Goal: Task Accomplishment & Management: Manage account settings

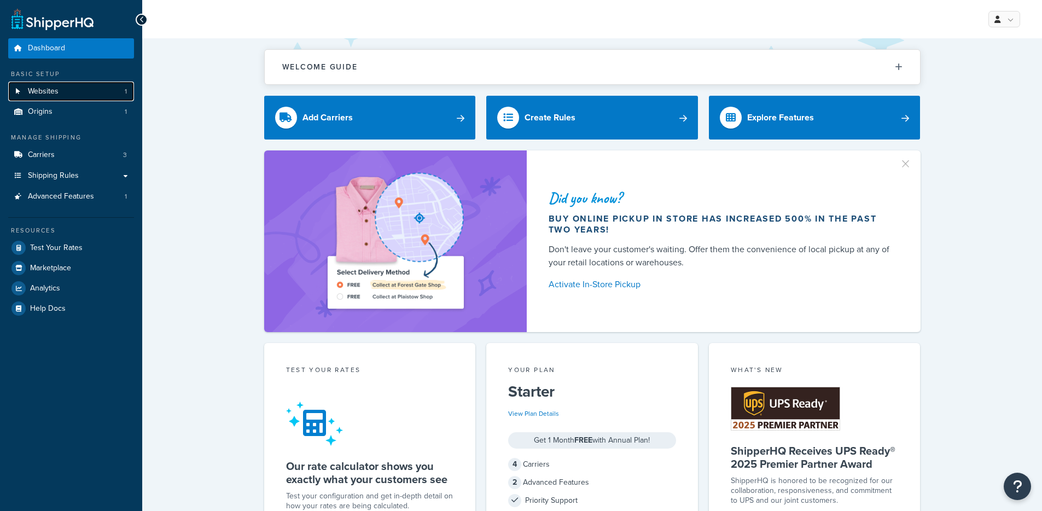
click at [78, 95] on link "Websites 1" at bounding box center [71, 91] width 126 height 20
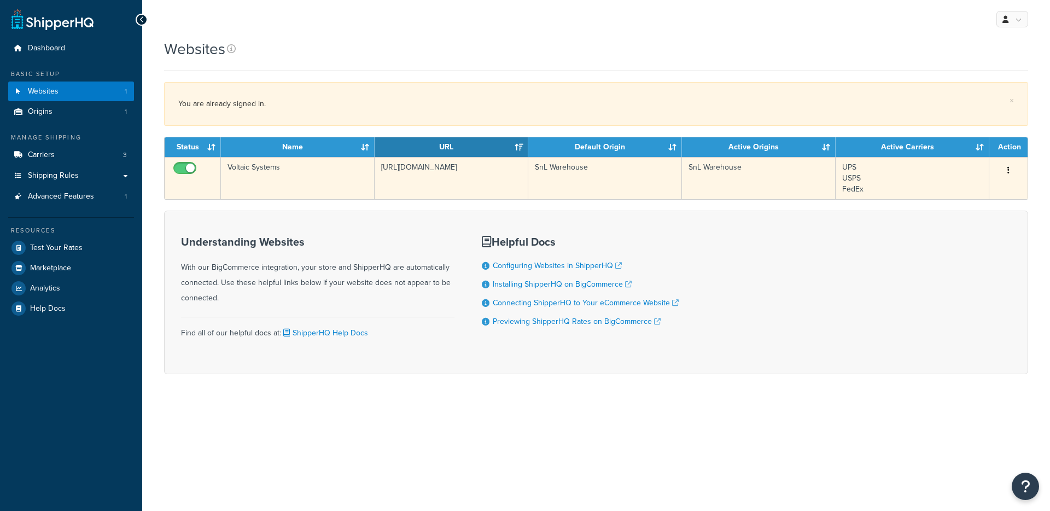
click at [348, 173] on td "Voltaic Systems" at bounding box center [298, 178] width 154 height 42
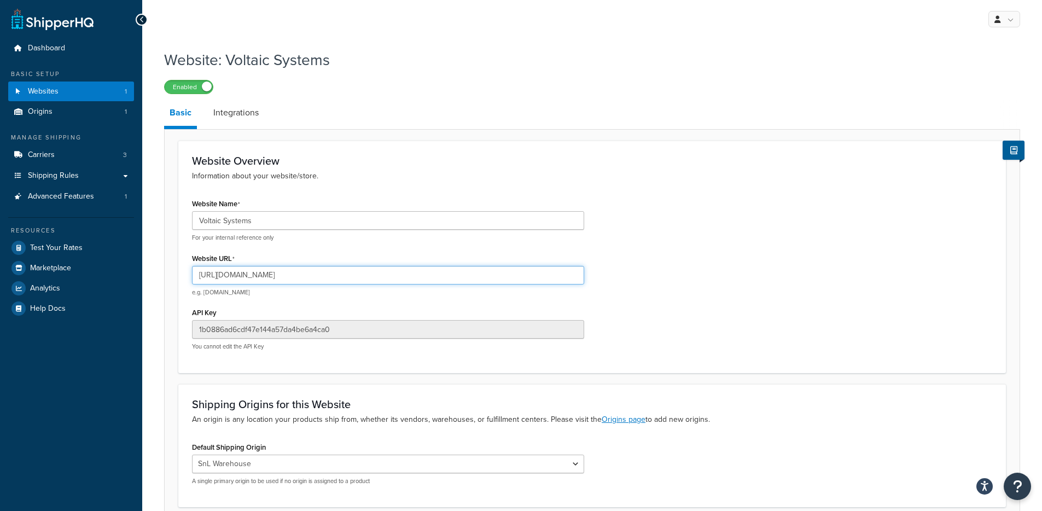
drag, startPoint x: 223, startPoint y: 276, endPoint x: 285, endPoint y: 277, distance: 61.8
click at [285, 277] on input "https://voltaicsystems.com/" at bounding box center [388, 275] width 392 height 19
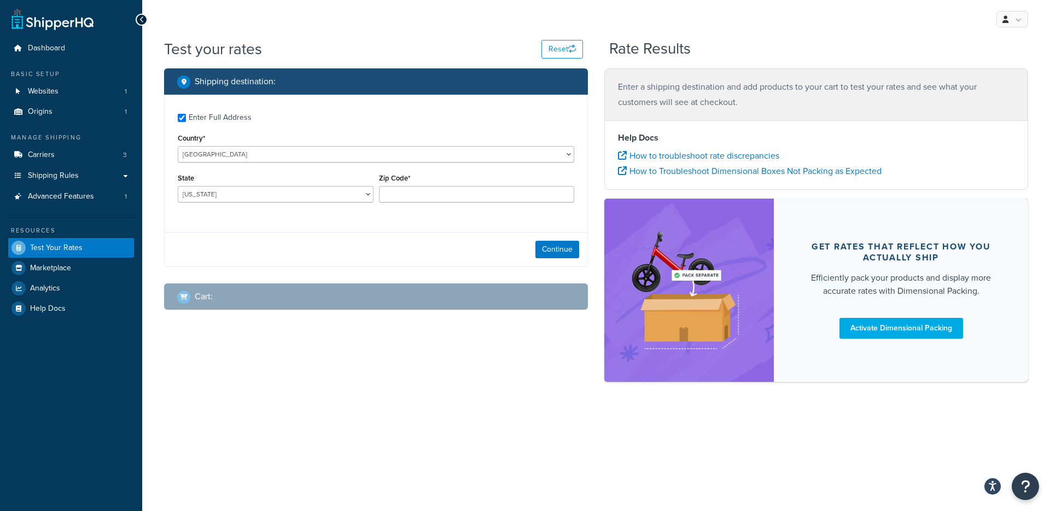
checkbox input "true"
type input "11238"
select select "NY"
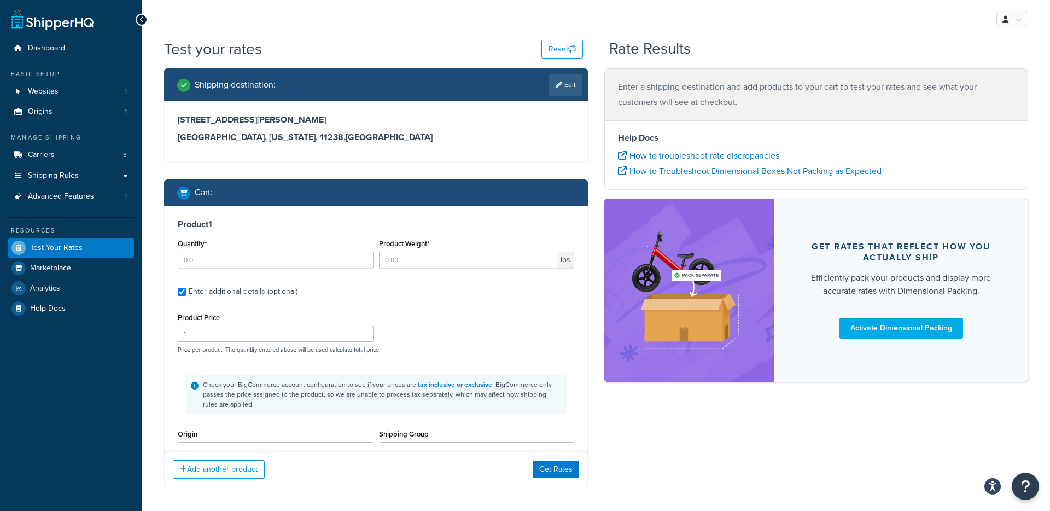
type input "1"
type input "9.5"
type input "301"
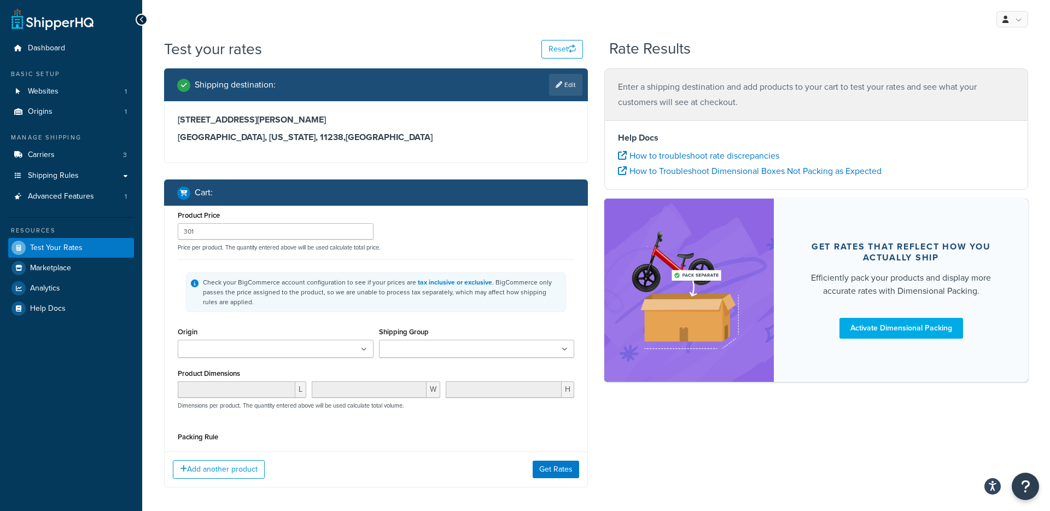
type input "1"
type input "20.5"
type input "665"
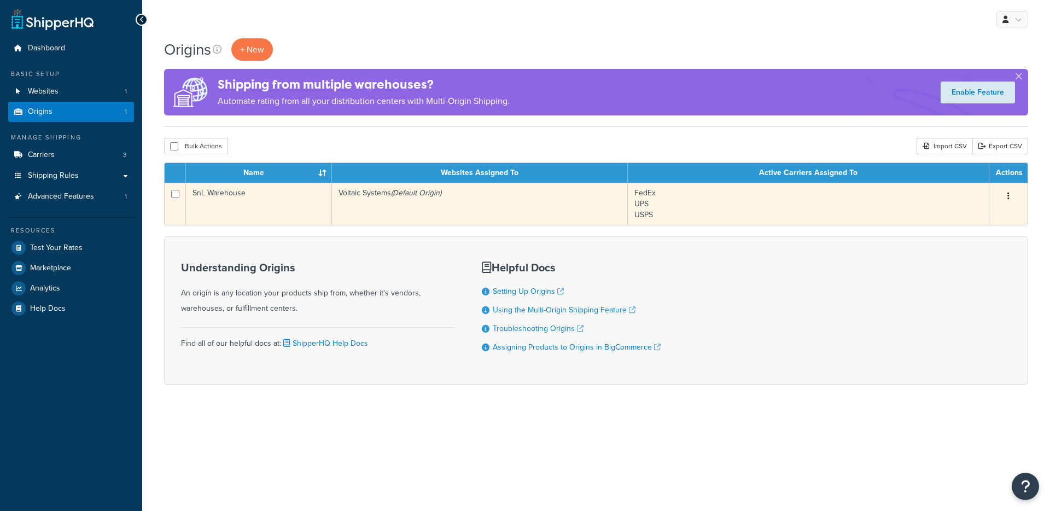
click at [411, 214] on td "Voltaic Systems (Default Origin)" at bounding box center [480, 204] width 296 height 42
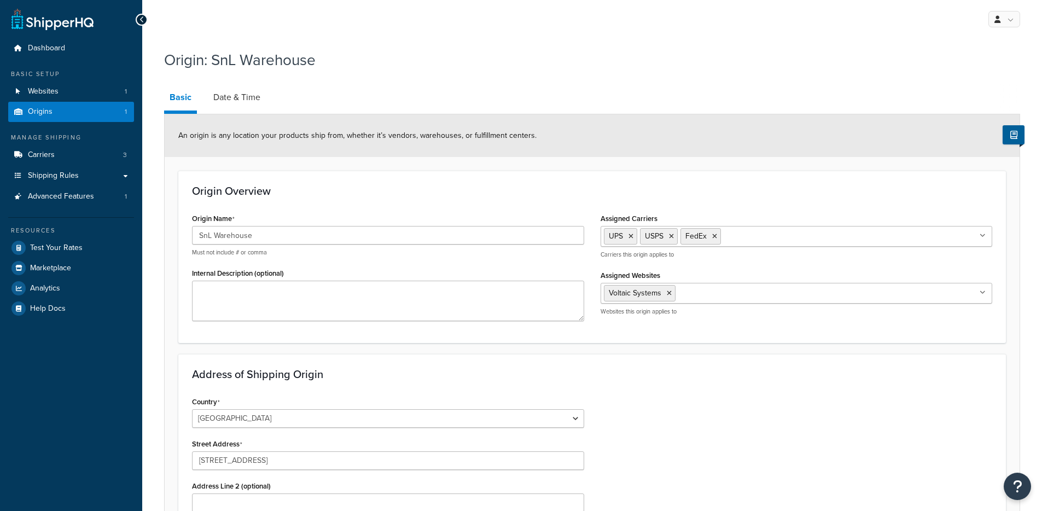
select select "32"
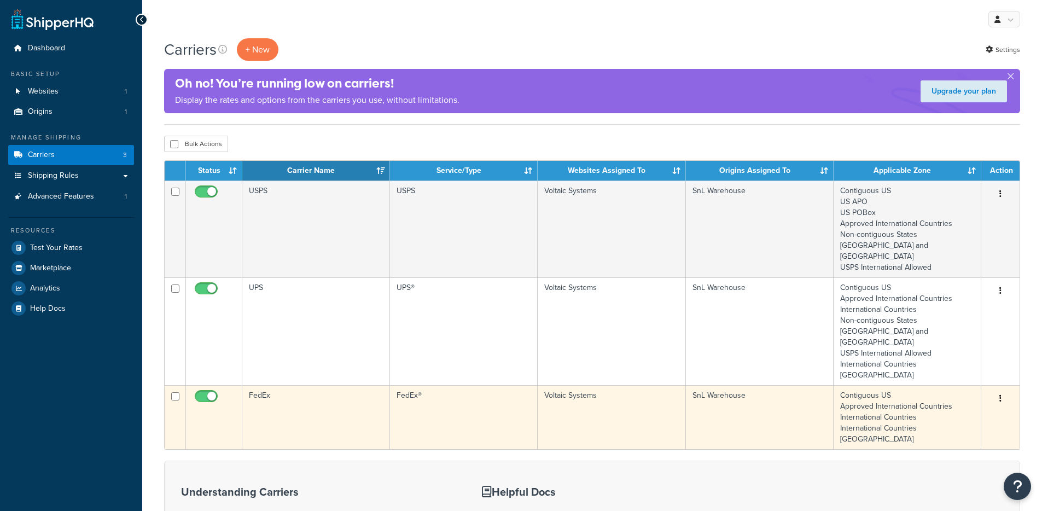
click at [342, 385] on td "FedEx" at bounding box center [316, 417] width 148 height 64
click at [343, 385] on td "FedEx" at bounding box center [316, 417] width 148 height 64
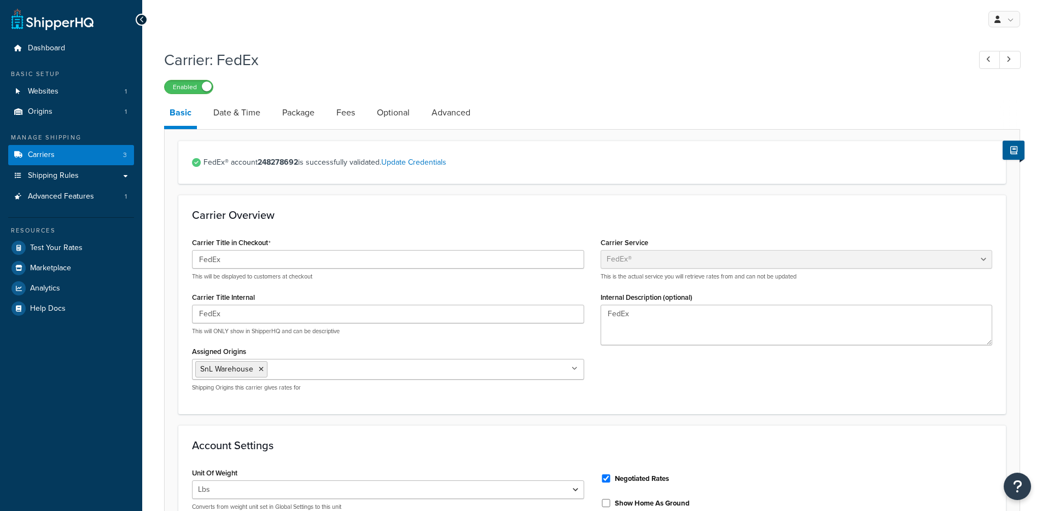
select select "fedEx"
select select "REGULAR_PICKUP"
select select "YOUR_PACKAGING"
click at [445, 113] on link "Advanced" at bounding box center [451, 113] width 50 height 26
select select "false"
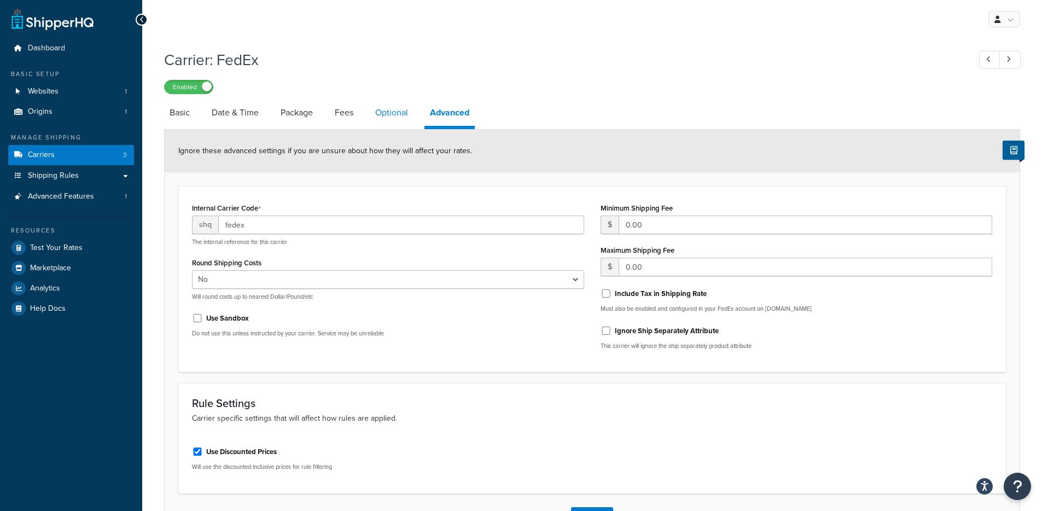
click at [386, 113] on link "Optional" at bounding box center [392, 113] width 44 height 26
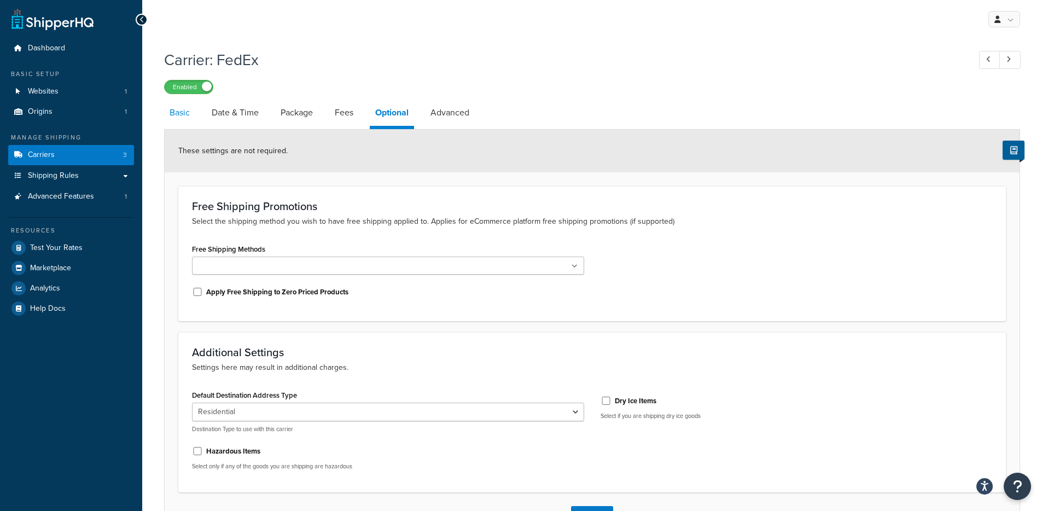
click at [190, 115] on link "Basic" at bounding box center [179, 113] width 31 height 26
select select "fedEx"
select select "REGULAR_PICKUP"
select select "YOUR_PACKAGING"
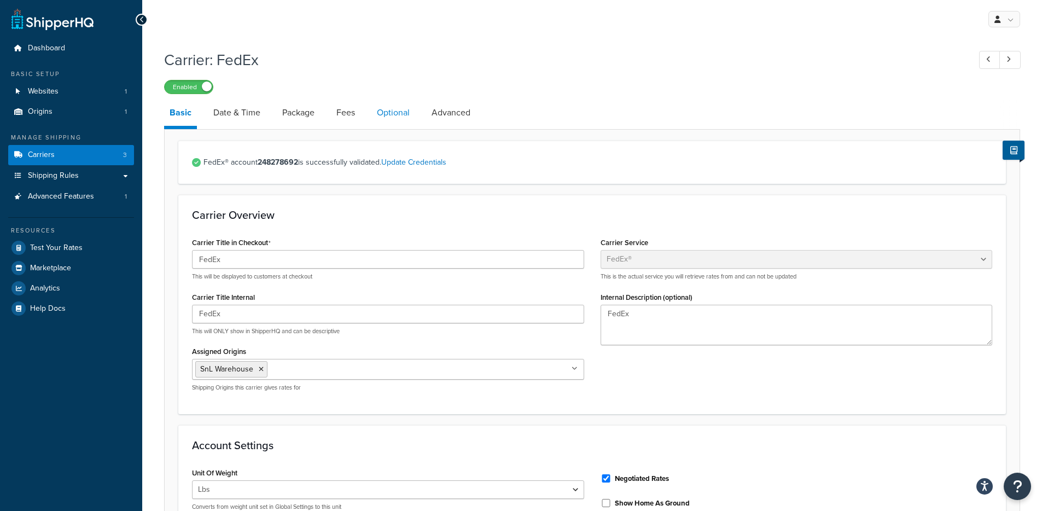
click at [387, 112] on link "Optional" at bounding box center [393, 113] width 44 height 26
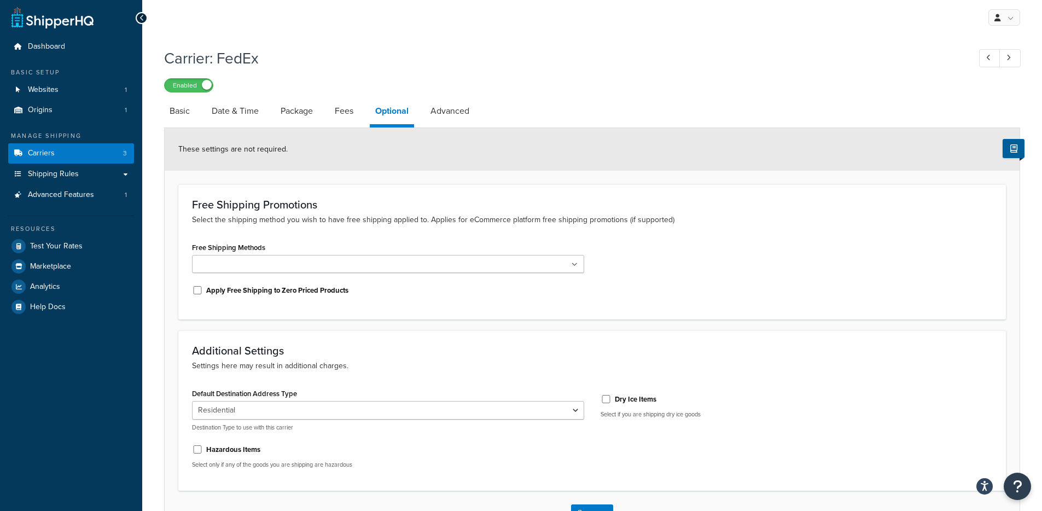
scroll to position [2, 0]
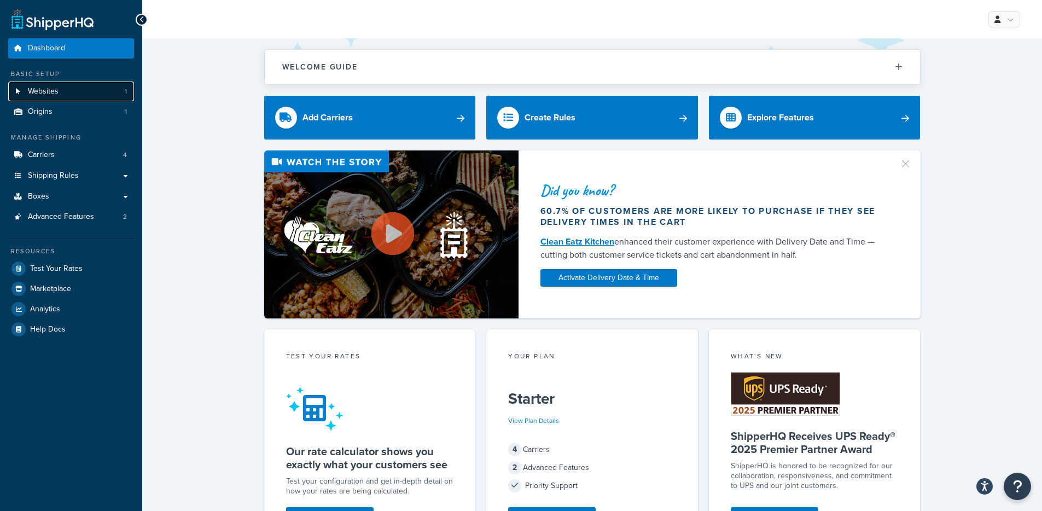
click at [94, 98] on link "Websites 1" at bounding box center [71, 91] width 126 height 20
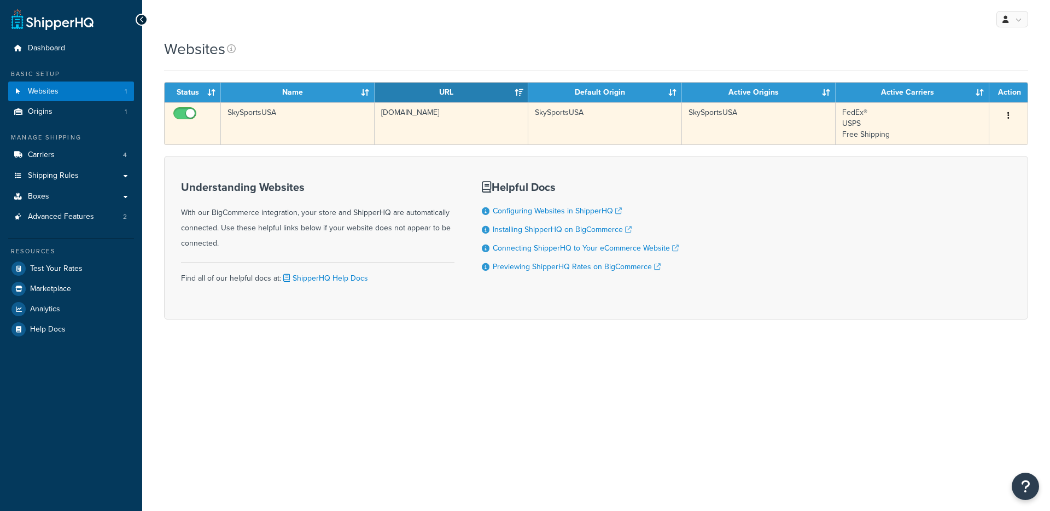
click at [336, 139] on td "SkySportsUSA" at bounding box center [298, 123] width 154 height 42
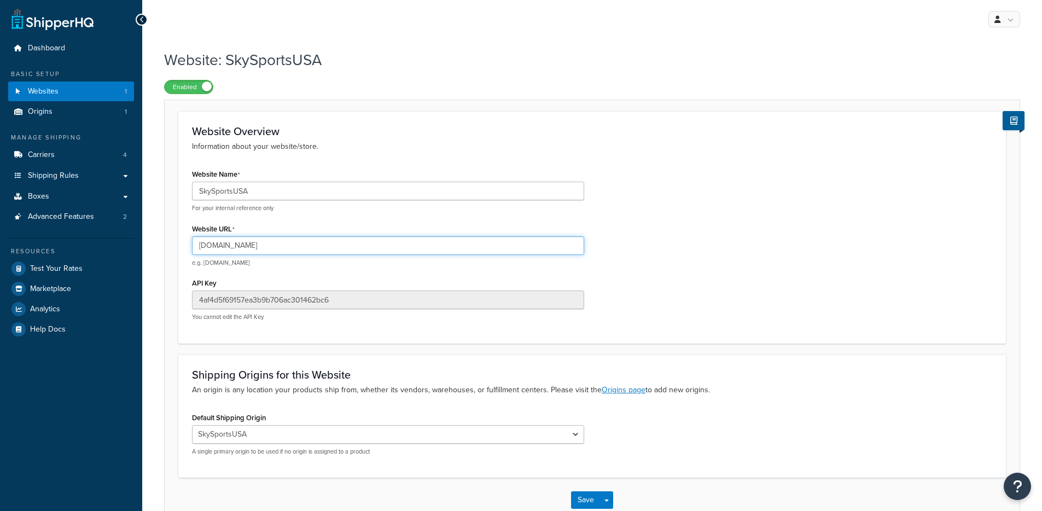
click at [245, 244] on input "skysportsusa.net" at bounding box center [388, 245] width 392 height 19
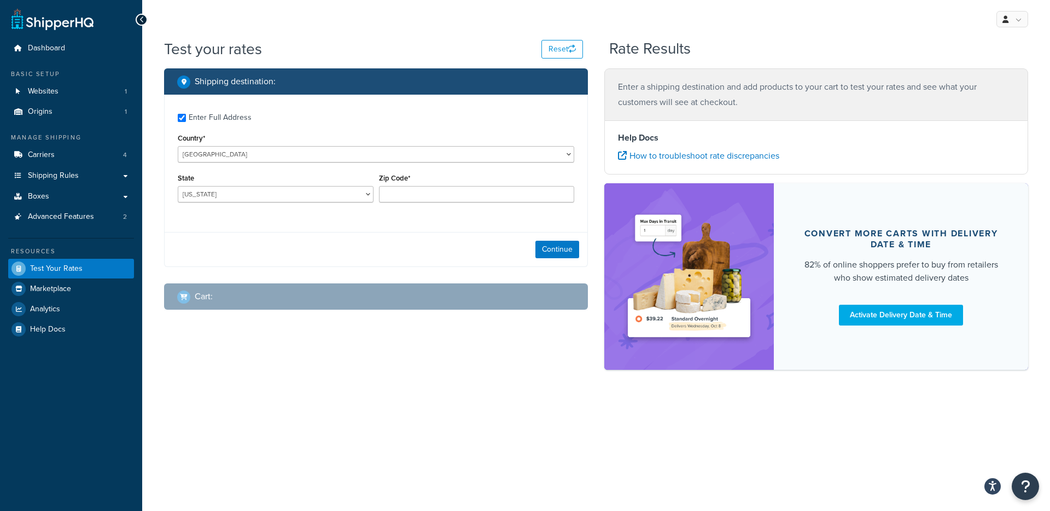
checkbox input "true"
type input "92253"
select select "CA"
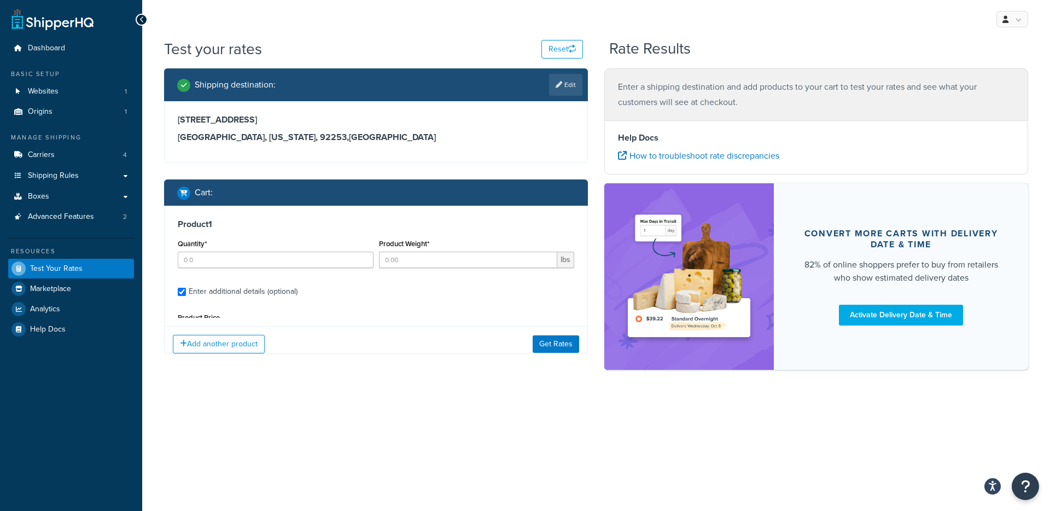
type input "2"
type input "0.625"
type input "142.99"
type input "2.0000"
type input "8.0000"
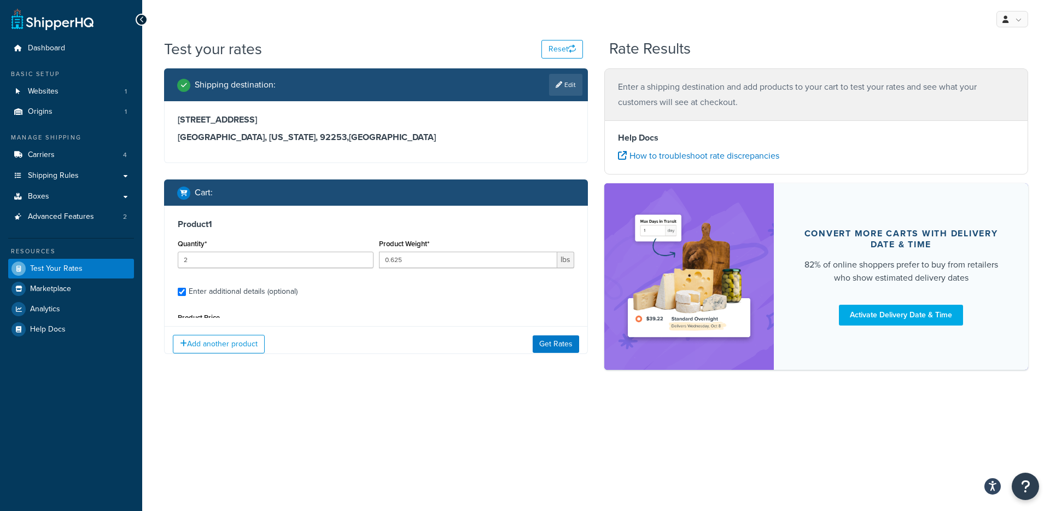
type input "5.0000"
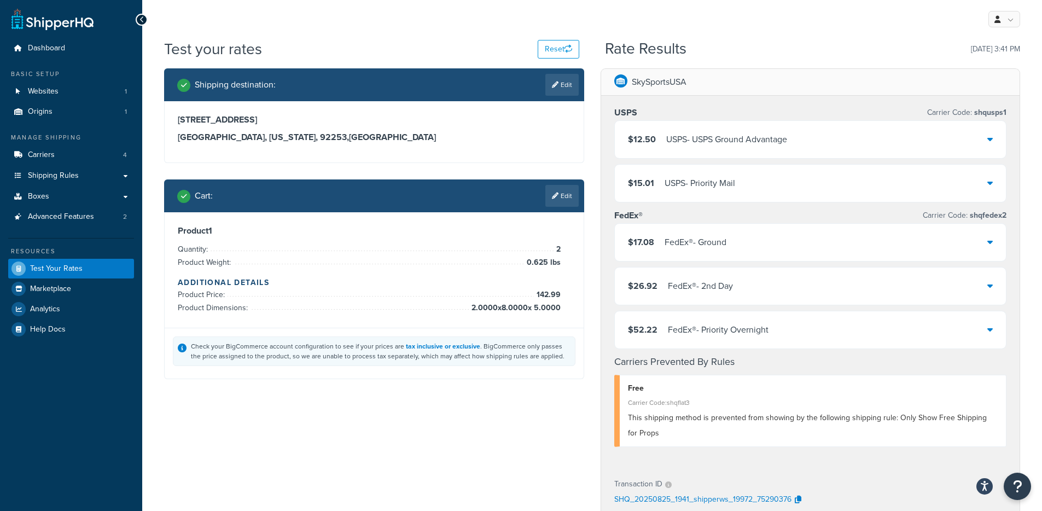
click at [719, 142] on div "USPS - USPS Ground Advantage" at bounding box center [726, 139] width 121 height 15
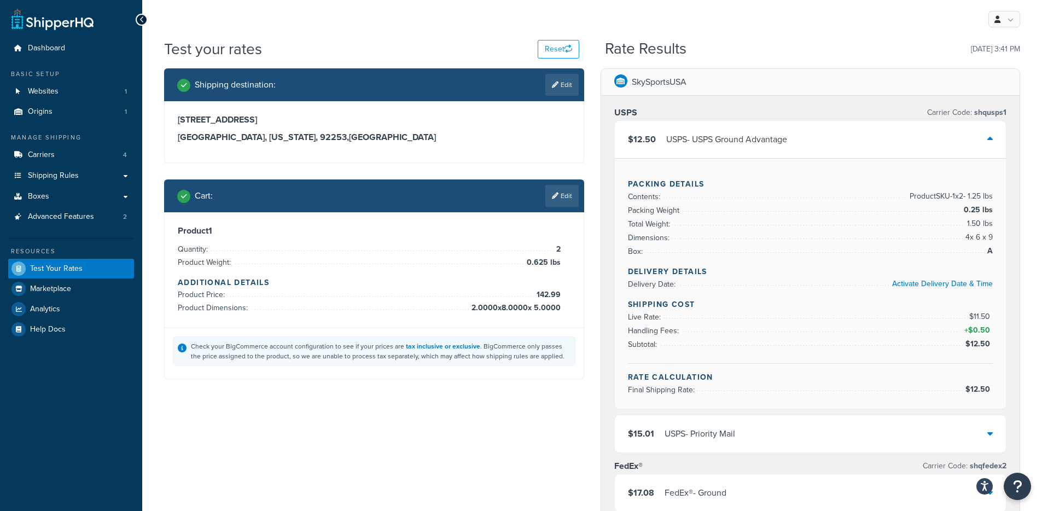
click at [719, 142] on div "USPS - USPS Ground Advantage" at bounding box center [726, 139] width 121 height 15
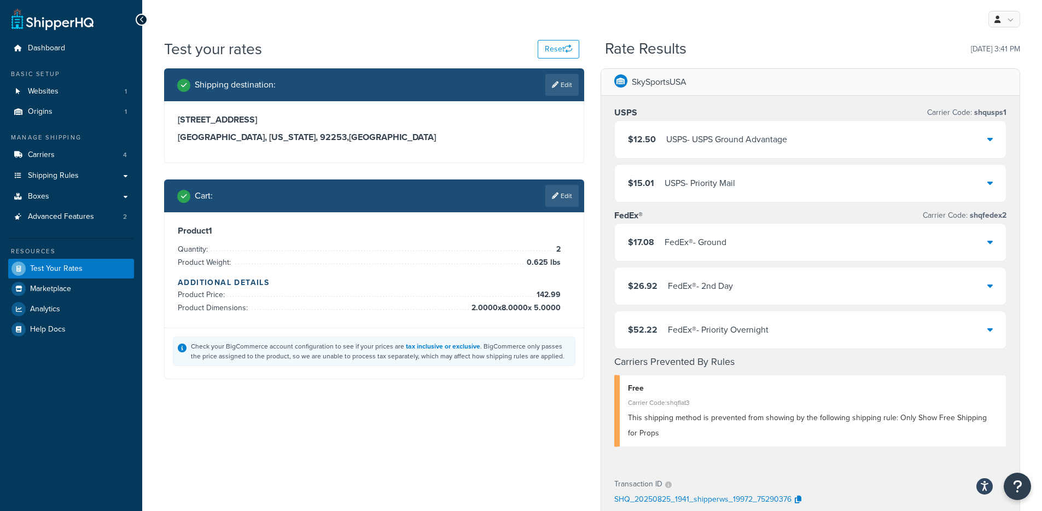
click at [706, 193] on div "$15.01 USPS - Priority Mail" at bounding box center [811, 183] width 392 height 37
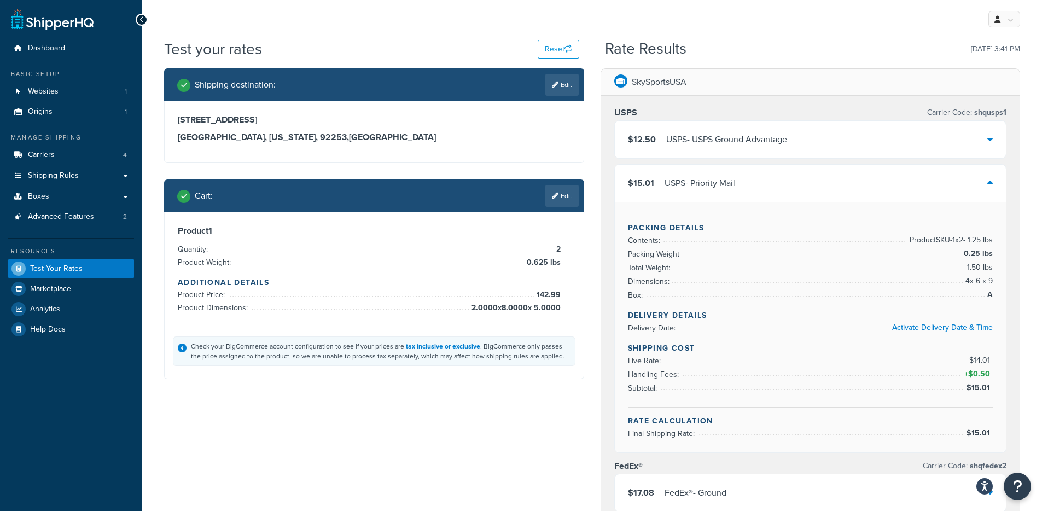
click at [761, 179] on div "$15.01 USPS - Priority Mail" at bounding box center [811, 183] width 392 height 37
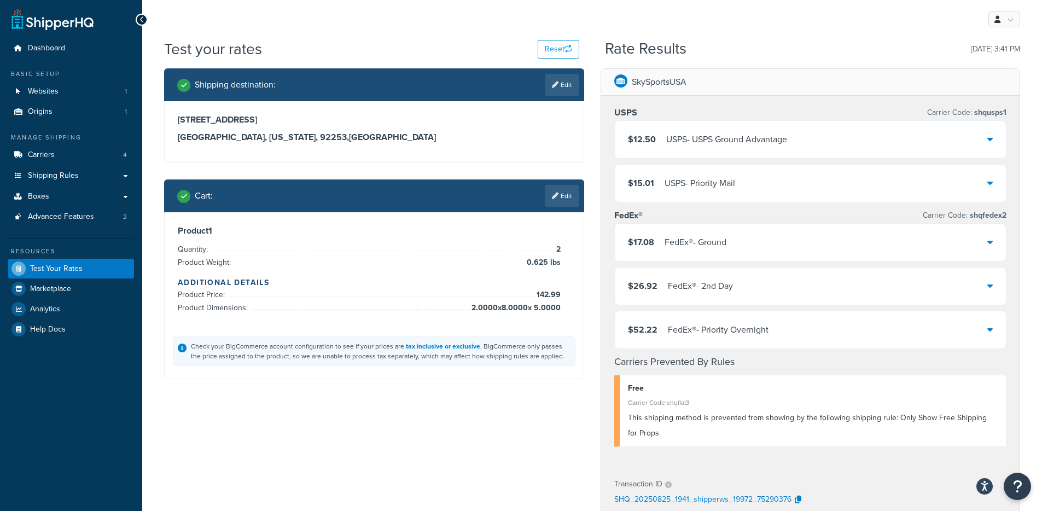
click at [758, 244] on div "$17.08 FedEx® - Ground" at bounding box center [811, 242] width 392 height 37
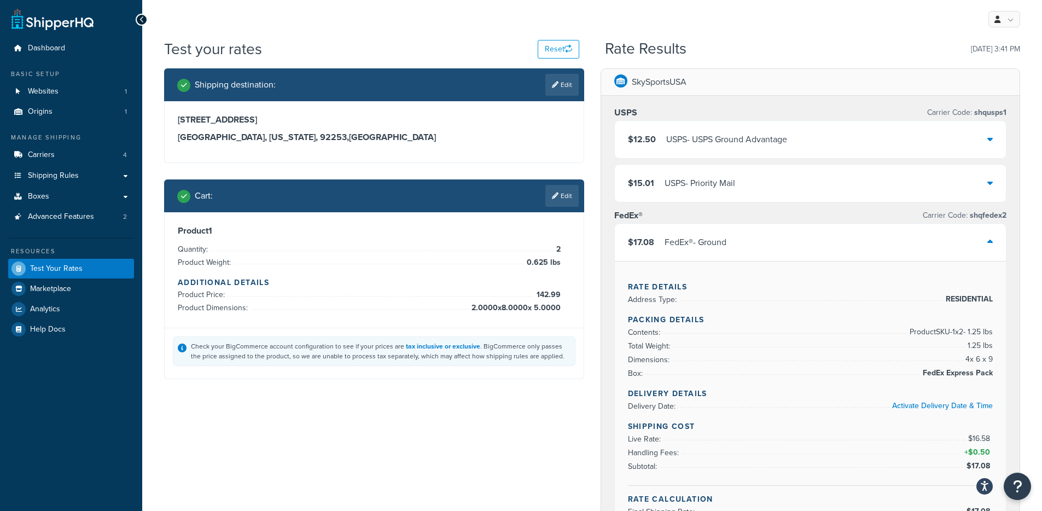
click at [761, 249] on div "$17.08 FedEx® - Ground" at bounding box center [811, 242] width 392 height 37
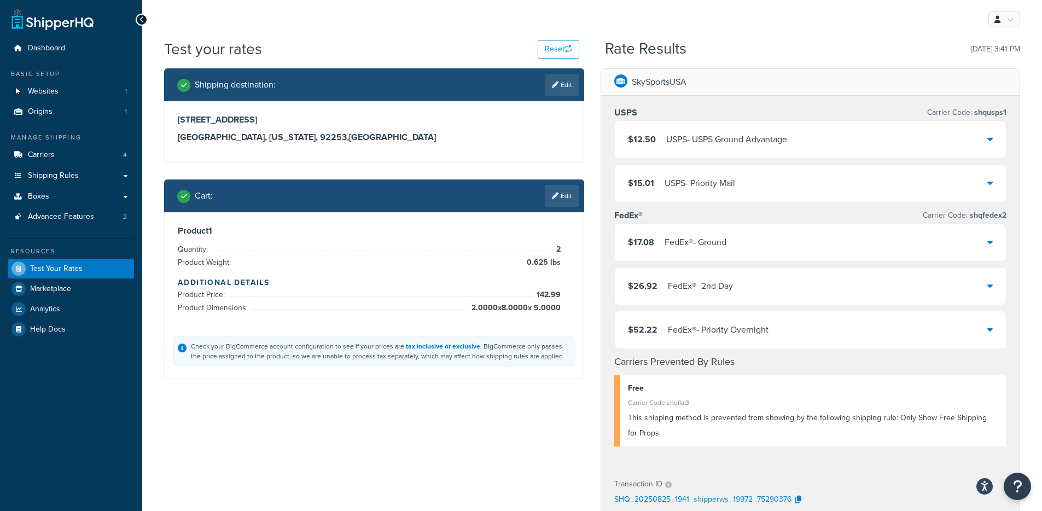
click at [737, 283] on div "$26.92 FedEx® - 2nd Day" at bounding box center [811, 285] width 392 height 37
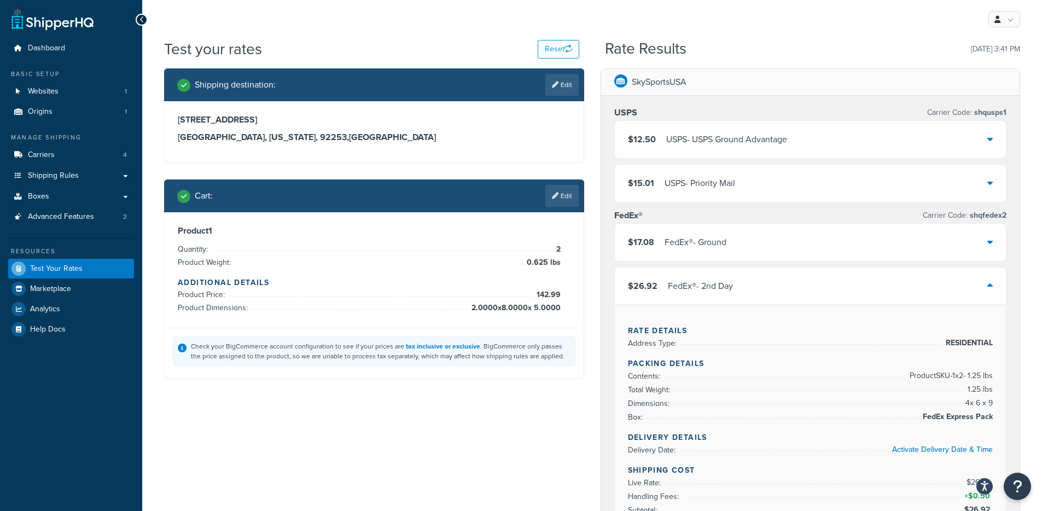
click at [734, 144] on div "USPS - USPS Ground Advantage" at bounding box center [726, 139] width 121 height 15
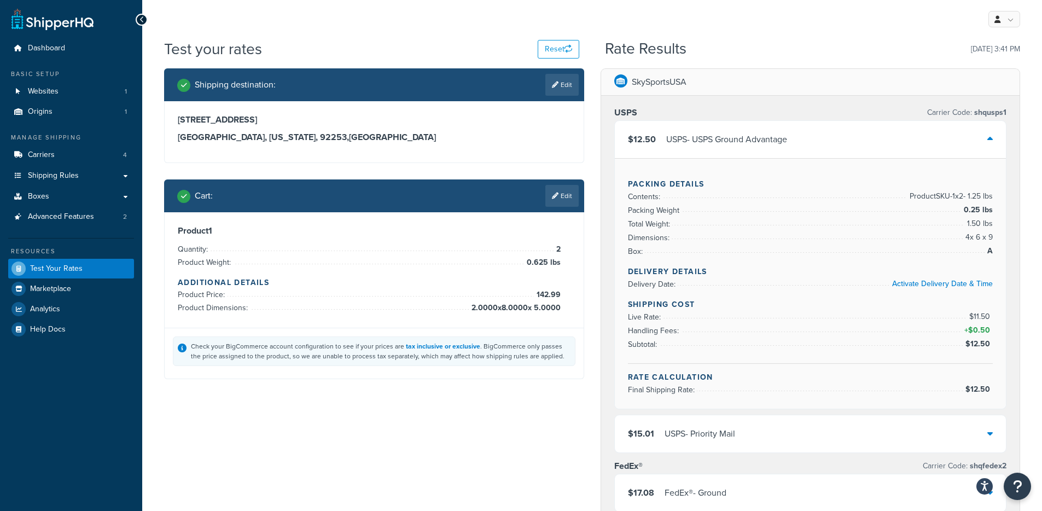
click at [731, 144] on div "USPS - USPS Ground Advantage" at bounding box center [726, 139] width 121 height 15
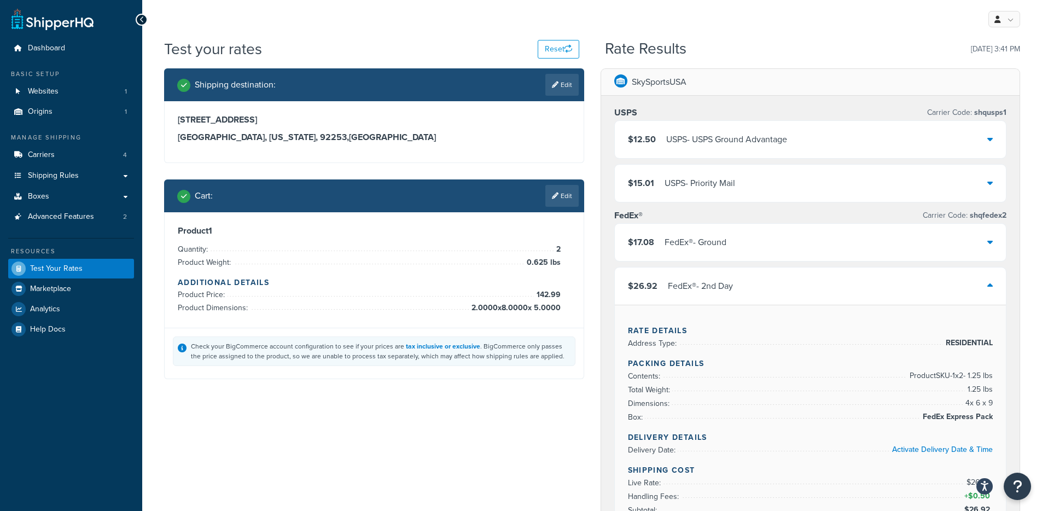
click at [996, 214] on span "shqfedex2" at bounding box center [986, 214] width 39 height 11
copy span "shqfedex2"
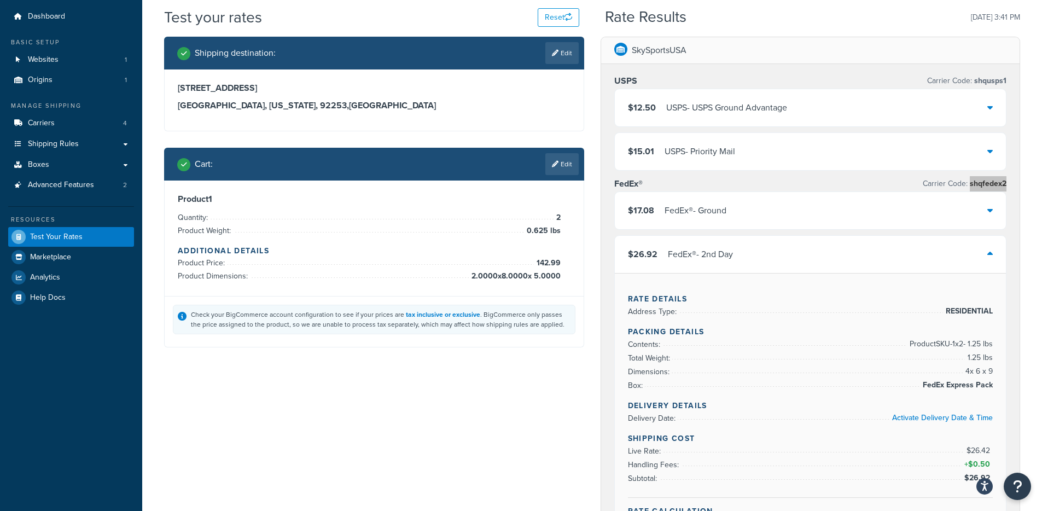
scroll to position [85, 0]
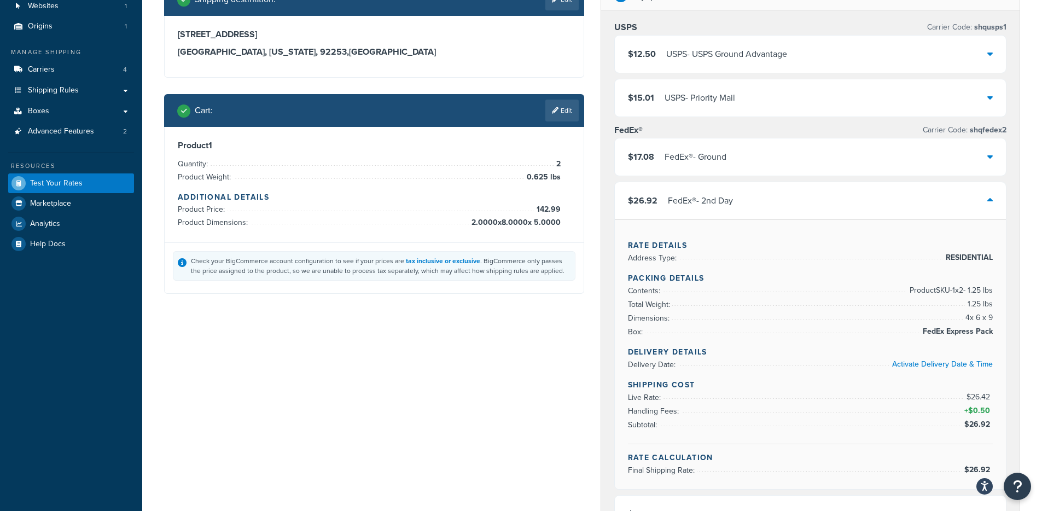
click at [769, 159] on div "$17.08 FedEx® - Ground" at bounding box center [811, 156] width 392 height 37
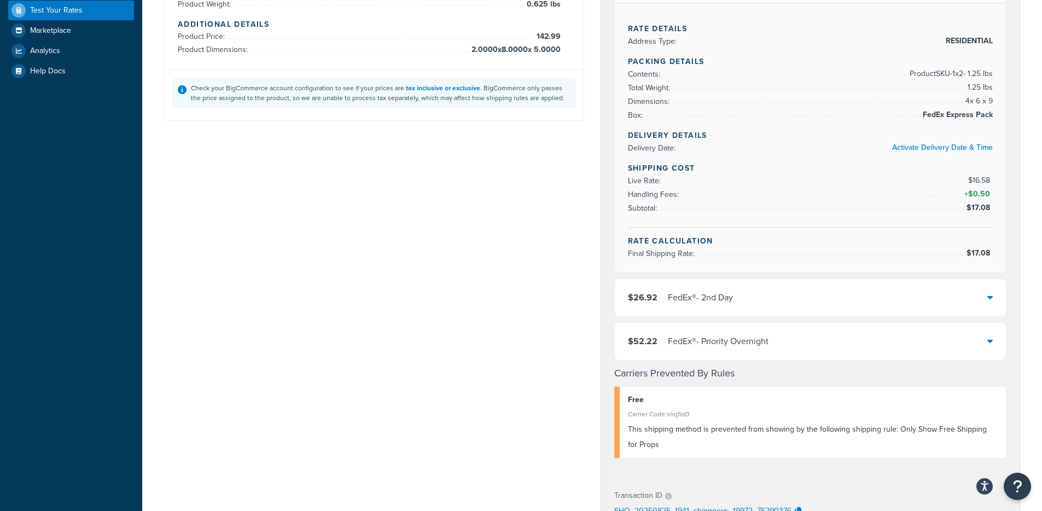
scroll to position [326, 0]
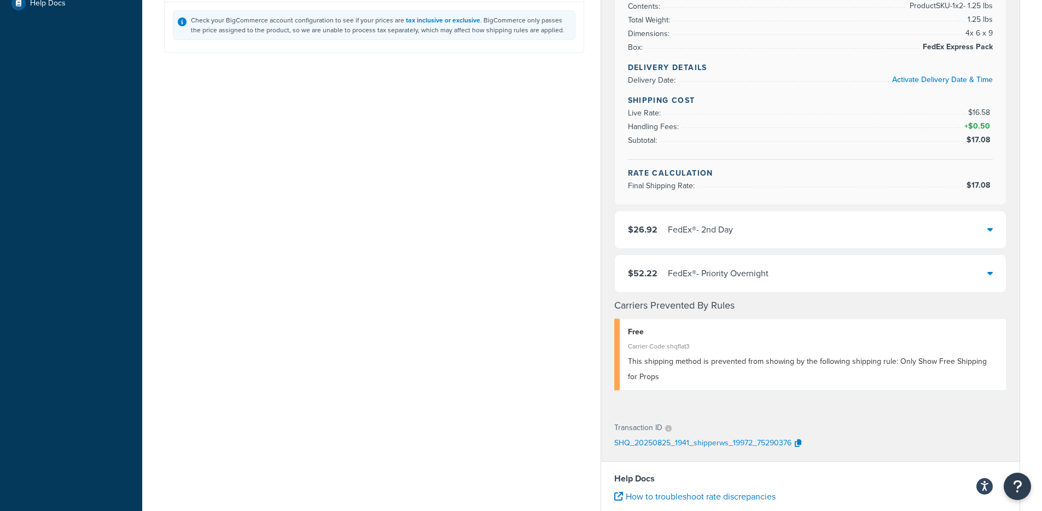
click at [783, 274] on div "$52.22 FedEx® - Priority Overnight" at bounding box center [811, 273] width 392 height 37
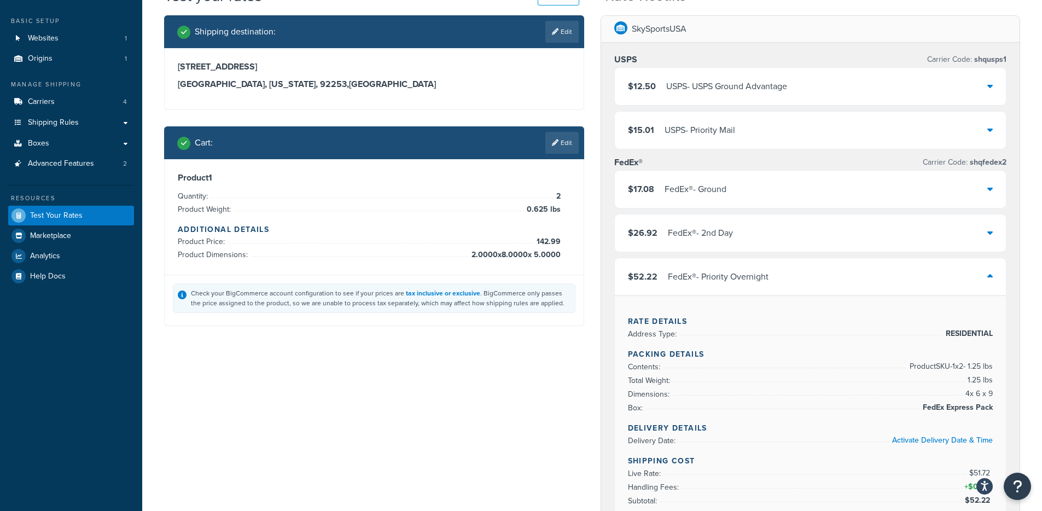
scroll to position [0, 0]
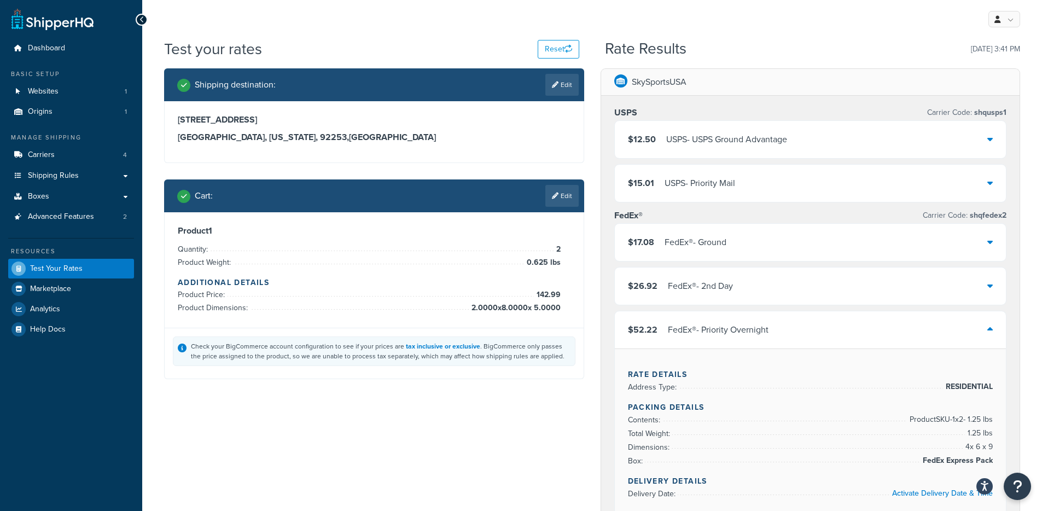
click at [753, 221] on div "FedEx® Carrier Code: shqfedex2" at bounding box center [810, 215] width 393 height 15
click at [748, 232] on div "$17.08 FedEx® - Ground" at bounding box center [811, 242] width 392 height 37
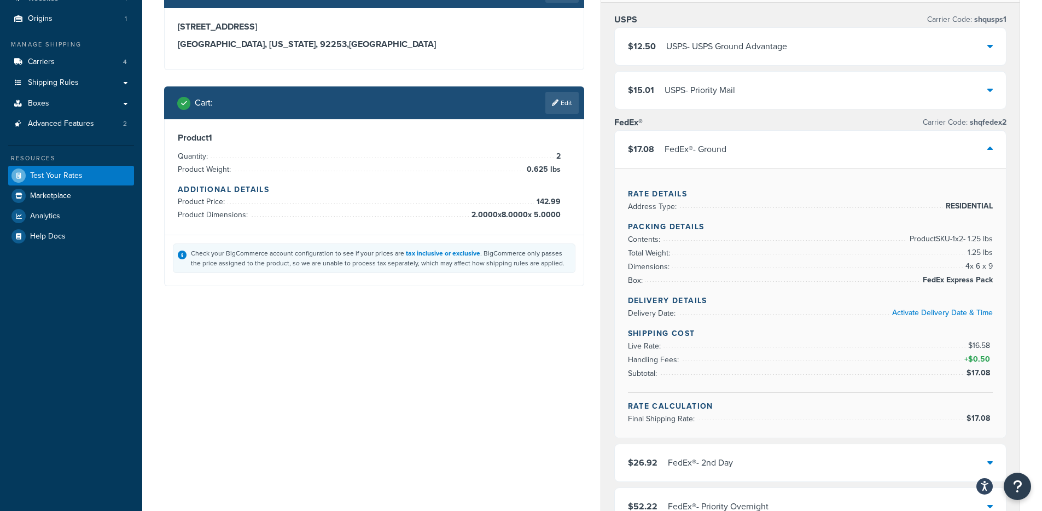
scroll to position [138, 0]
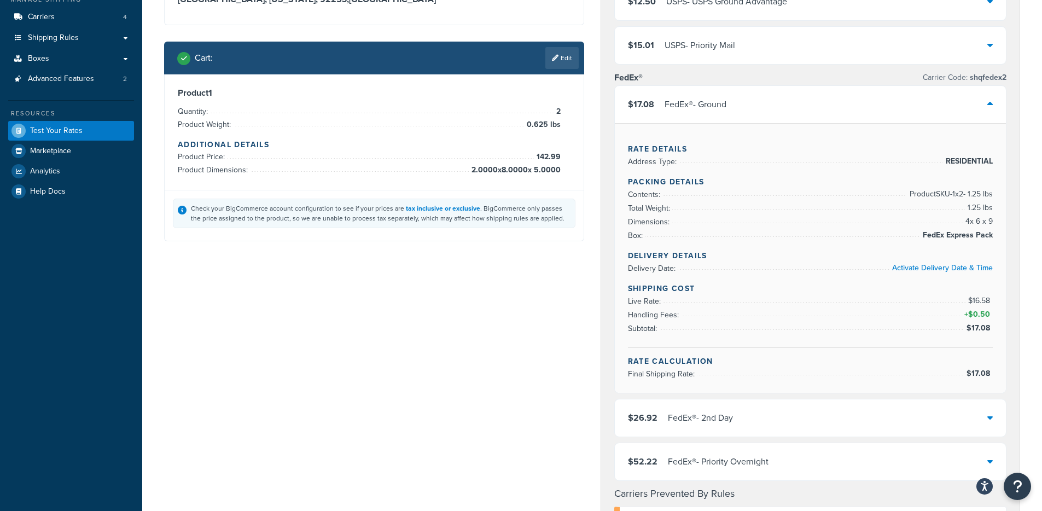
click at [722, 99] on div "FedEx® - Ground" at bounding box center [695, 104] width 62 height 15
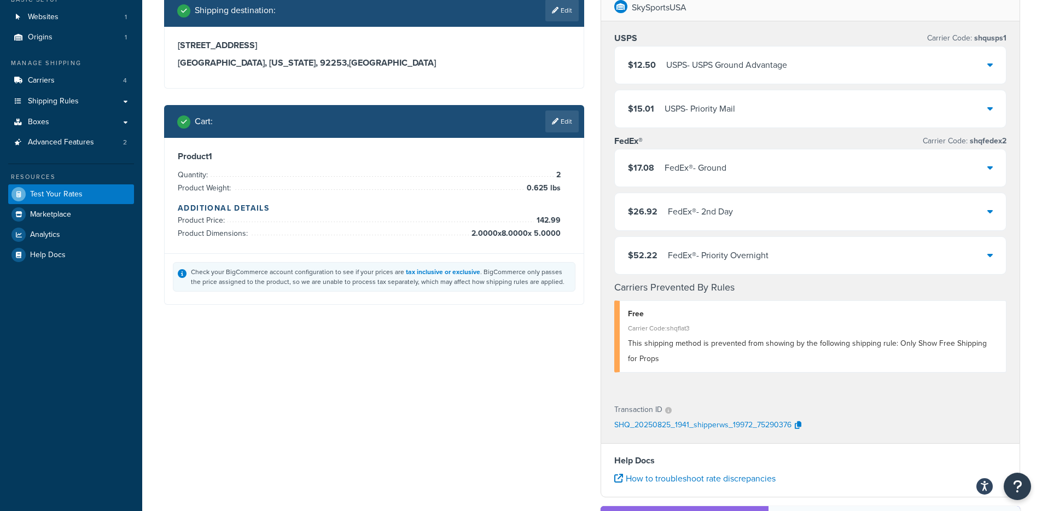
scroll to position [71, 0]
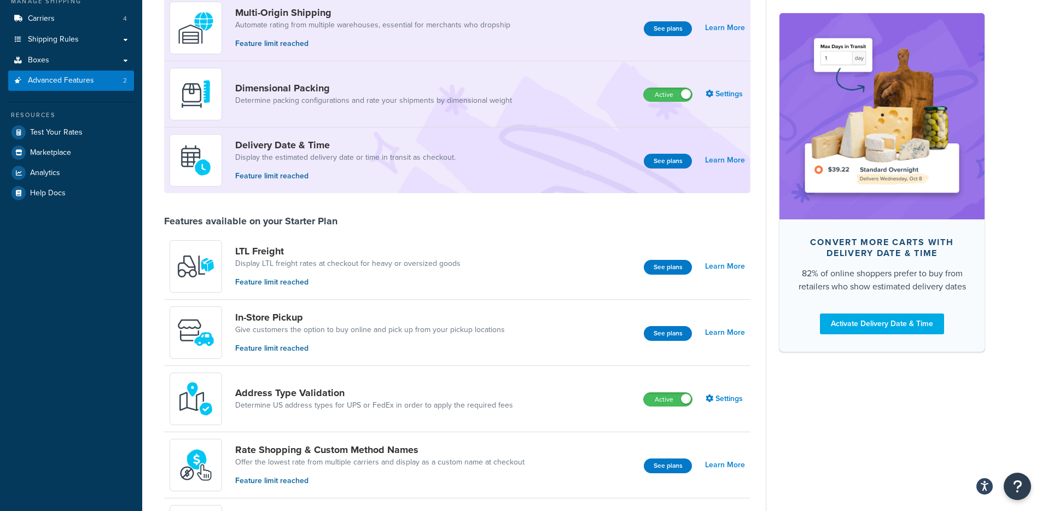
scroll to position [80, 0]
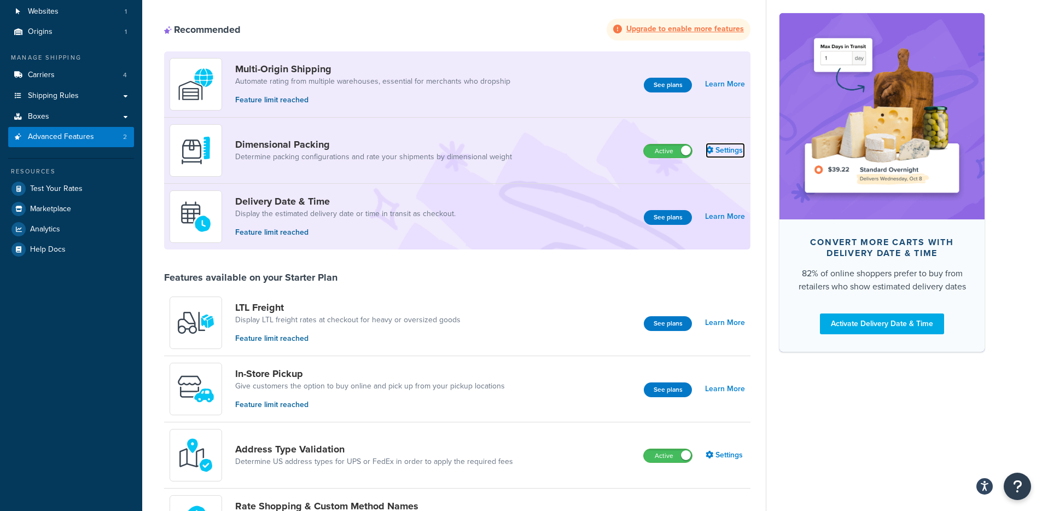
click at [722, 149] on link "Settings" at bounding box center [724, 150] width 39 height 15
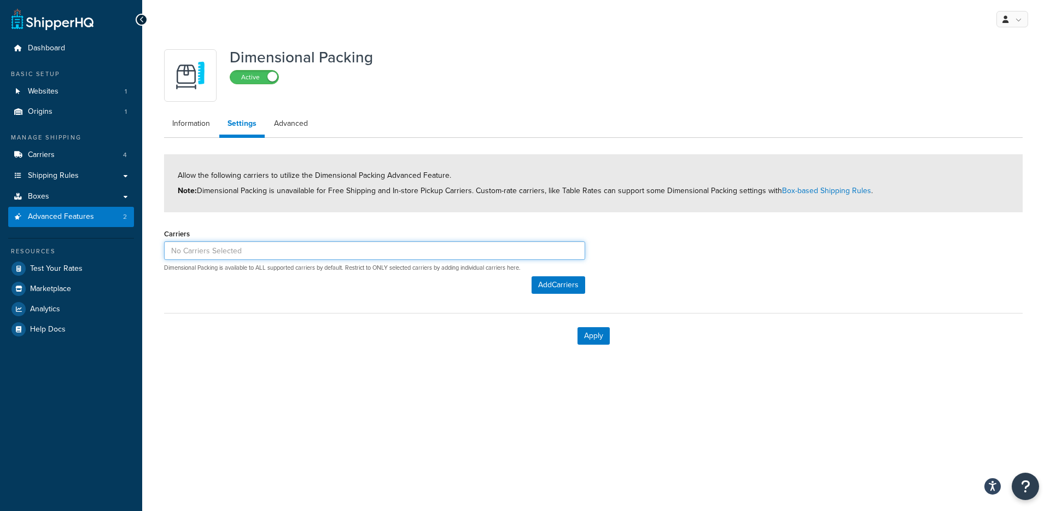
click at [389, 246] on input at bounding box center [374, 250] width 421 height 19
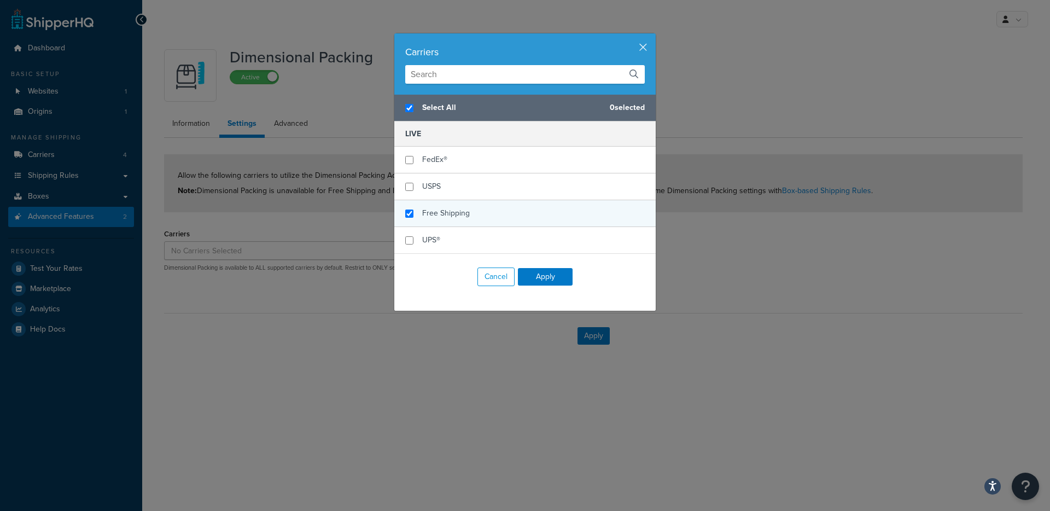
checkbox input "true"
click at [424, 215] on span "Free Shipping" at bounding box center [446, 212] width 48 height 11
click at [546, 276] on button "Apply" at bounding box center [545, 276] width 55 height 17
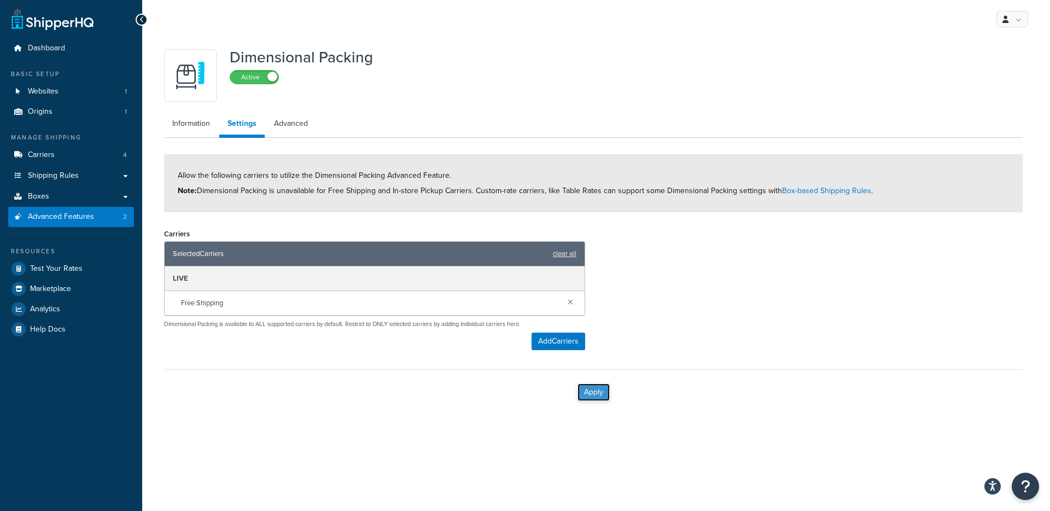
click at [596, 388] on button "Apply" at bounding box center [593, 391] width 32 height 17
click at [569, 255] on link "clear all" at bounding box center [565, 253] width 24 height 15
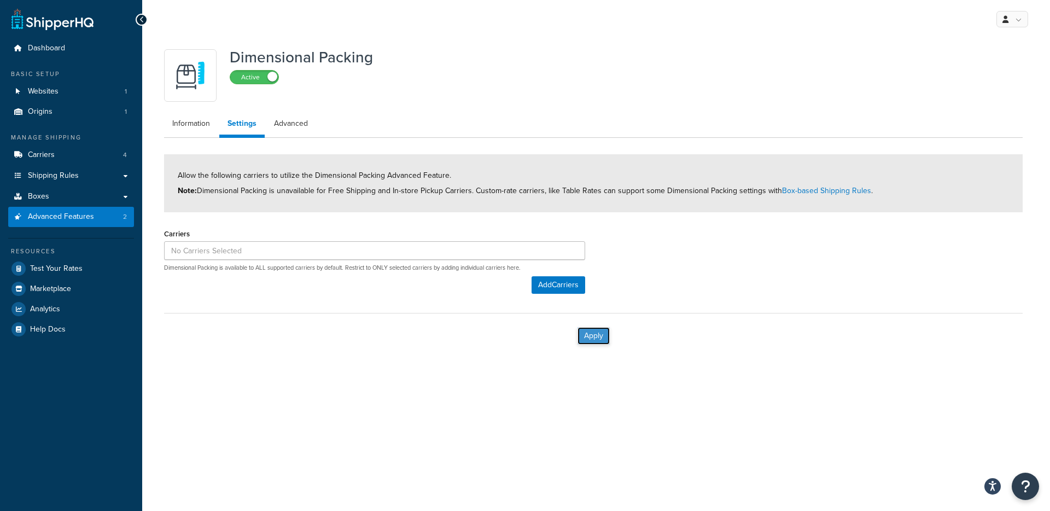
click at [589, 341] on button "Apply" at bounding box center [593, 335] width 32 height 17
click at [94, 216] on link "Advanced Features 2" at bounding box center [71, 217] width 126 height 20
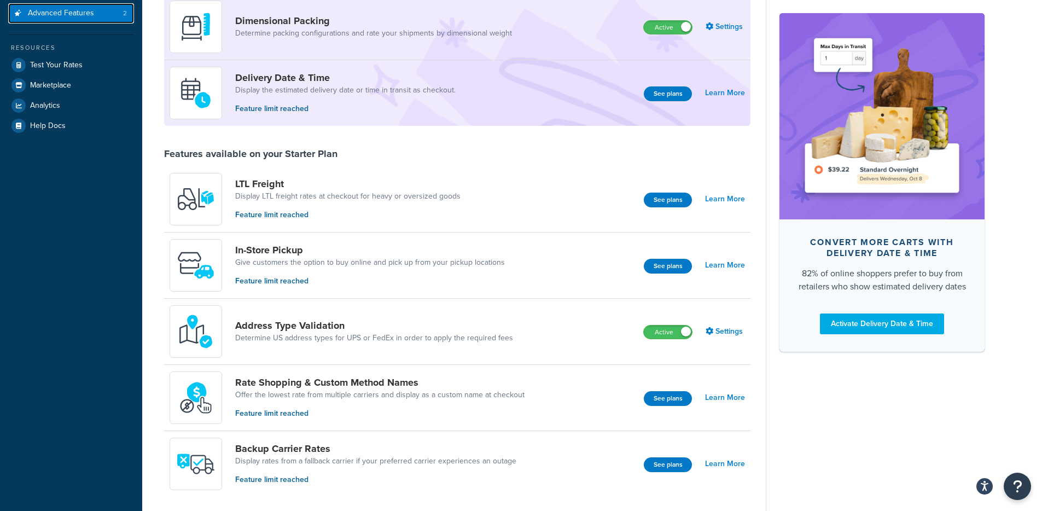
scroll to position [227, 0]
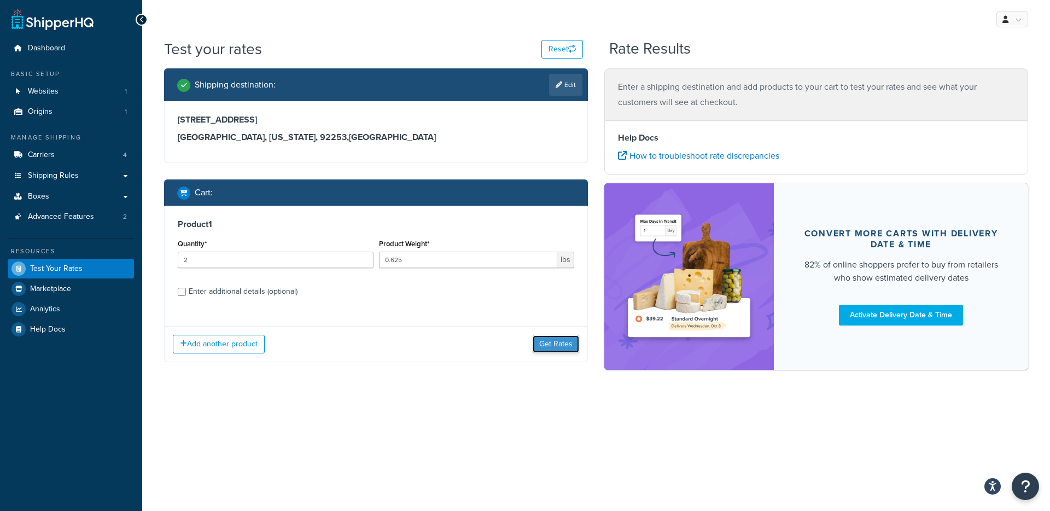
click at [549, 347] on button "Get Rates" at bounding box center [556, 343] width 46 height 17
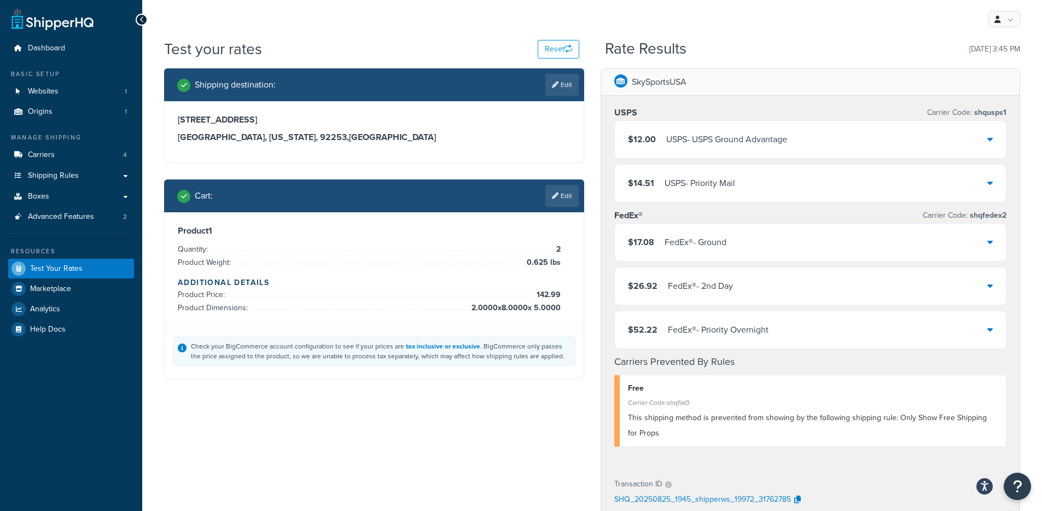
click at [787, 139] on div "USPS - USPS Ground Advantage" at bounding box center [726, 139] width 121 height 15
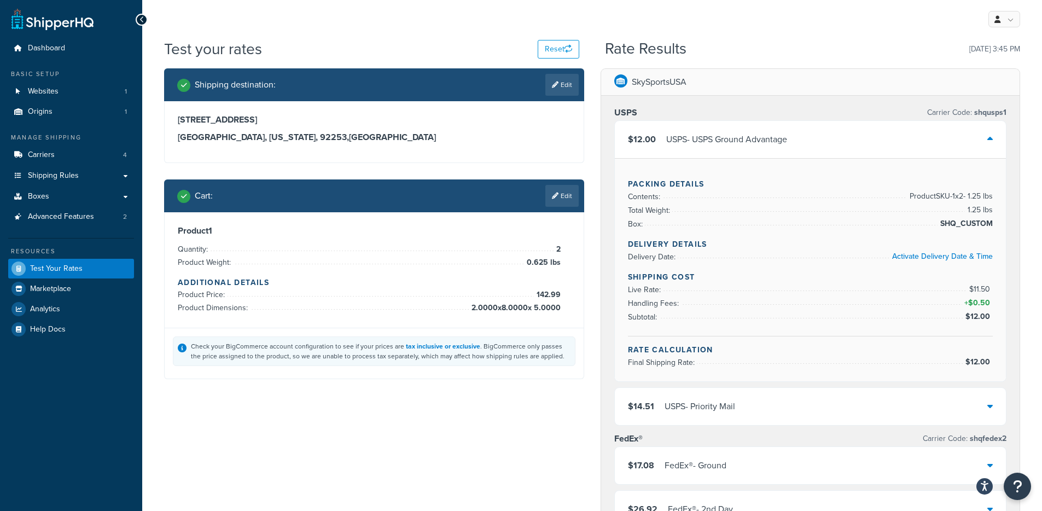
click at [786, 147] on div "USPS - USPS Ground Advantage" at bounding box center [726, 139] width 121 height 15
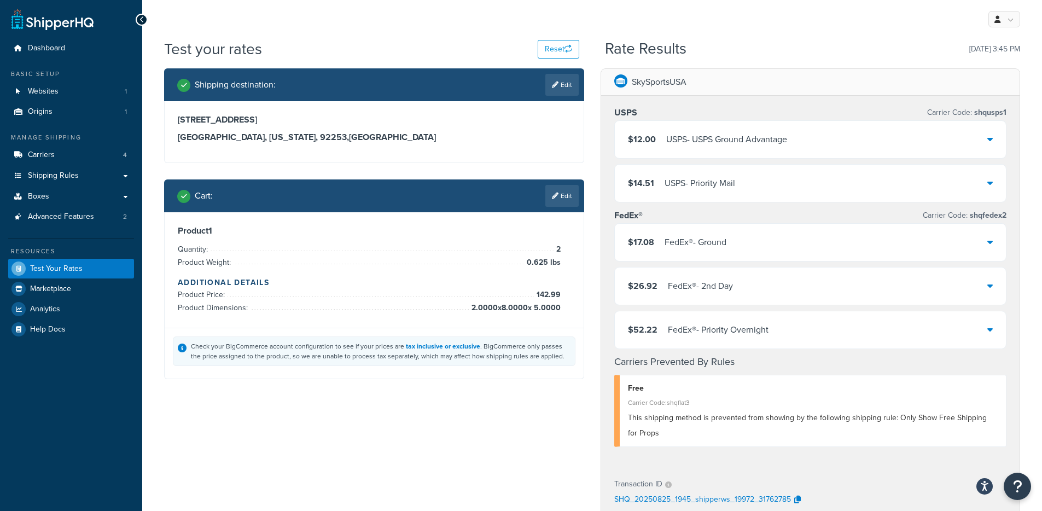
click at [771, 244] on div "$17.08 FedEx® - Ground" at bounding box center [811, 242] width 392 height 37
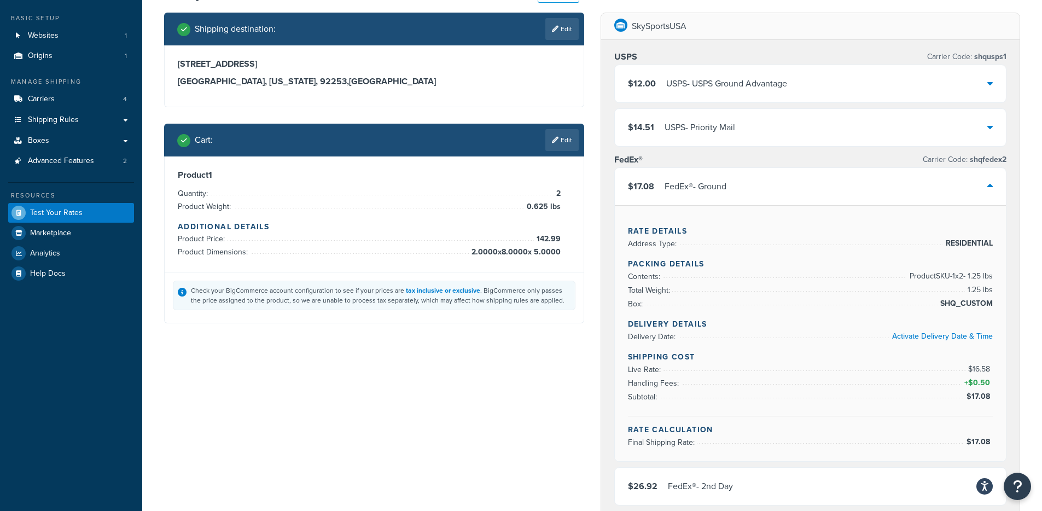
scroll to position [20, 0]
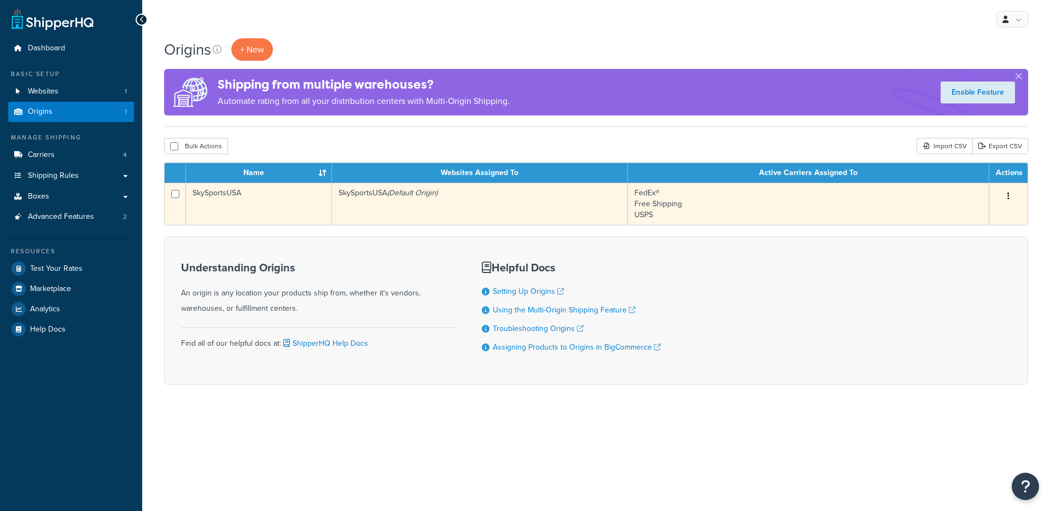
click at [443, 195] on td "SkySportsUSA (Default Origin)" at bounding box center [480, 204] width 296 height 42
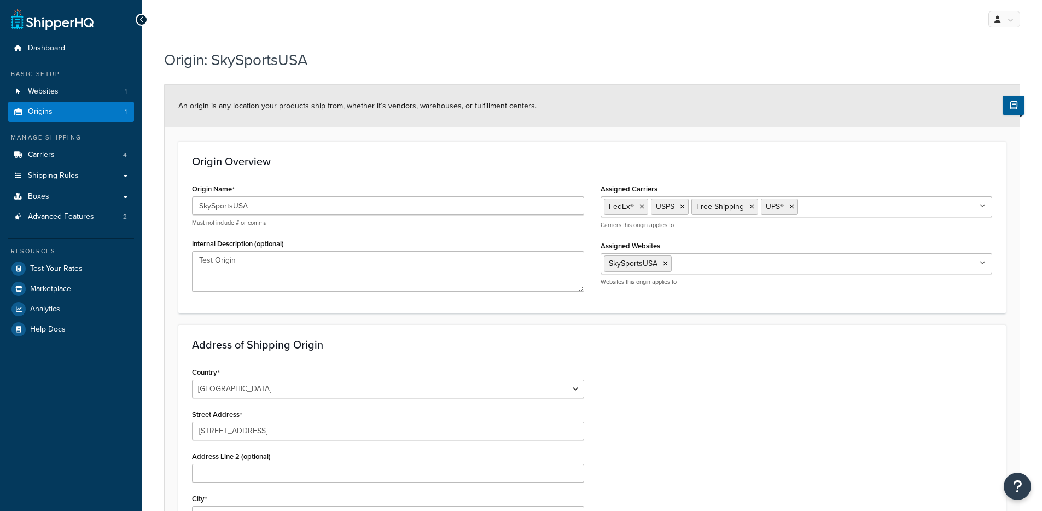
select select "29"
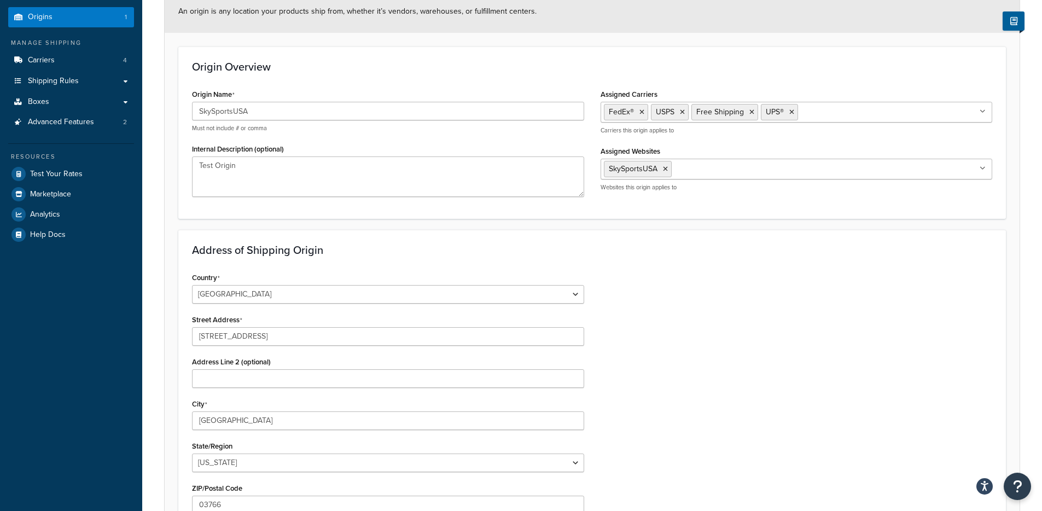
scroll to position [96, 0]
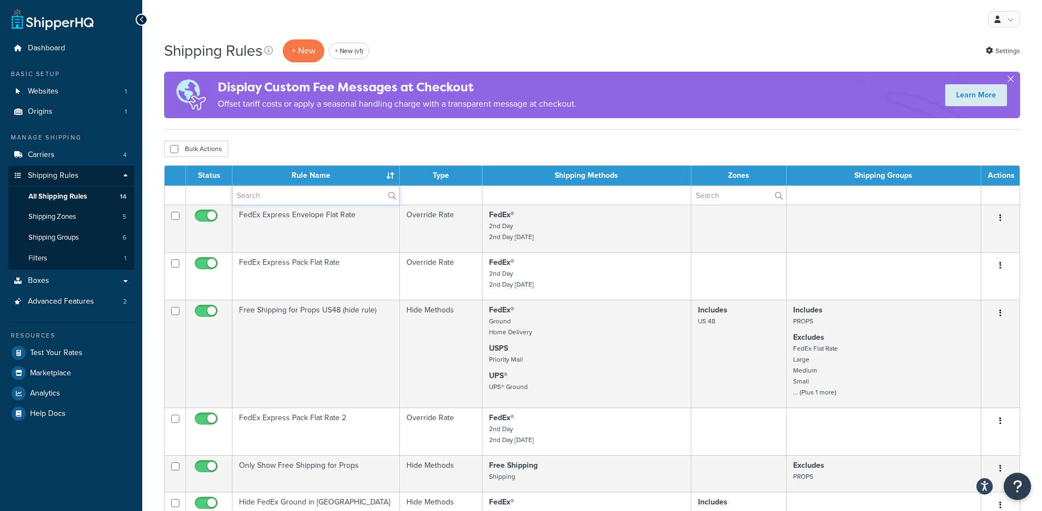
click at [334, 196] on input "text" at bounding box center [315, 195] width 167 height 19
paste input "FedEx Express Pack Flat Rate"
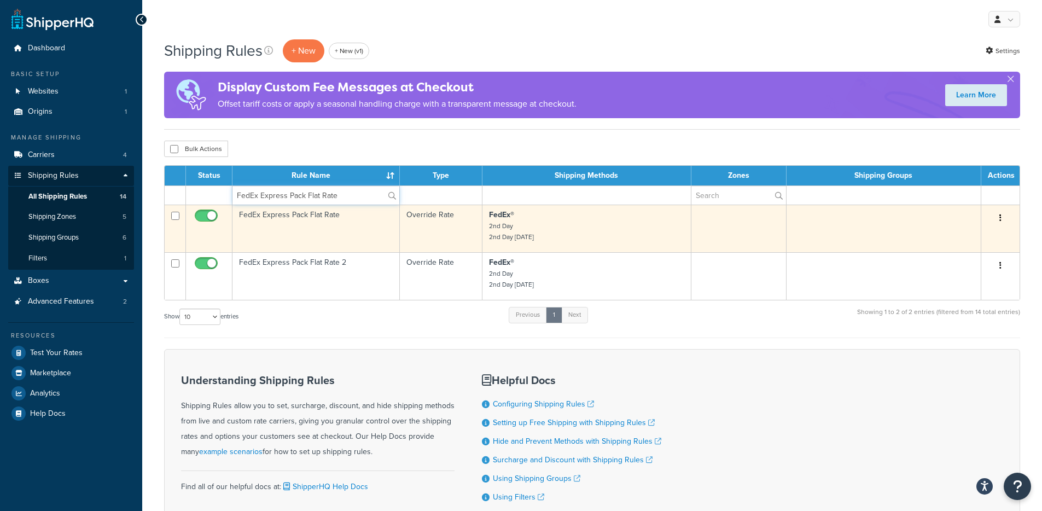
type input "FedEx Express Pack Flat Rate"
click at [331, 225] on td "FedEx Express Pack Flat Rate" at bounding box center [315, 229] width 167 height 48
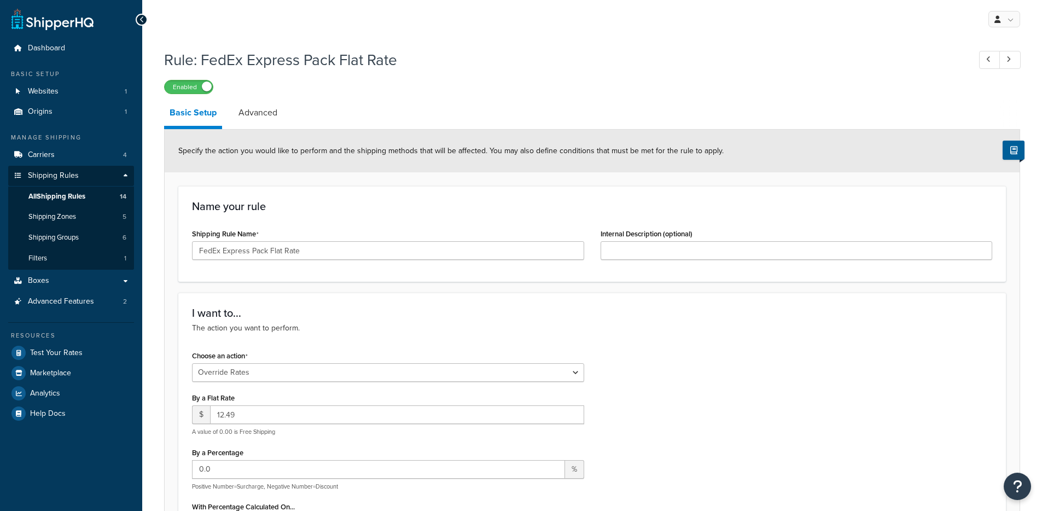
select select "OVERRIDE"
select select "SHIPPING_GROUP"
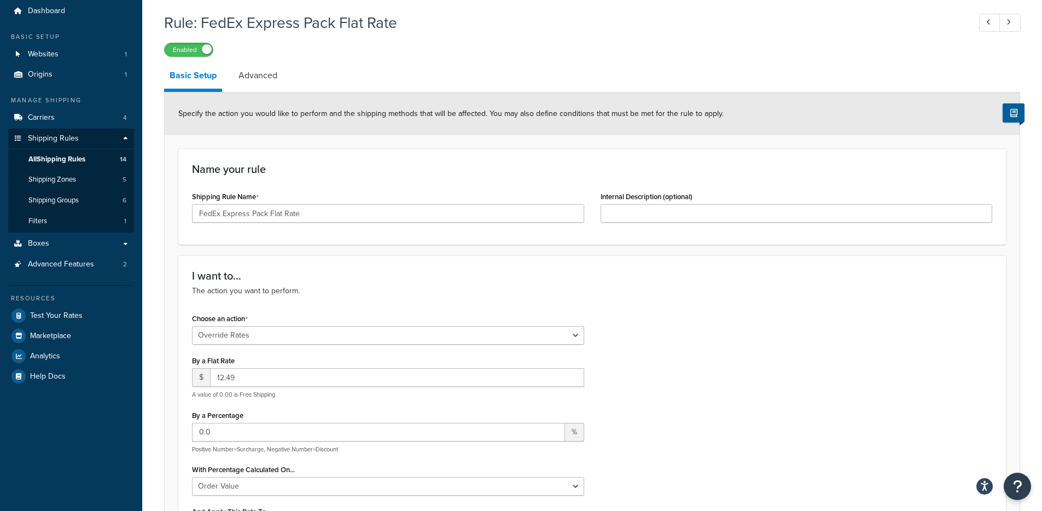
scroll to position [27, 0]
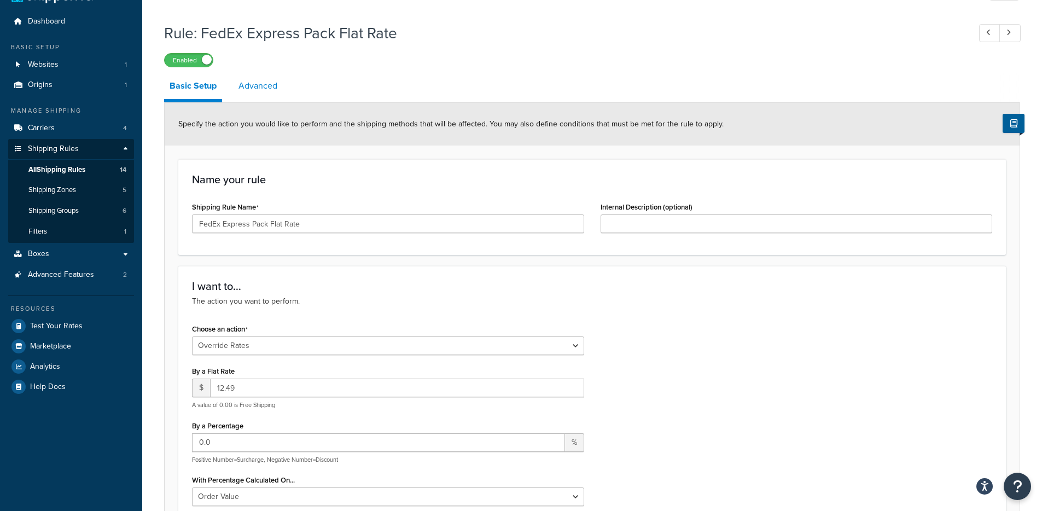
click at [272, 86] on link "Advanced" at bounding box center [258, 86] width 50 height 26
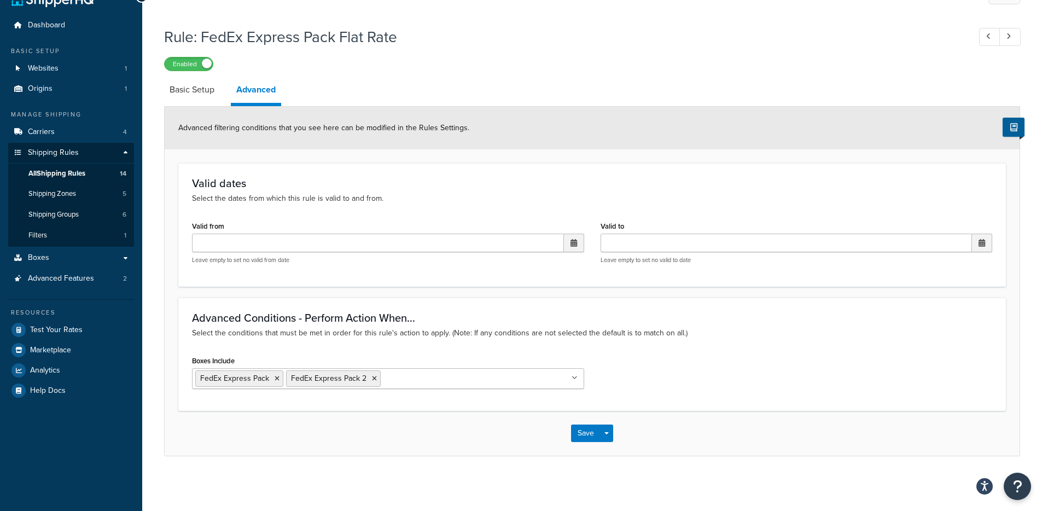
scroll to position [23, 0]
click at [195, 93] on link "Basic Setup" at bounding box center [192, 90] width 56 height 26
select select "OVERRIDE"
select select "SHIPPING_GROUP"
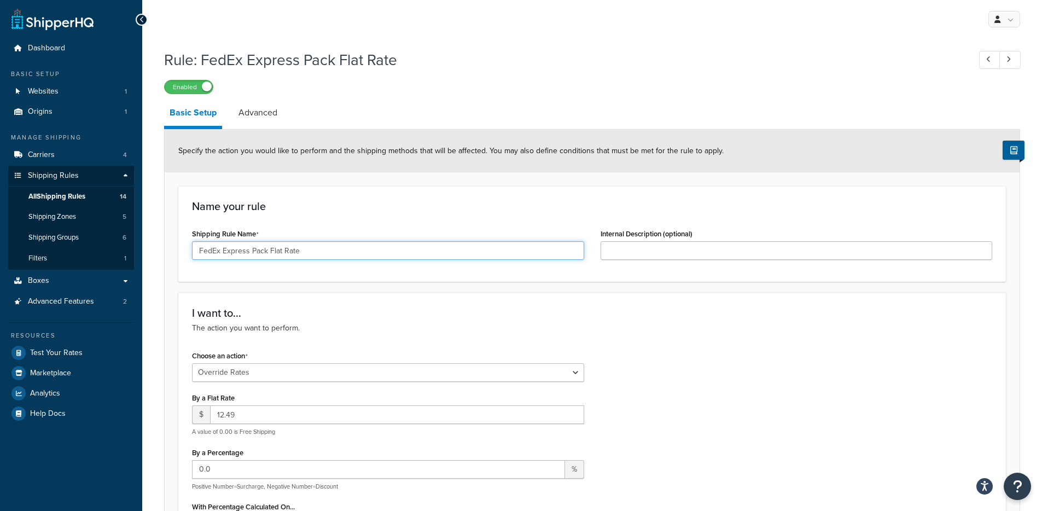
click at [258, 257] on input "FedEx Express Pack Flat Rate" at bounding box center [388, 250] width 392 height 19
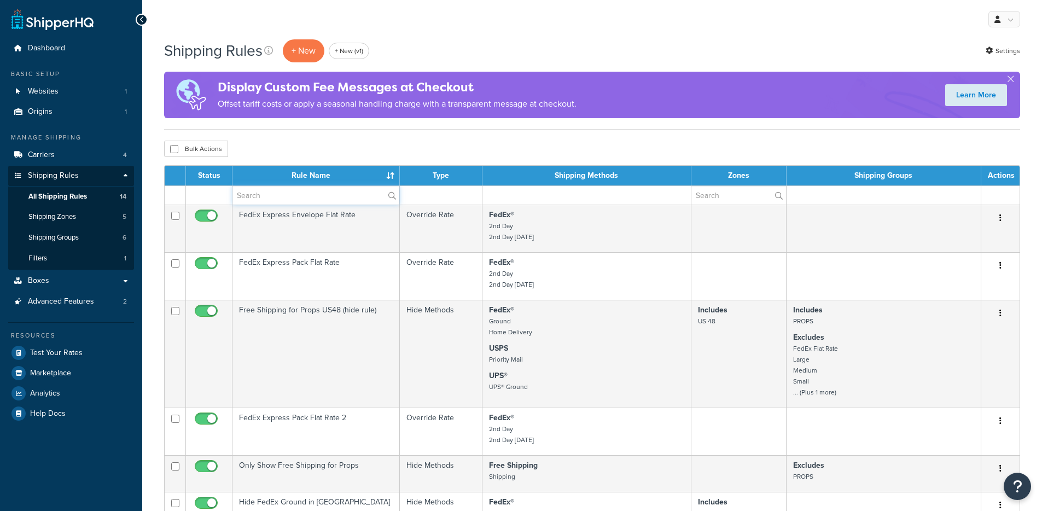
click at [277, 192] on input "text" at bounding box center [315, 195] width 167 height 19
paste input "FedEx Express Pack Flat Rate"
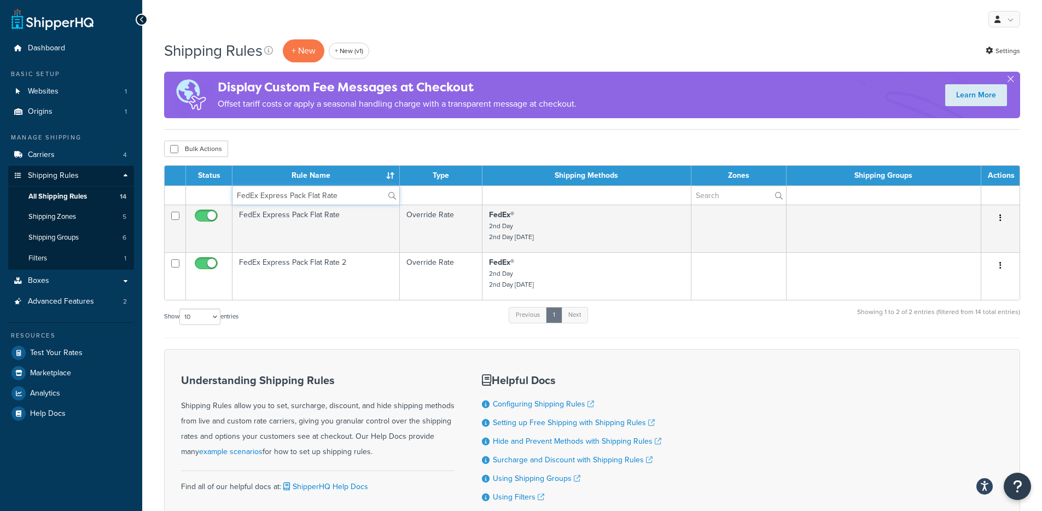
type input "FedEx Express Pack Flat Rate"
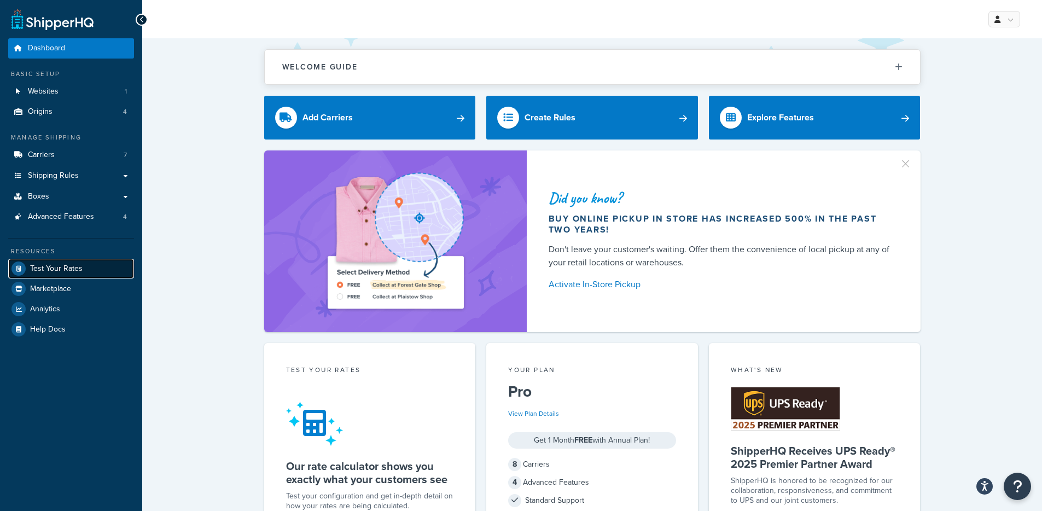
click at [78, 265] on span "Test Your Rates" at bounding box center [56, 268] width 52 height 9
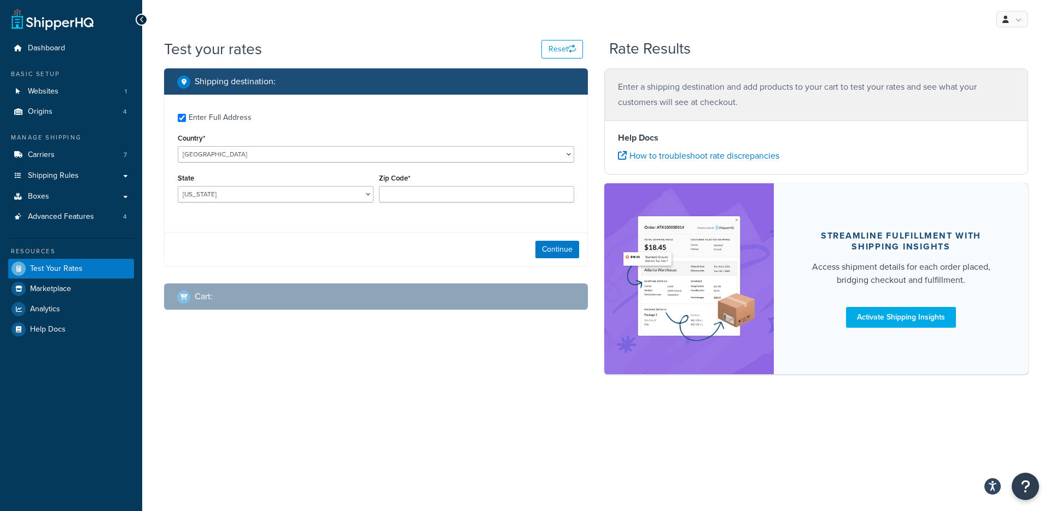
checkbox input "true"
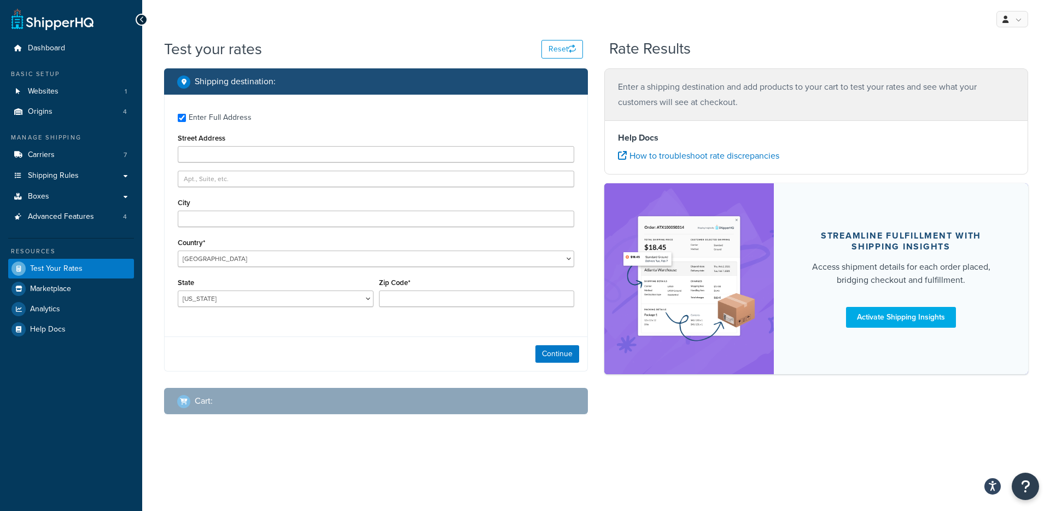
type input "11103"
select select "NY"
select select "6510"
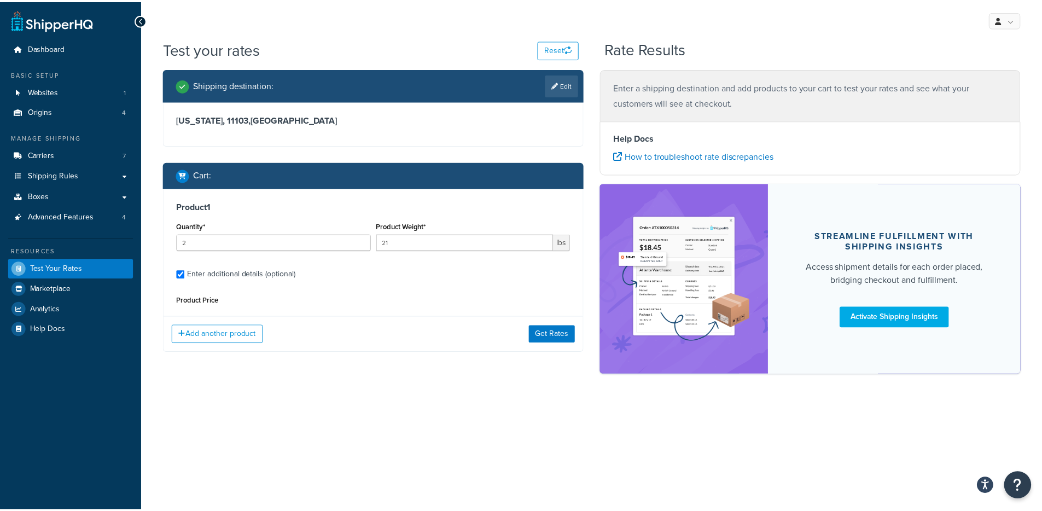
scroll to position [102, 0]
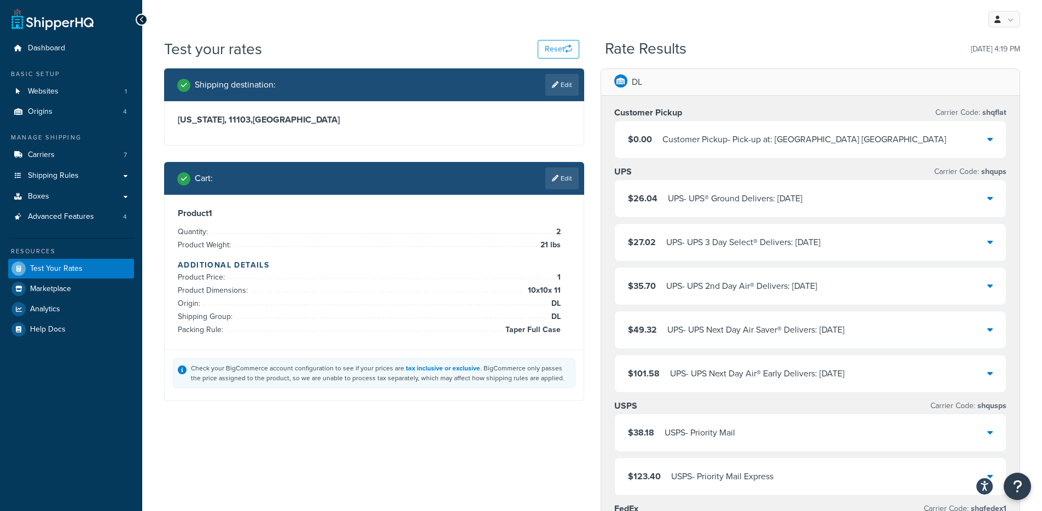
click at [716, 202] on div "UPS - UPS® Ground Delivers: 8/27/2025" at bounding box center [735, 198] width 135 height 15
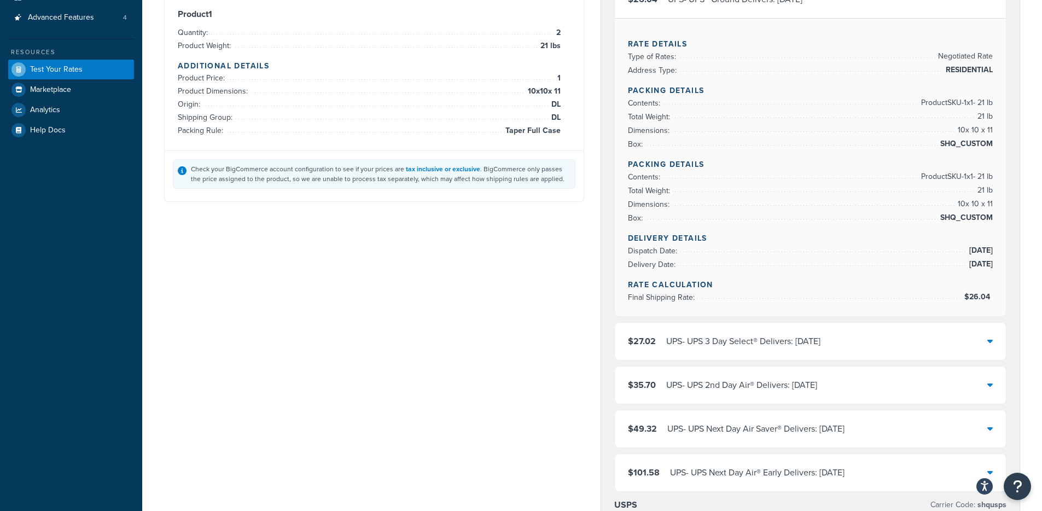
scroll to position [367, 0]
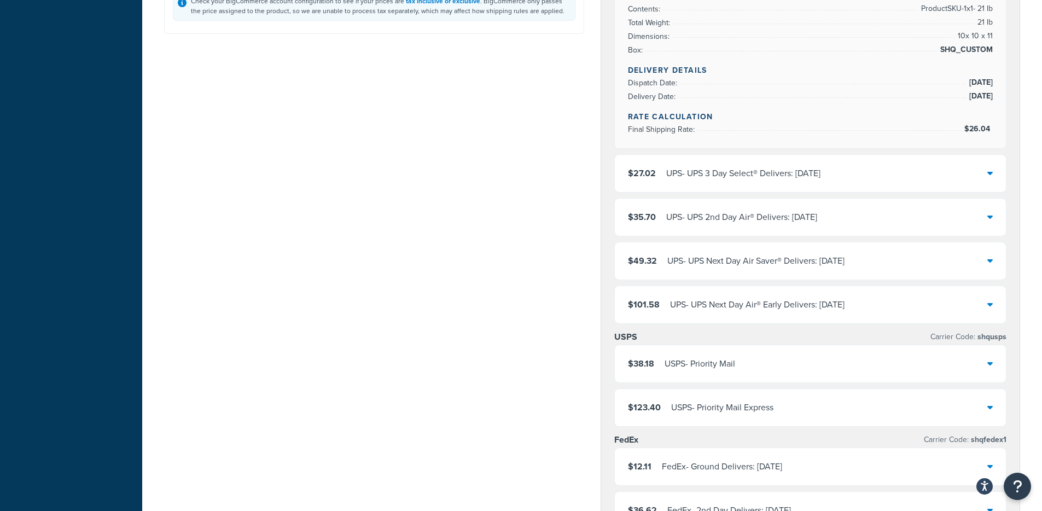
click at [703, 366] on div "USPS - Priority Mail" at bounding box center [699, 363] width 71 height 15
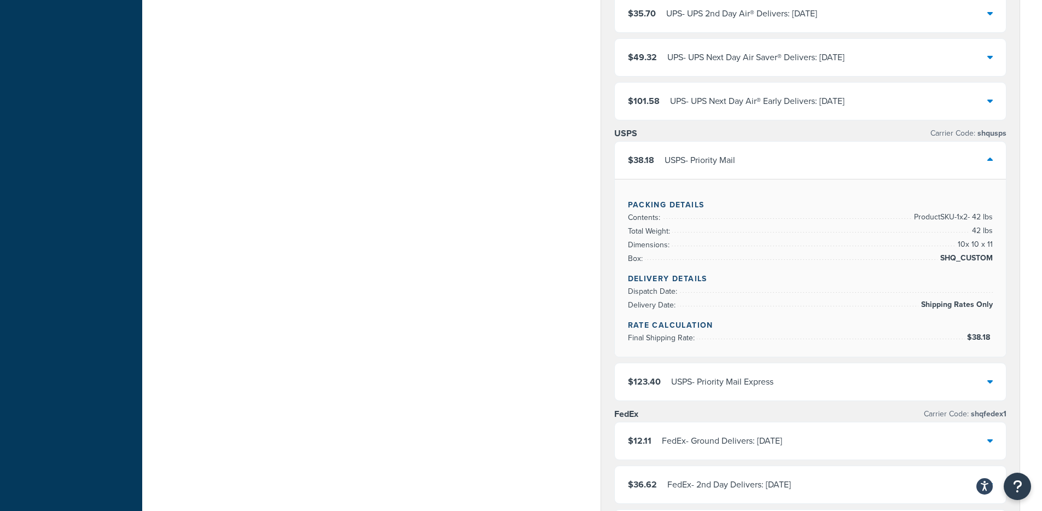
scroll to position [629, 0]
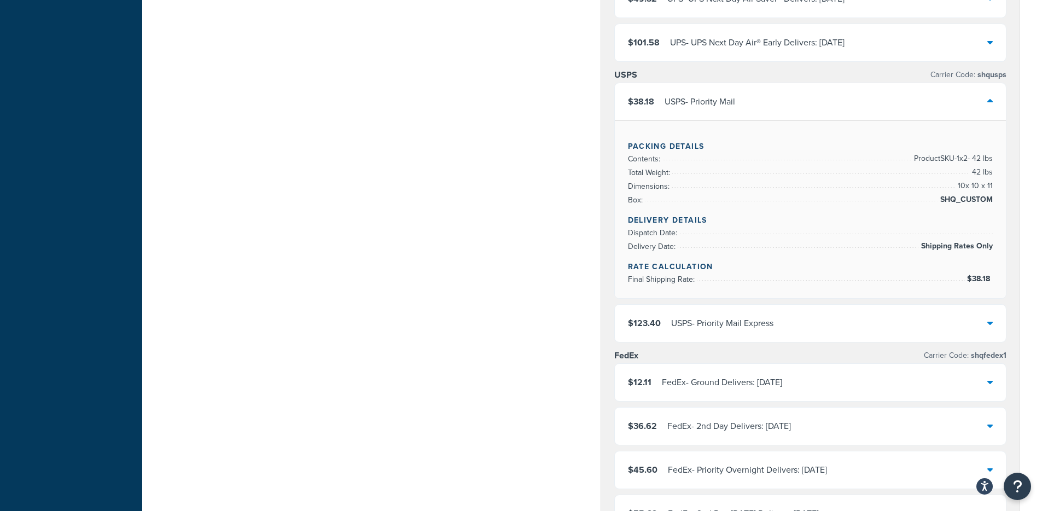
click at [727, 376] on div "FedEx - Ground Delivers: 8/27/2025" at bounding box center [722, 382] width 120 height 15
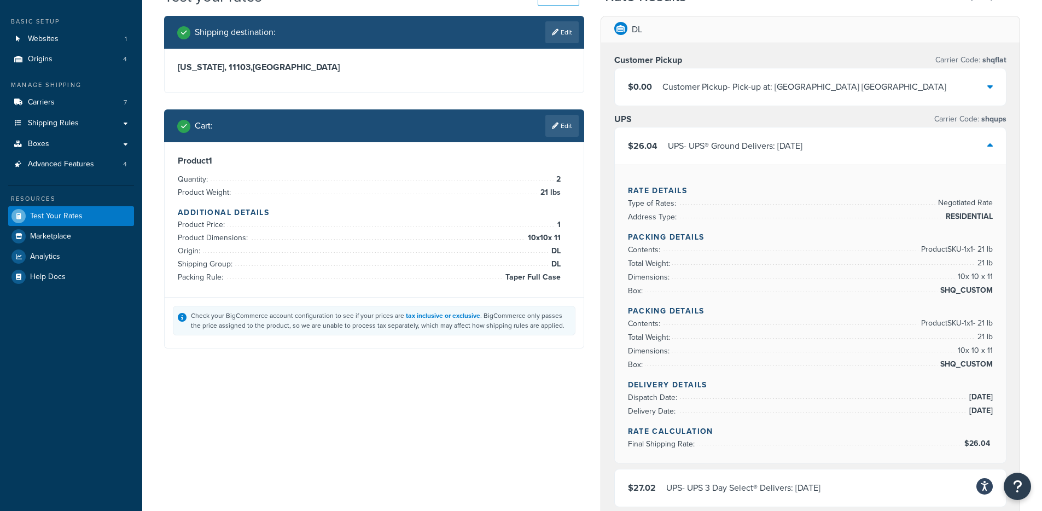
scroll to position [0, 0]
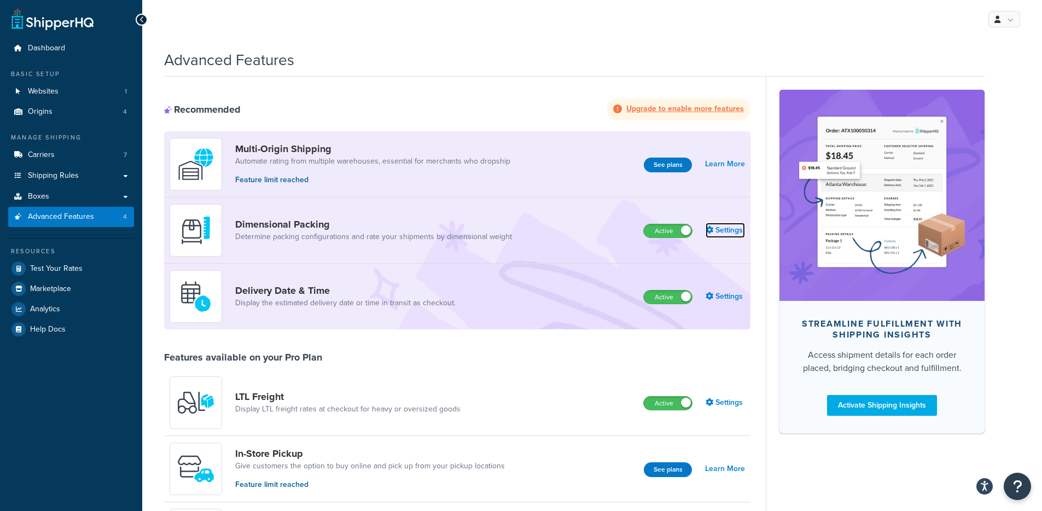
click at [725, 230] on link "Settings" at bounding box center [724, 230] width 39 height 15
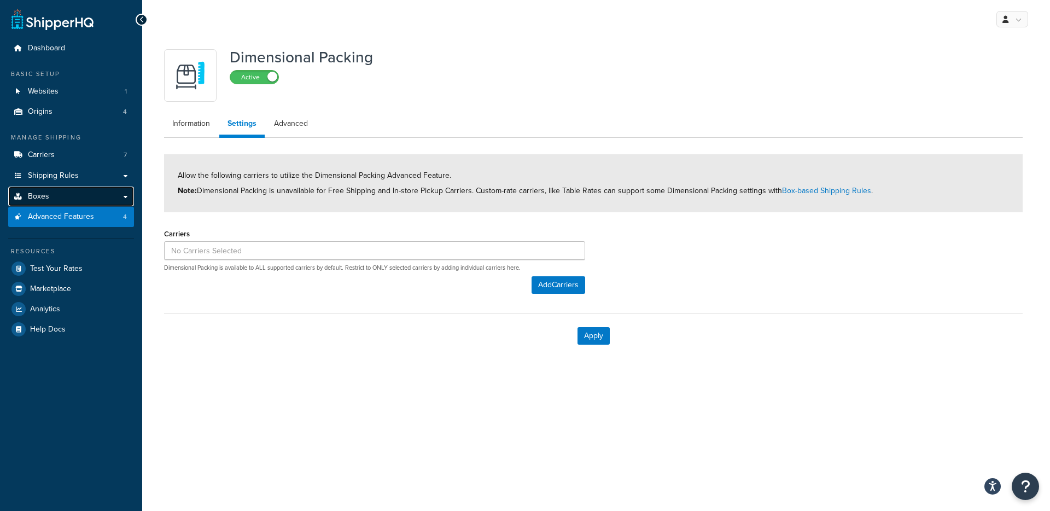
click at [85, 195] on link "Boxes" at bounding box center [71, 196] width 126 height 20
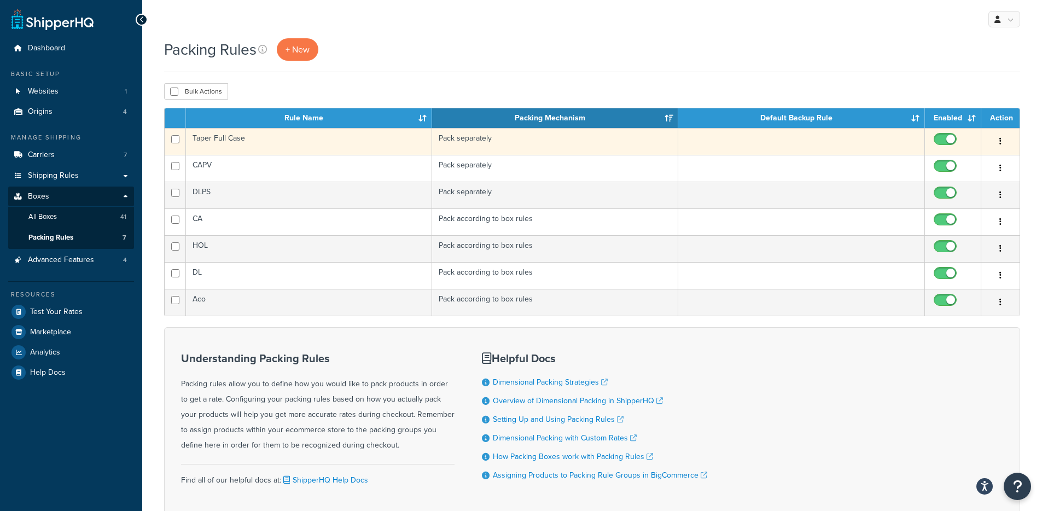
click at [330, 144] on td "Taper Full Case" at bounding box center [309, 141] width 246 height 27
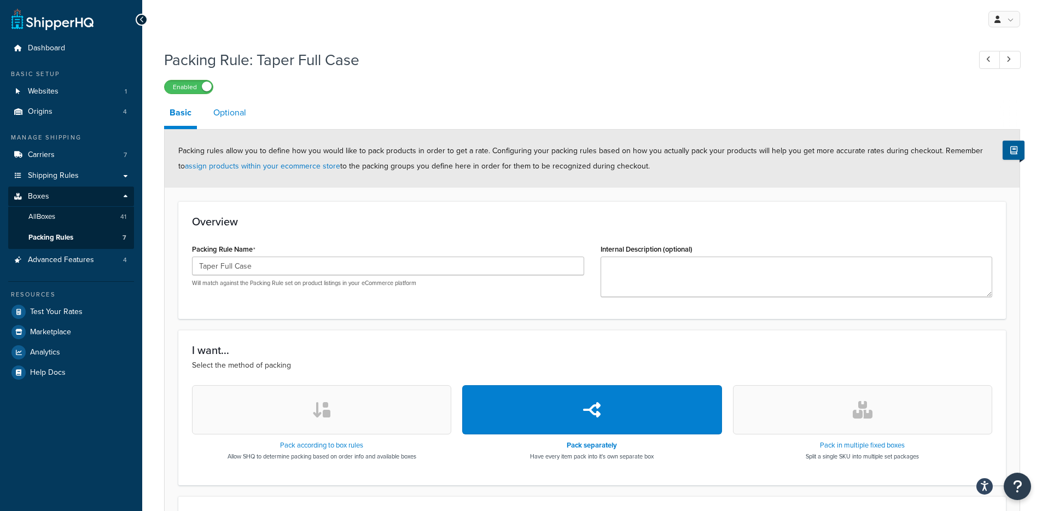
click at [242, 118] on link "Optional" at bounding box center [230, 113] width 44 height 26
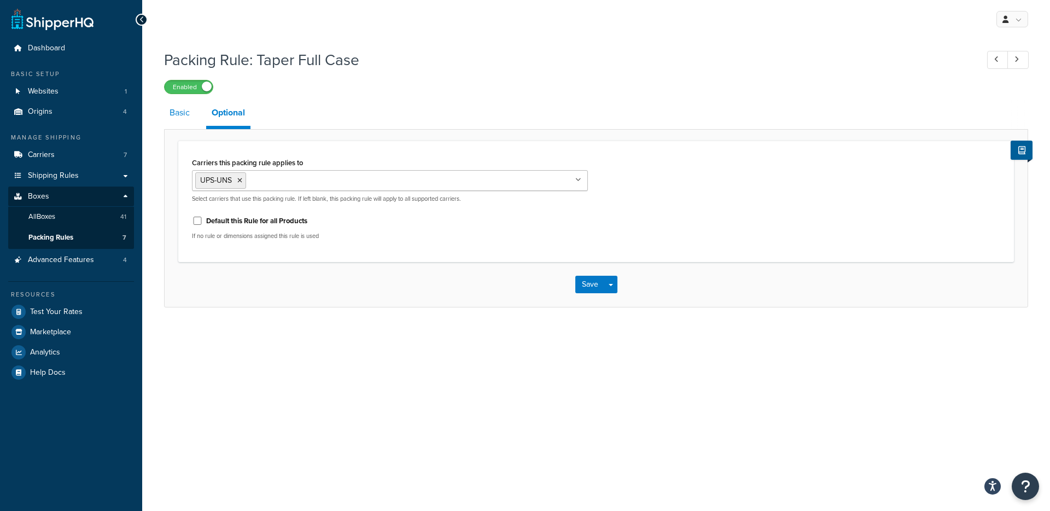
click at [184, 114] on link "Basic" at bounding box center [179, 113] width 31 height 26
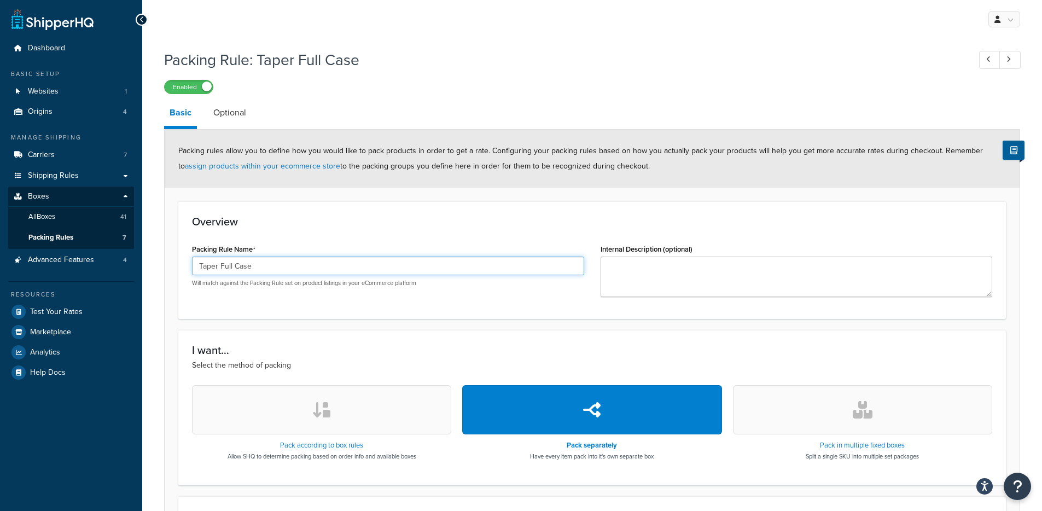
click at [233, 265] on input "Taper Full Case" at bounding box center [388, 265] width 392 height 19
click at [233, 264] on input "Taper Full Case" at bounding box center [388, 265] width 392 height 19
click at [253, 100] on li "Optional" at bounding box center [235, 113] width 55 height 26
click at [243, 104] on link "Optional" at bounding box center [230, 113] width 44 height 26
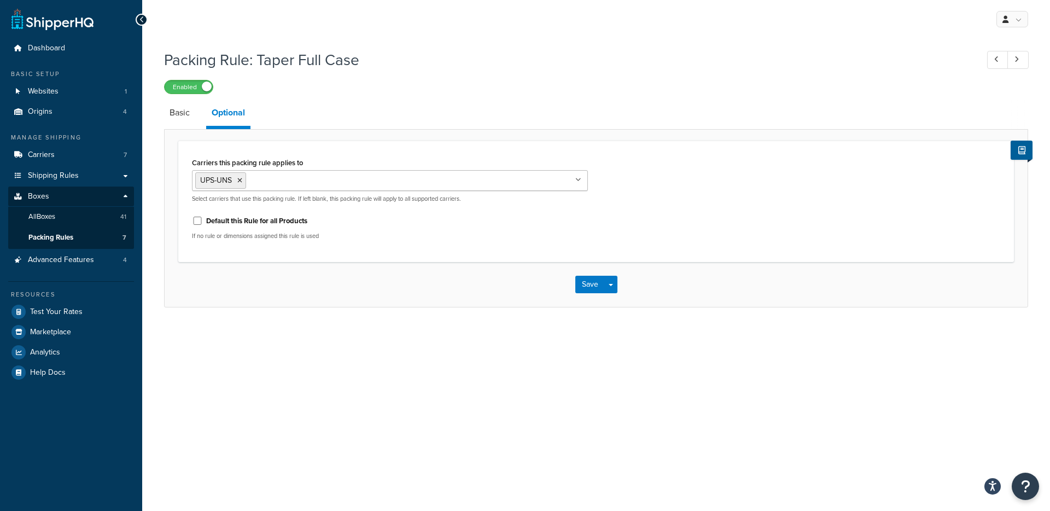
click at [271, 161] on label "Carriers this packing rule applies to" at bounding box center [247, 163] width 111 height 8
click at [271, 174] on input "Carriers this packing rule applies to" at bounding box center [297, 180] width 97 height 12
click at [271, 161] on label "Carriers this packing rule applies to" at bounding box center [247, 163] width 111 height 8
click at [271, 174] on input "Carriers this packing rule applies to" at bounding box center [297, 180] width 97 height 12
click at [271, 161] on label "Carriers this packing rule applies to" at bounding box center [247, 163] width 111 height 8
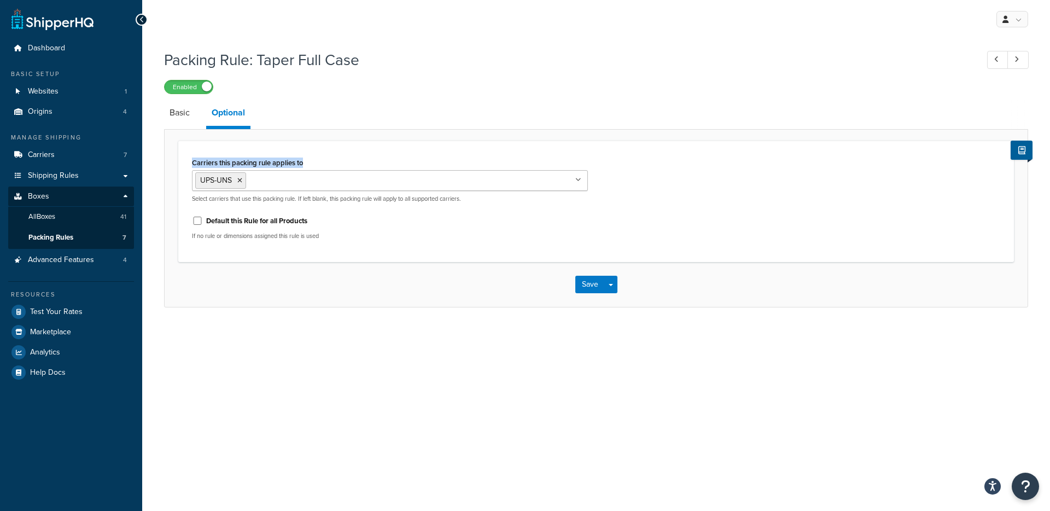
click at [271, 174] on input "Carriers this packing rule applies to" at bounding box center [297, 180] width 97 height 12
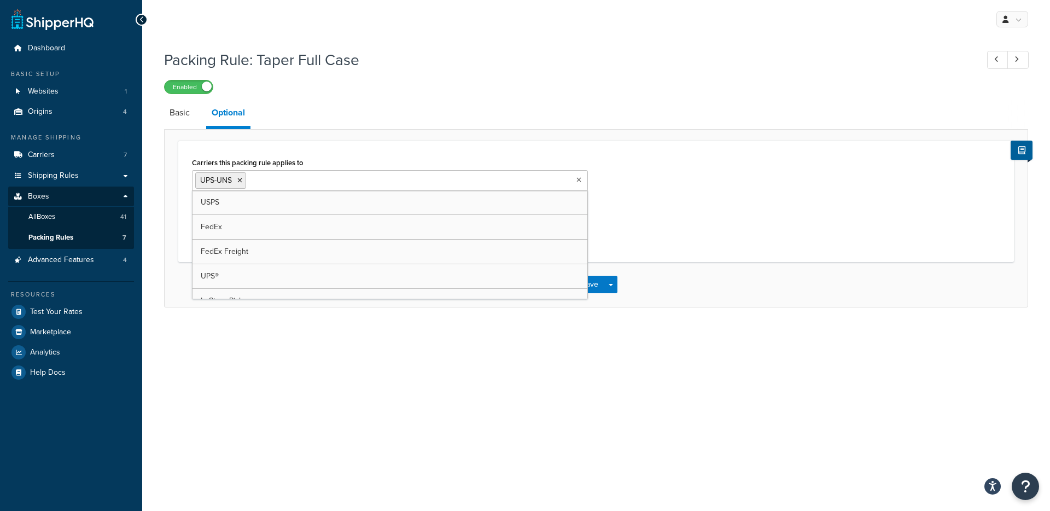
click at [271, 161] on label "Carriers this packing rule applies to" at bounding box center [247, 163] width 111 height 8
click at [271, 174] on input "Carriers this packing rule applies to" at bounding box center [297, 180] width 97 height 12
click at [271, 161] on label "Carriers this packing rule applies to" at bounding box center [247, 163] width 111 height 8
click at [271, 174] on input "Carriers this packing rule applies to" at bounding box center [297, 180] width 97 height 12
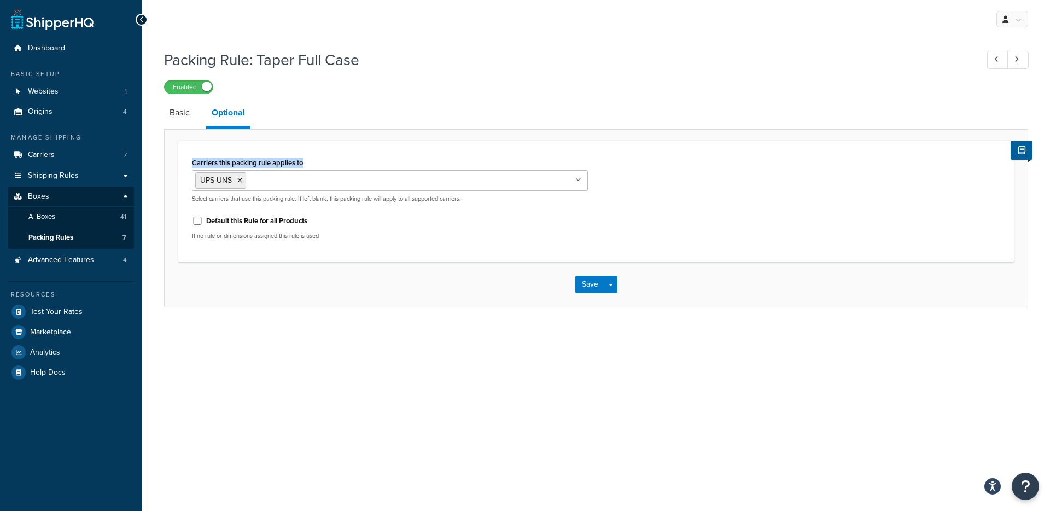
click at [271, 161] on label "Carriers this packing rule applies to" at bounding box center [247, 163] width 111 height 8
click at [271, 174] on input "Carriers this packing rule applies to" at bounding box center [297, 180] width 97 height 12
click at [271, 161] on label "Carriers this packing rule applies to" at bounding box center [247, 163] width 111 height 8
click at [271, 174] on input "Carriers this packing rule applies to" at bounding box center [297, 180] width 97 height 12
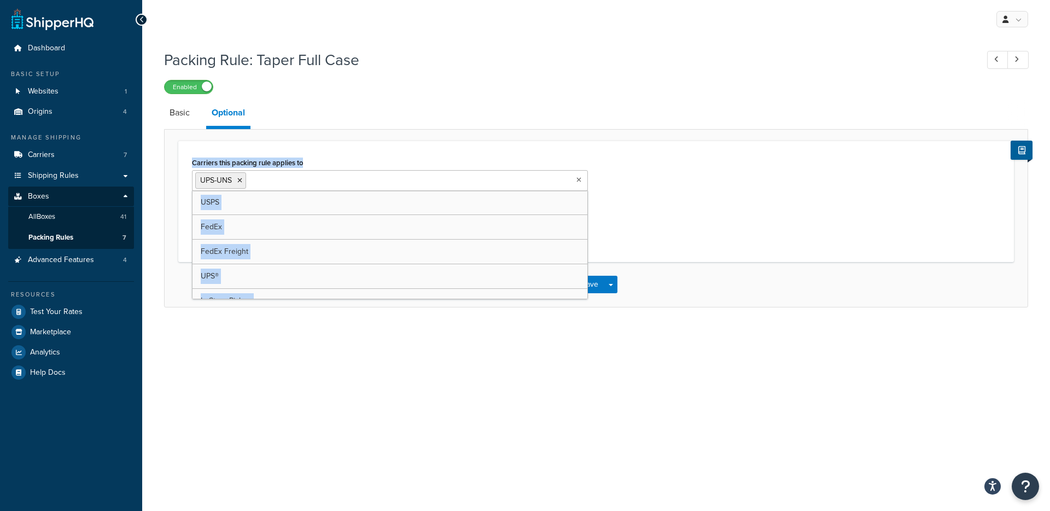
click at [271, 161] on label "Carriers this packing rule applies to" at bounding box center [247, 163] width 111 height 8
click at [271, 174] on input "Carriers this packing rule applies to" at bounding box center [297, 180] width 97 height 12
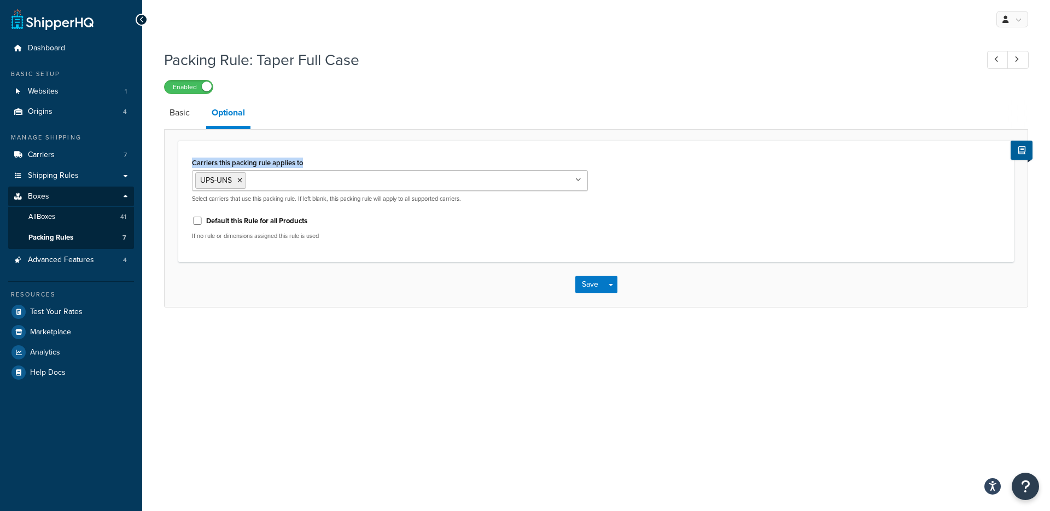
copy div "Carriers this packing rule applies to UPS-UNS USPS FedEx FedEx Freight UPS® In-…"
click at [271, 161] on label "Carriers this packing rule applies to" at bounding box center [247, 163] width 111 height 8
click at [271, 174] on input "Carriers this packing rule applies to" at bounding box center [297, 180] width 97 height 12
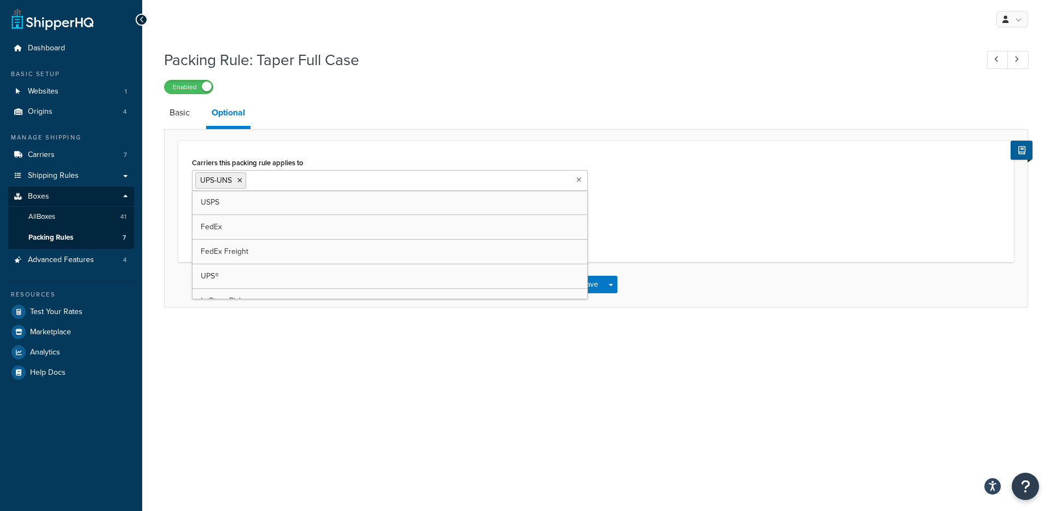
click at [539, 94] on div "Enabled" at bounding box center [596, 86] width 864 height 15
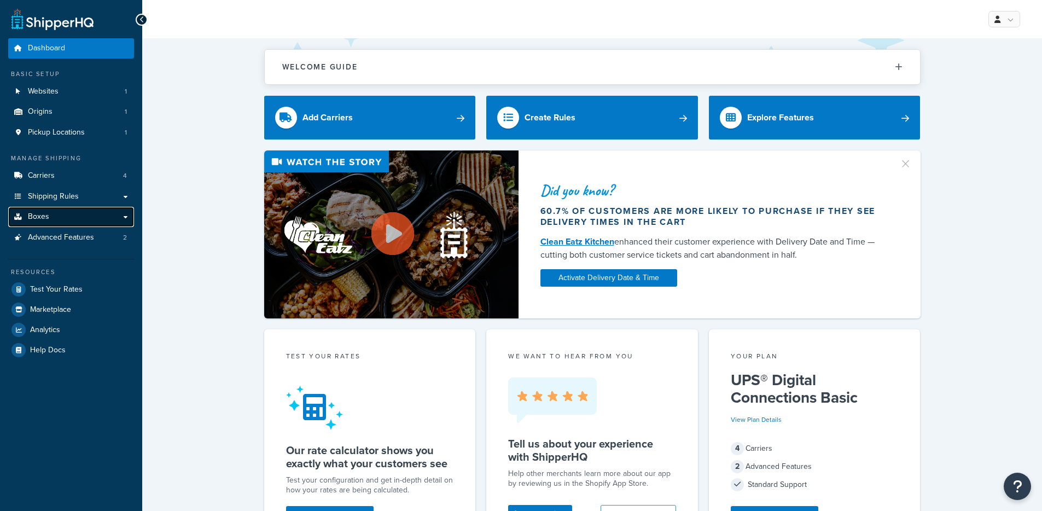
click at [75, 211] on link "Boxes" at bounding box center [71, 217] width 126 height 20
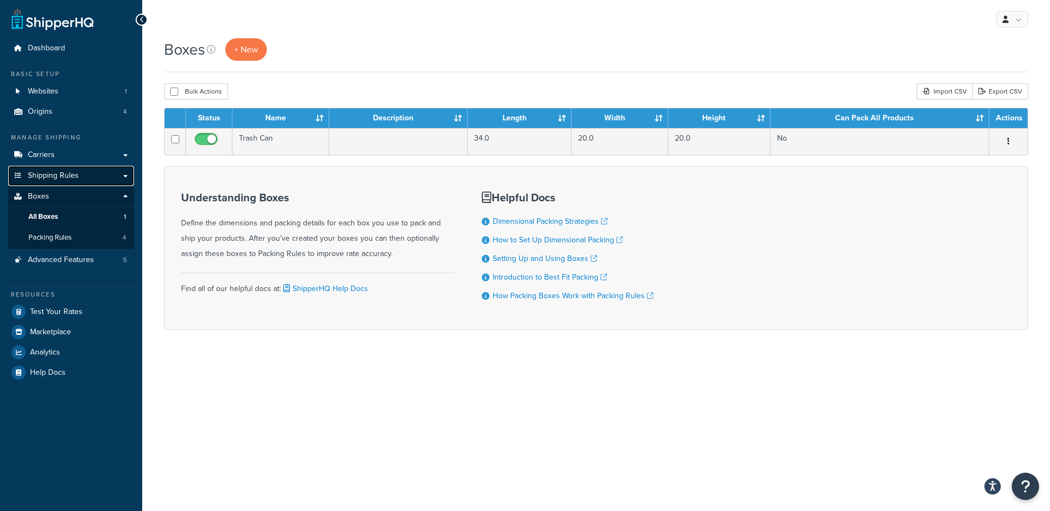
click at [85, 171] on link "Shipping Rules" at bounding box center [71, 176] width 126 height 20
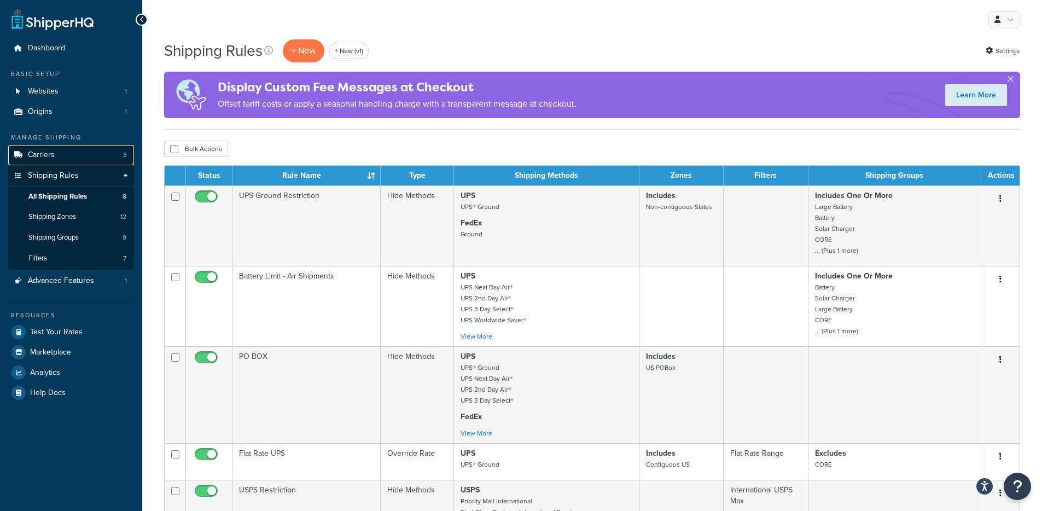
click at [88, 160] on link "Carriers 3" at bounding box center [71, 155] width 126 height 20
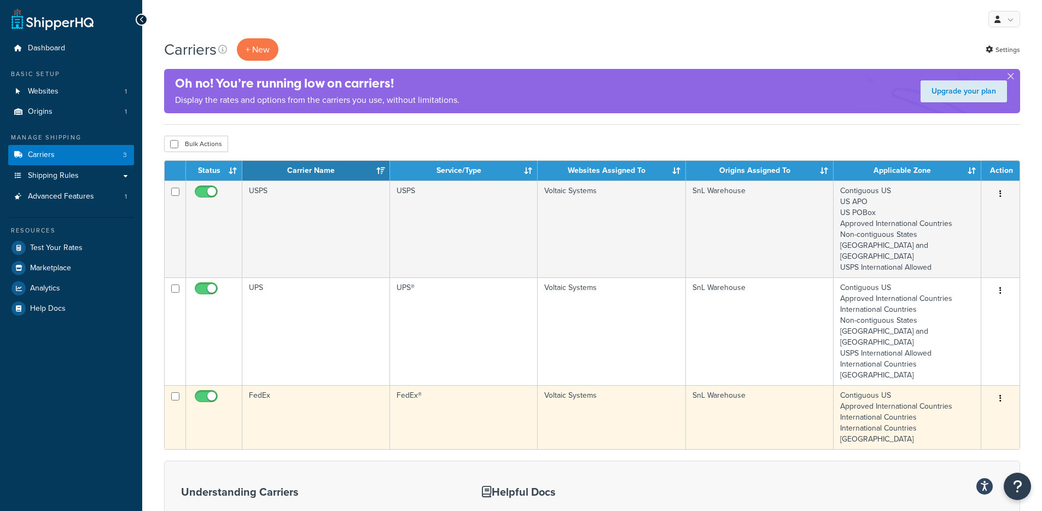
click at [308, 385] on td "FedEx" at bounding box center [316, 417] width 148 height 64
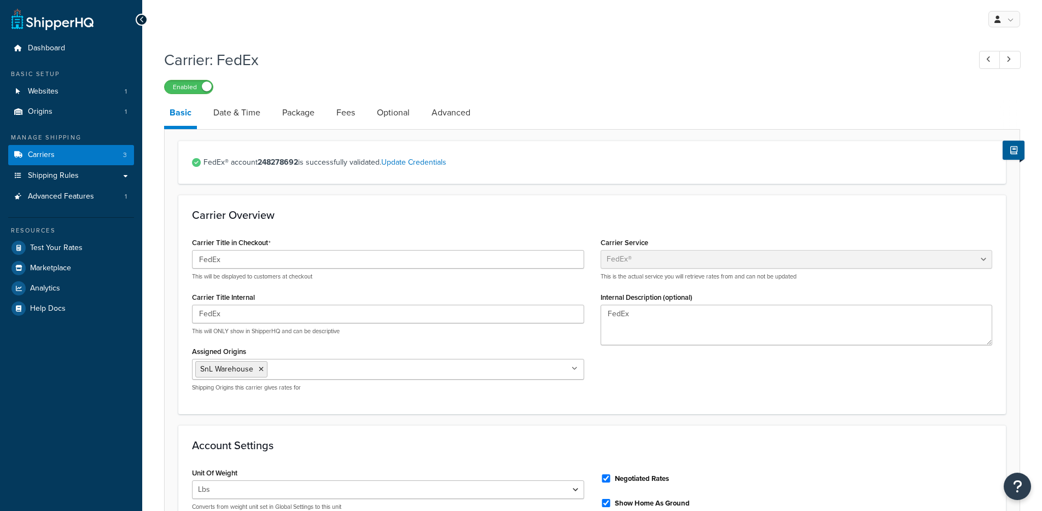
select select "fedEx"
select select "REGULAR_PICKUP"
select select "YOUR_PACKAGING"
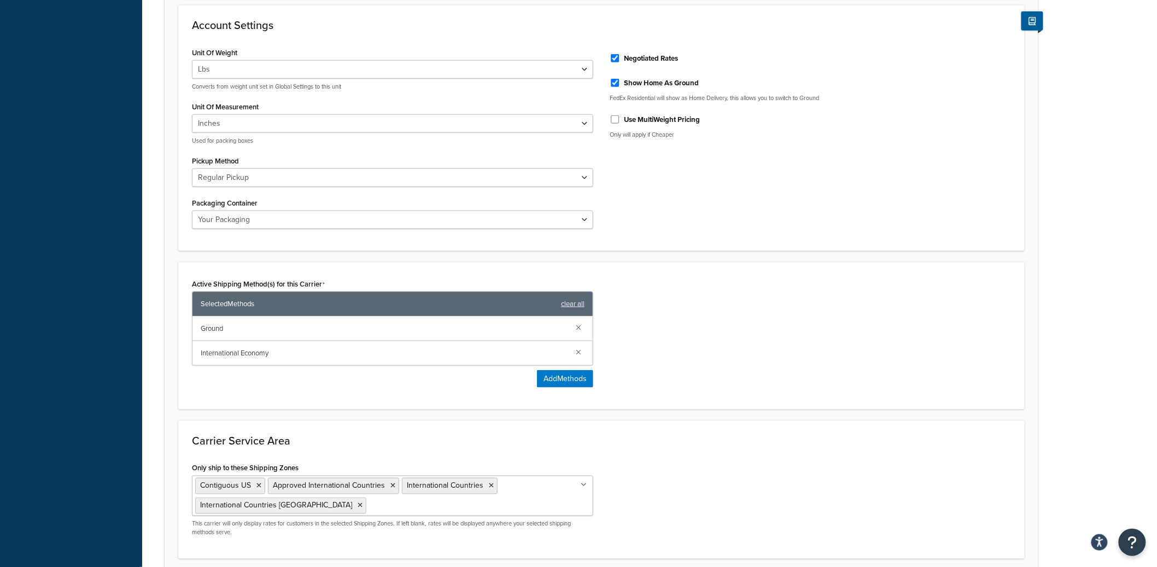
scroll to position [436, 0]
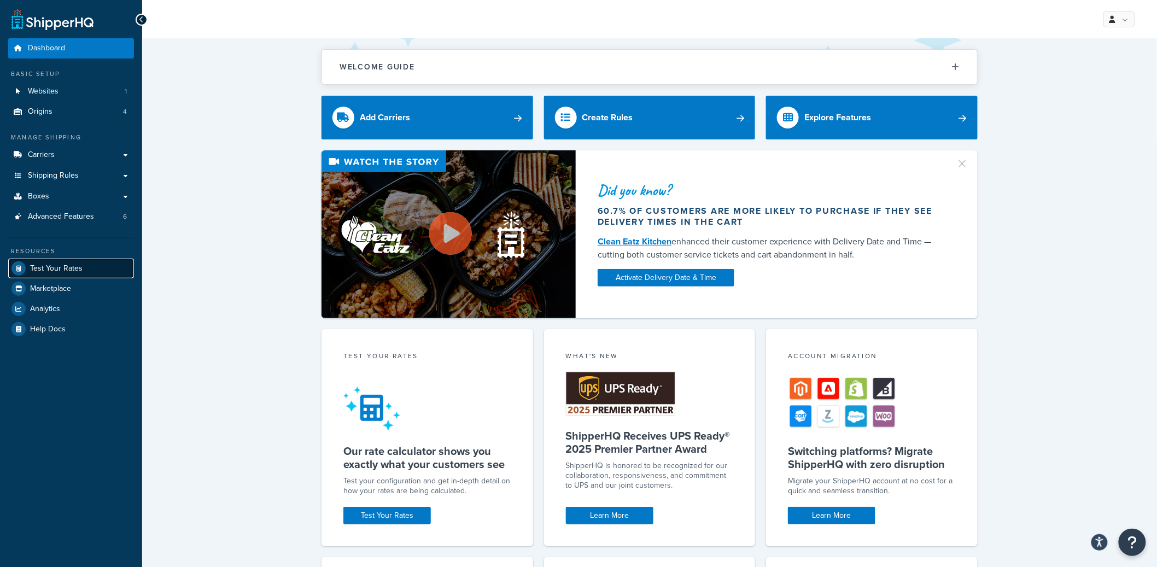
click at [64, 266] on span "Test Your Rates" at bounding box center [56, 268] width 52 height 9
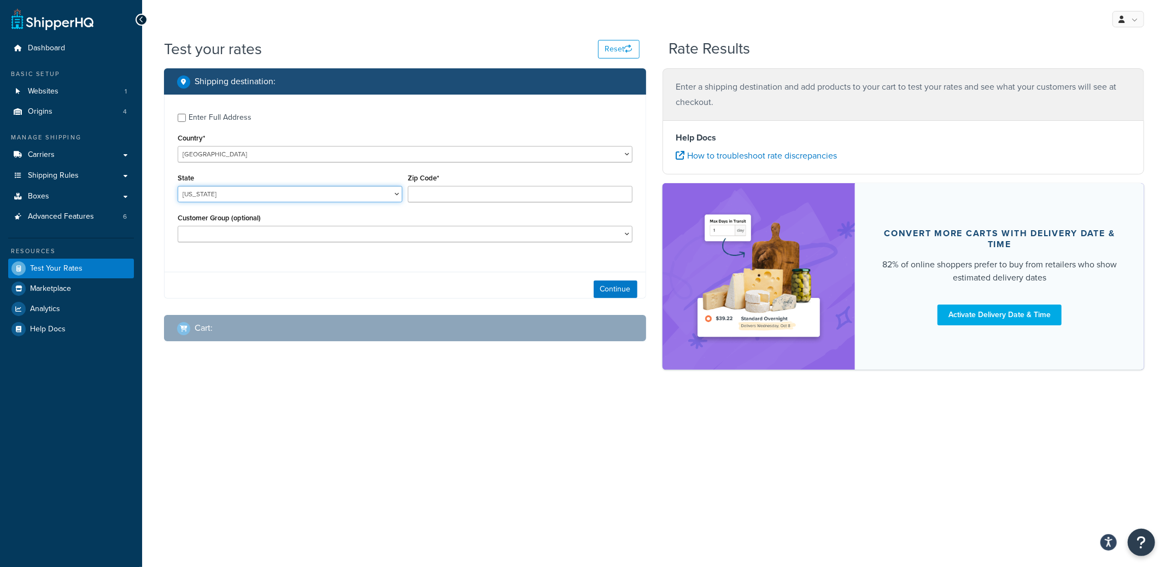
click at [220, 193] on select "Alabama Alaska American Samoa Arizona Arkansas Armed Forces Americas Armed Forc…" at bounding box center [290, 194] width 225 height 16
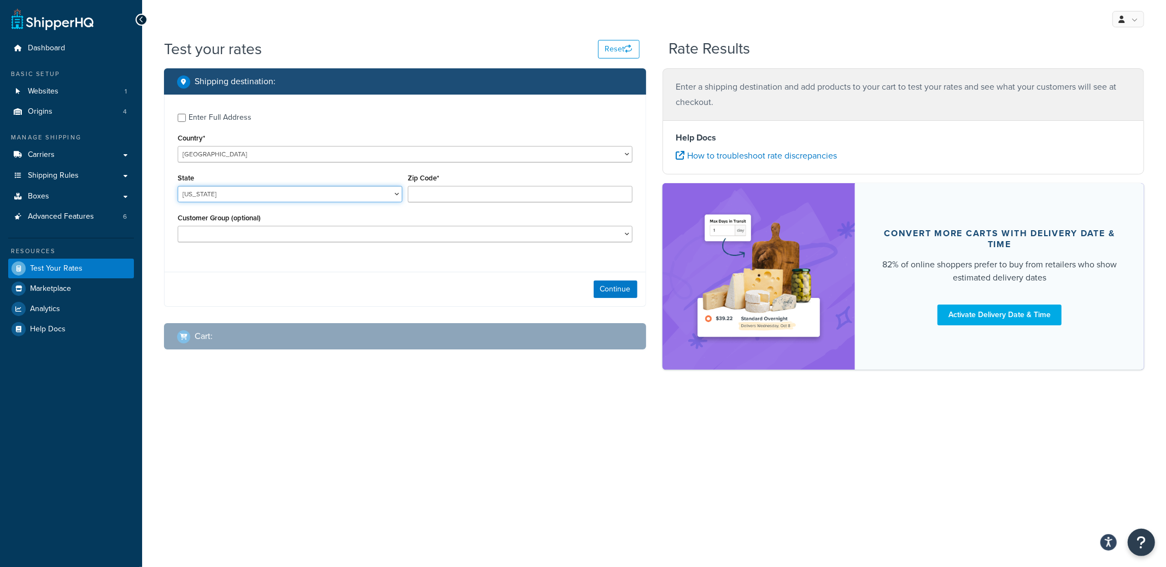
click at [178, 186] on select "Alabama Alaska American Samoa Arizona Arkansas Armed Forces Americas Armed Forc…" at bounding box center [290, 194] width 225 height 16
select select "HI"
type input "6"
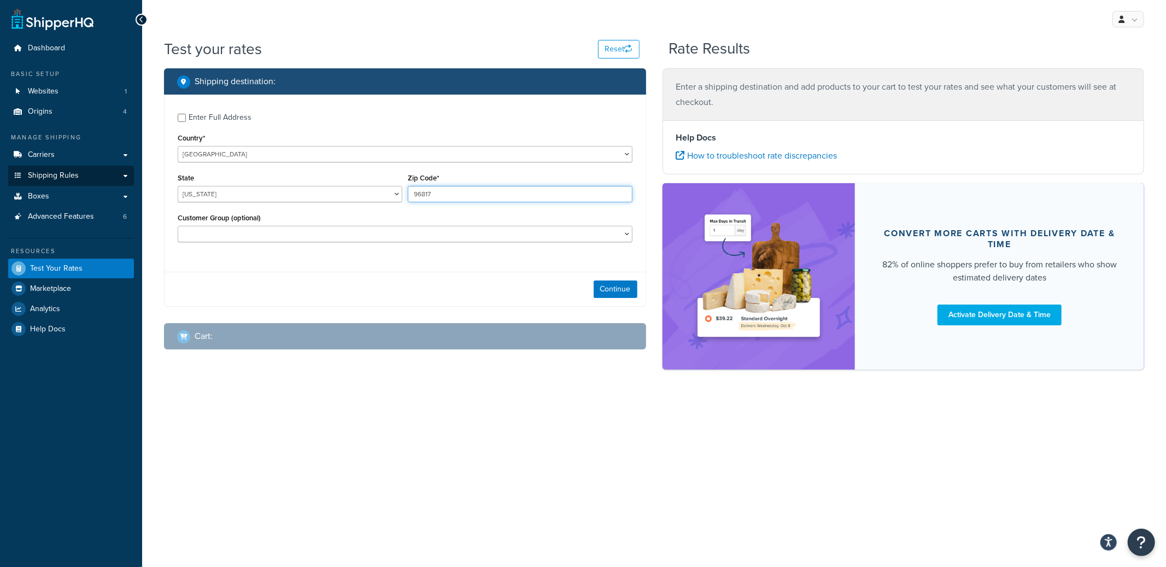
type input "96817"
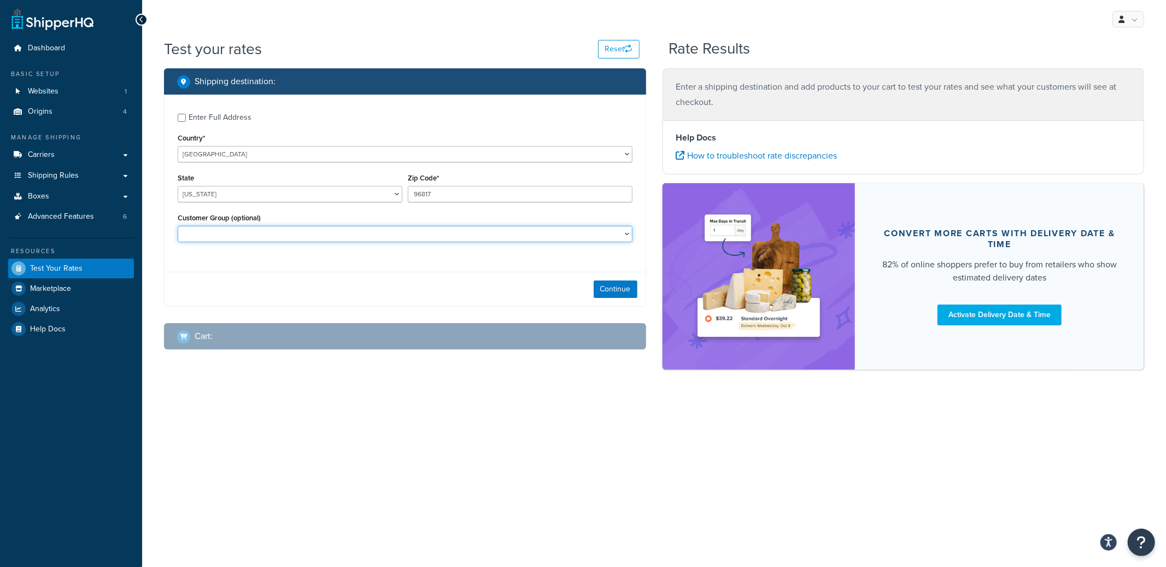
click at [260, 238] on select "C00 C00F F002 F003 F004 F004F F005 F006 F007 F007C F008 F008F F011 F012 F012F F…" at bounding box center [405, 234] width 455 height 16
click at [178, 226] on select "C00 C00F F002 F003 F004 F004F F005 F006 F007 F007C F008 F008F F011 F012 F012F F…" at bounding box center [405, 234] width 455 height 16
select select "F723"
click at [604, 284] on button "Continue" at bounding box center [616, 289] width 44 height 17
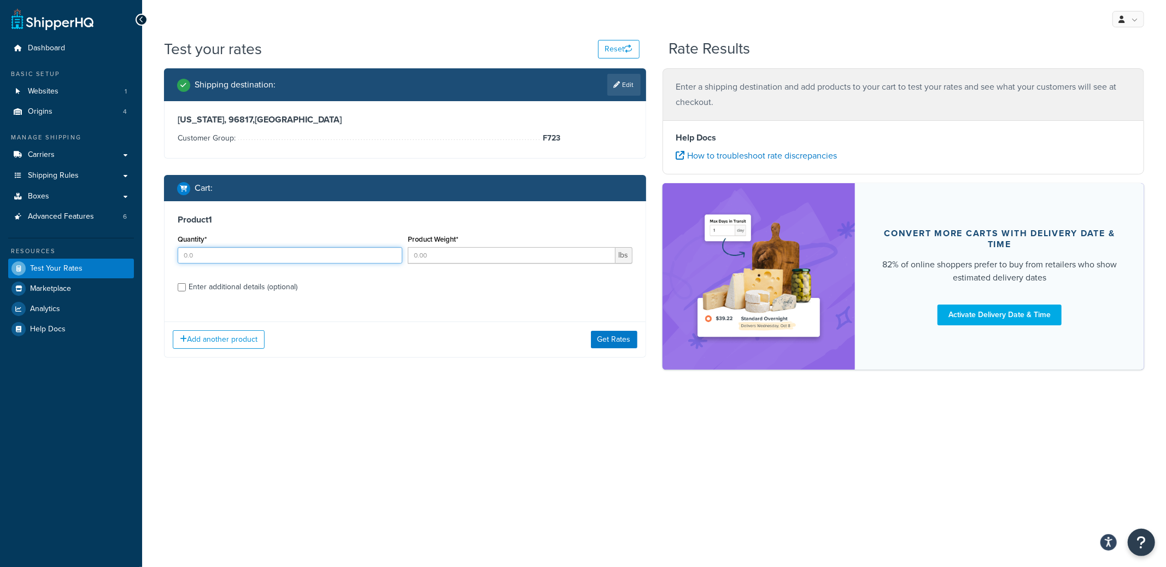
click at [252, 259] on input "Quantity*" at bounding box center [290, 255] width 225 height 16
type input "1"
click at [587, 332] on div "Add another product Get Rates" at bounding box center [405, 340] width 481 height 36
click at [595, 337] on button "Get Rates" at bounding box center [614, 339] width 46 height 17
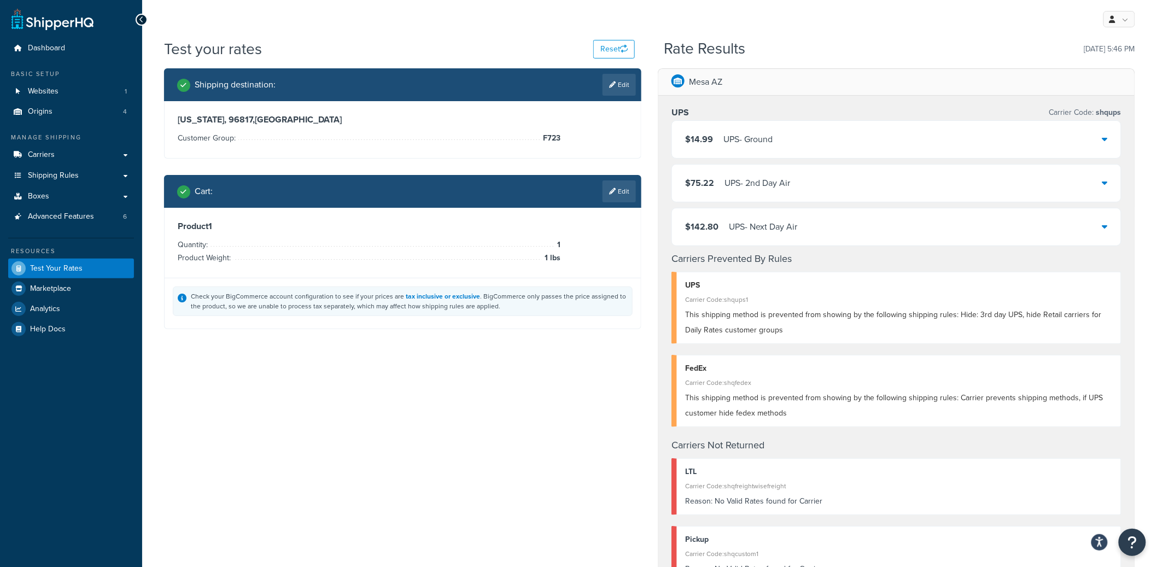
click at [845, 141] on div "$14.99 UPS - Ground" at bounding box center [896, 139] width 449 height 37
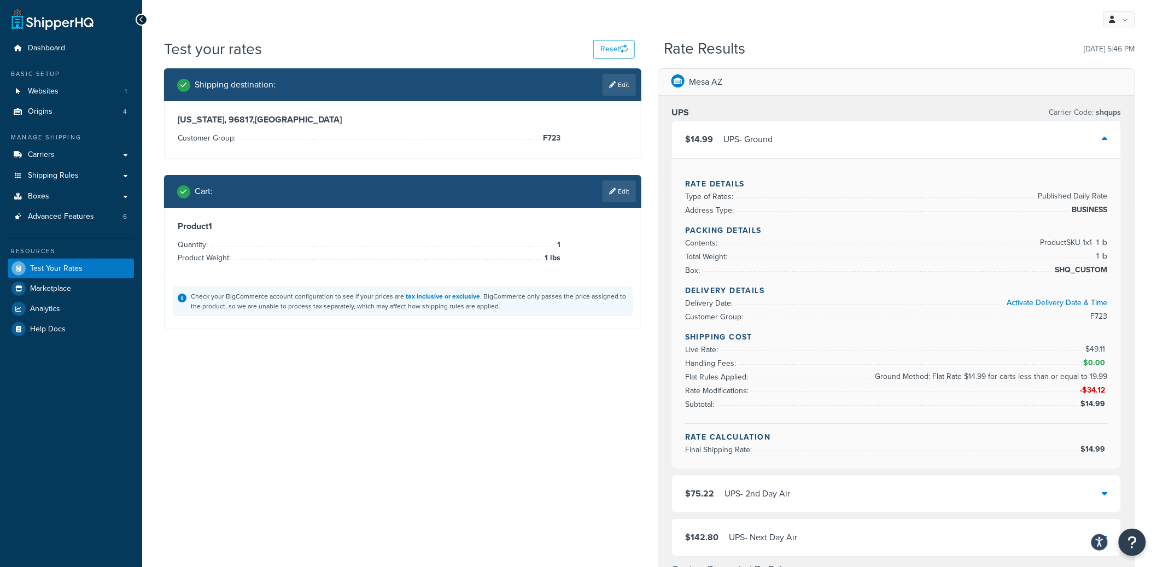
click at [845, 141] on div "$14.99 UPS - Ground" at bounding box center [896, 139] width 449 height 37
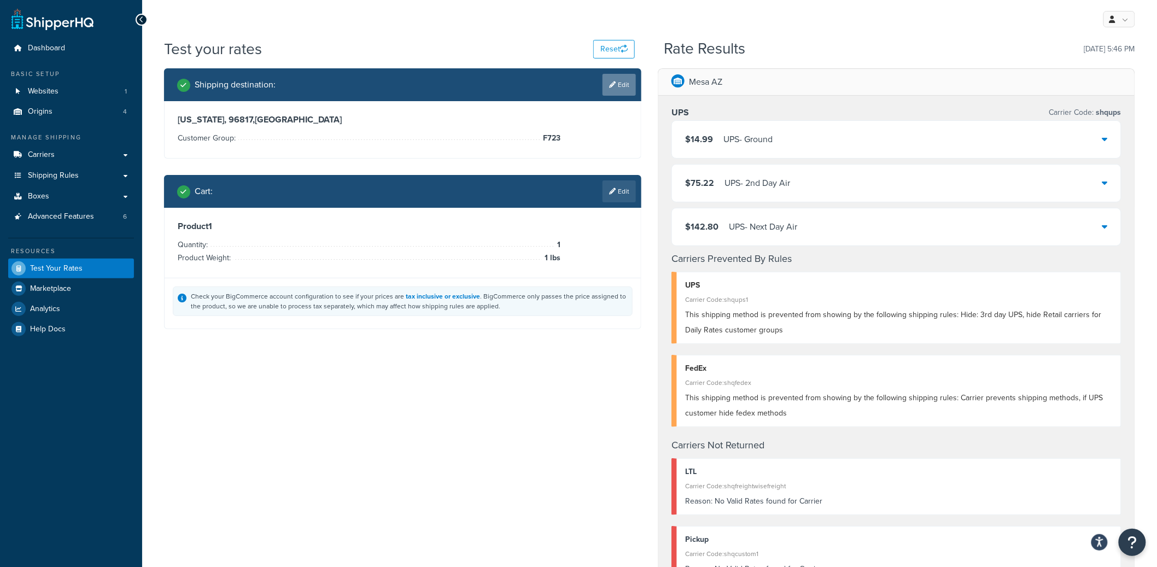
click at [617, 92] on link "Edit" at bounding box center [619, 85] width 33 height 22
select select "HI"
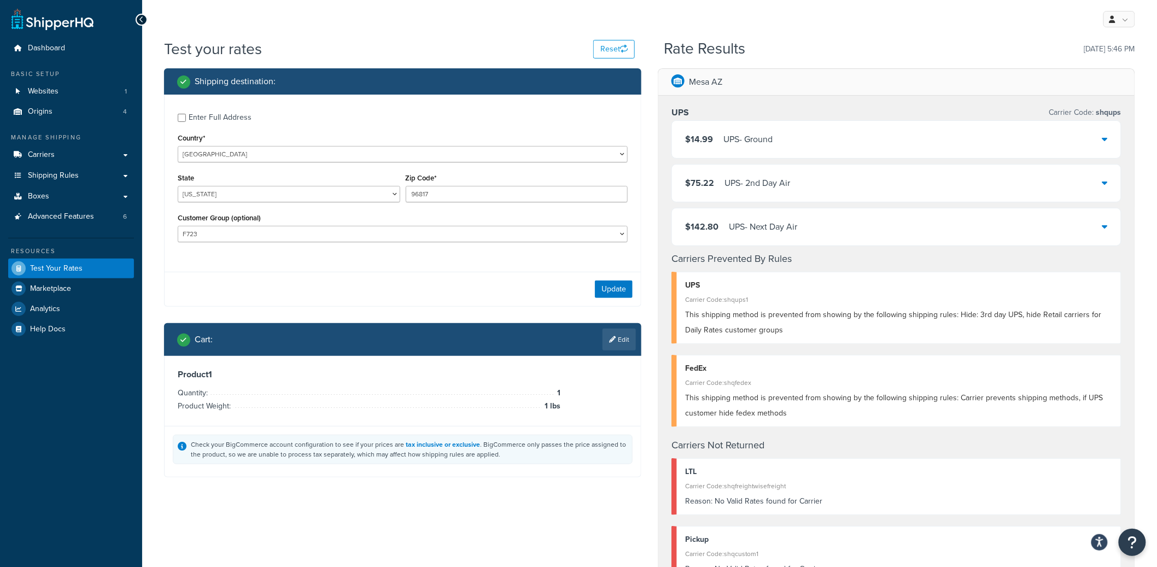
click at [342, 224] on div "Customer Group (optional) C00 C00F F002 F003 F004 F004F F005 F006 F007 F007C F0…" at bounding box center [403, 227] width 450 height 32
click at [338, 230] on select "C00 C00F F002 F003 F004 F004F F005 F006 F007 F007C F008 F008F F011 F012 F012F F…" at bounding box center [403, 234] width 450 height 16
select select "F713"
click at [178, 226] on select "C00 C00F F002 F003 F004 F004F F005 F006 F007 F007C F008 F008F F011 F012 F012F F…" at bounding box center [403, 234] width 450 height 16
click at [610, 287] on button "Update" at bounding box center [614, 289] width 38 height 17
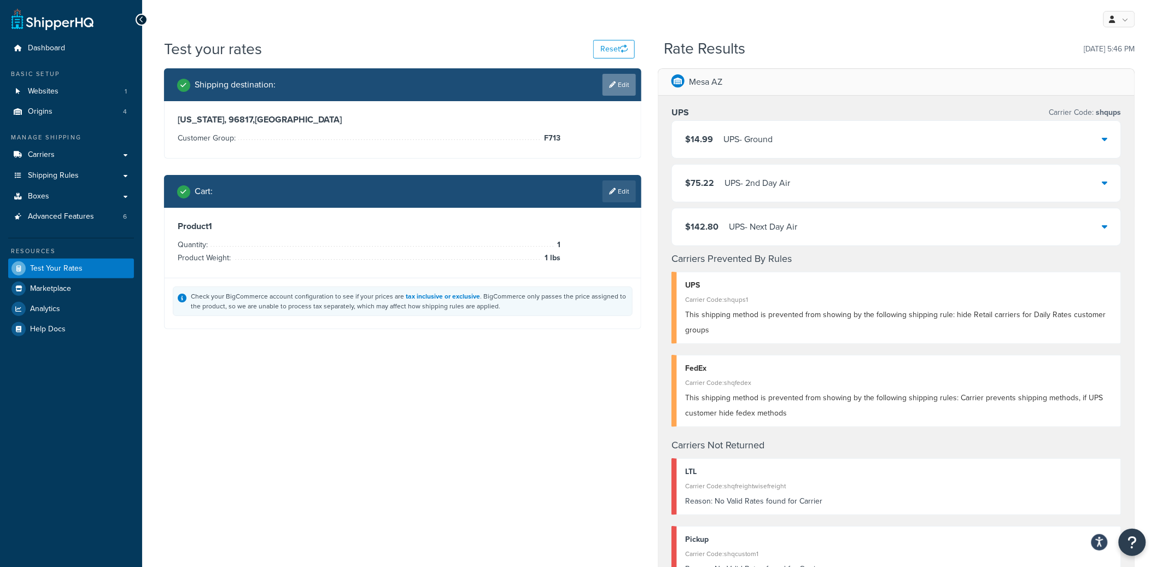
click at [612, 84] on icon at bounding box center [612, 84] width 7 height 7
select select "HI"
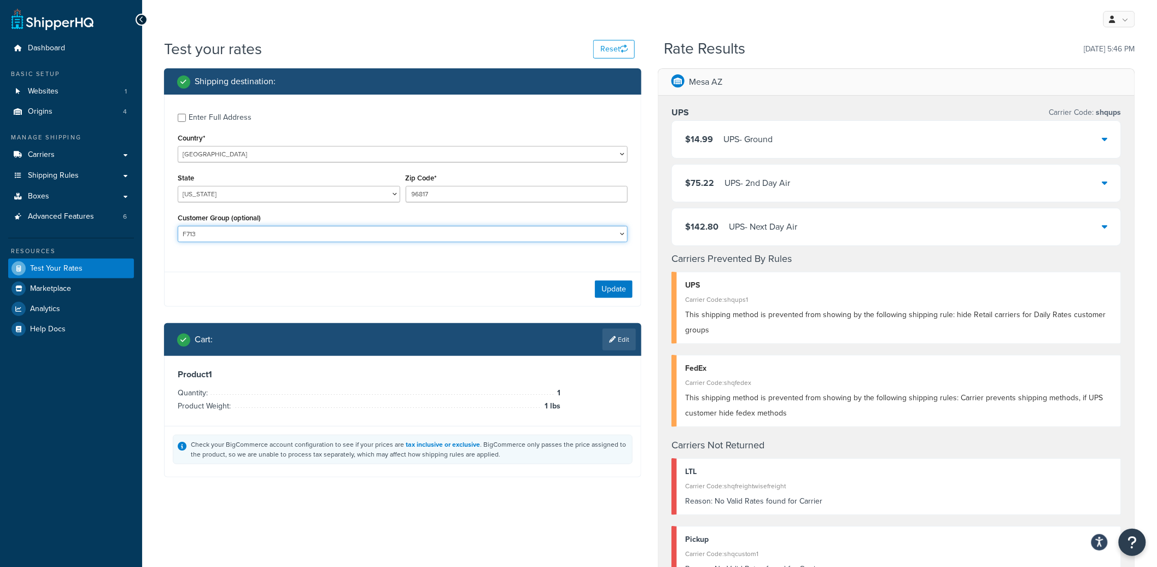
click at [297, 233] on select "C00 C00F F002 F003 F004 F004F F005 F006 F007 F007C F008 F008F F011 F012 F012F F…" at bounding box center [403, 234] width 450 height 16
select select "F700"
click at [178, 226] on select "C00 C00F F002 F003 F004 F004F F005 F006 F007 F007C F008 F008F F011 F012 F012F F…" at bounding box center [403, 234] width 450 height 16
click at [604, 277] on div "Update" at bounding box center [403, 289] width 476 height 34
click at [607, 291] on button "Update" at bounding box center [614, 289] width 38 height 17
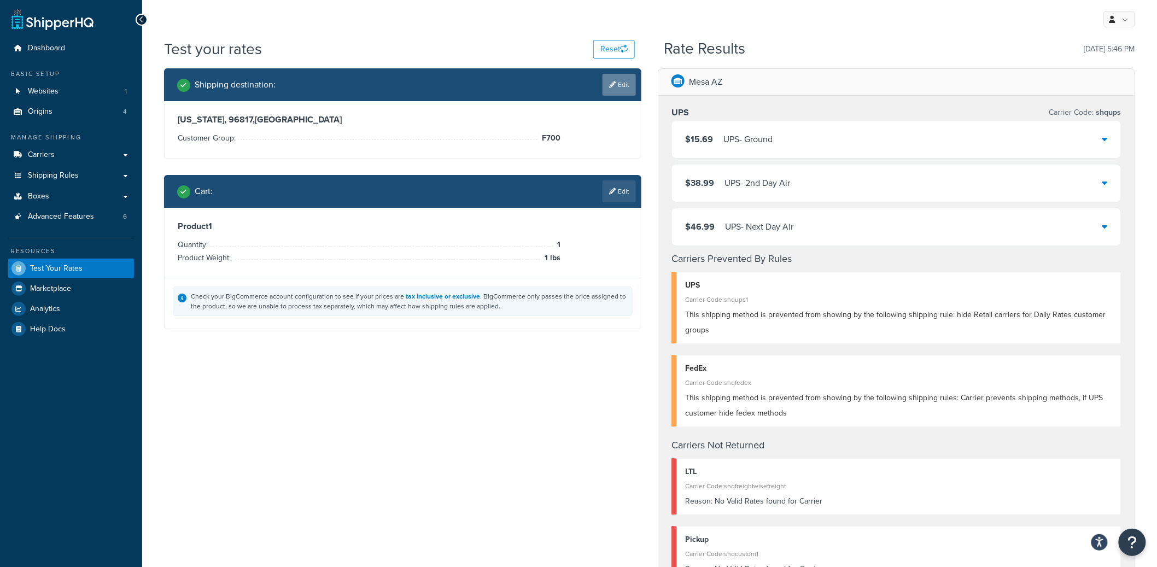
click at [606, 93] on link "Edit" at bounding box center [619, 85] width 33 height 22
select select "HI"
select select "F700"
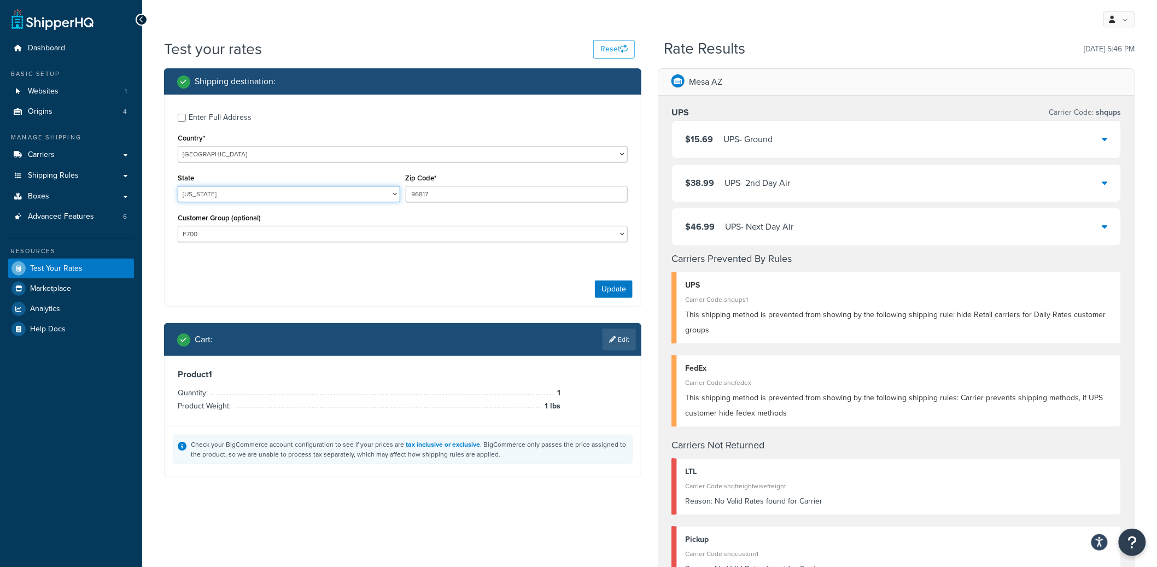
click at [220, 193] on select "Alabama Alaska American Samoa Arizona Arkansas Armed Forces Americas Armed Forc…" at bounding box center [289, 194] width 223 height 16
click at [178, 186] on select "Alabama Alaska American Samoa Arizona Arkansas Armed Forces Americas Armed Forc…" at bounding box center [289, 194] width 223 height 16
select select "AK"
type input "99503"
click at [595, 287] on div "Update" at bounding box center [403, 289] width 476 height 34
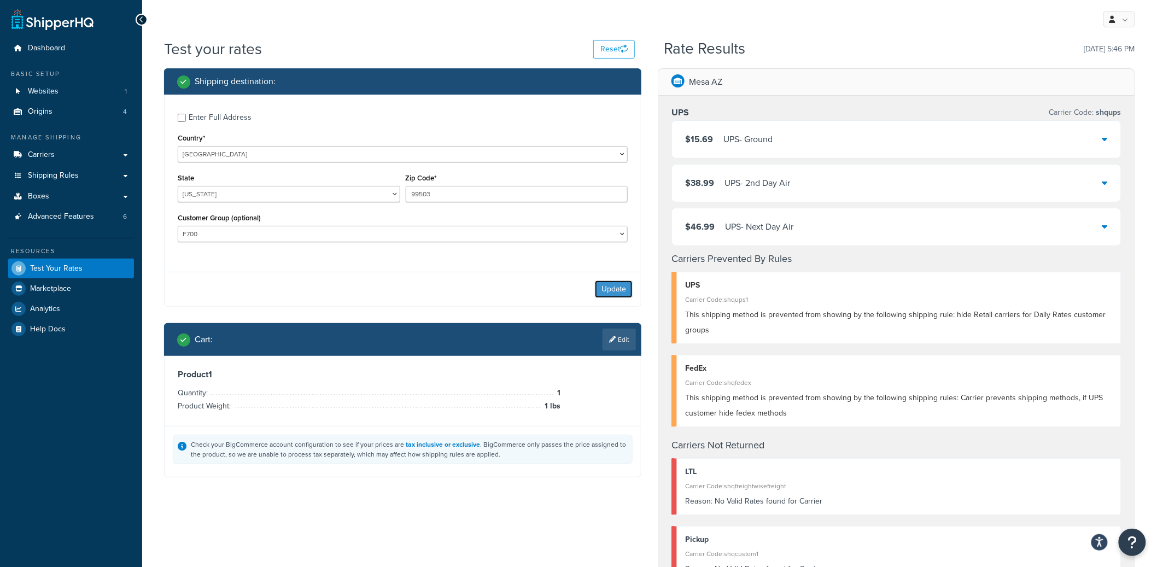
click at [609, 291] on button "Update" at bounding box center [614, 289] width 38 height 17
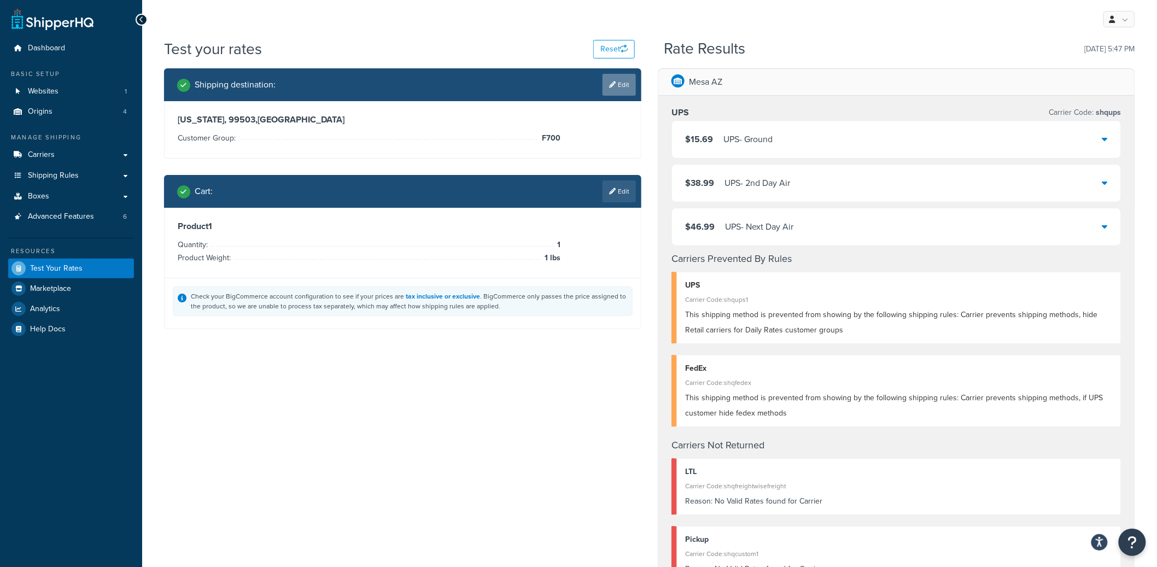
click at [616, 83] on link "Edit" at bounding box center [619, 85] width 33 height 22
select select "AK"
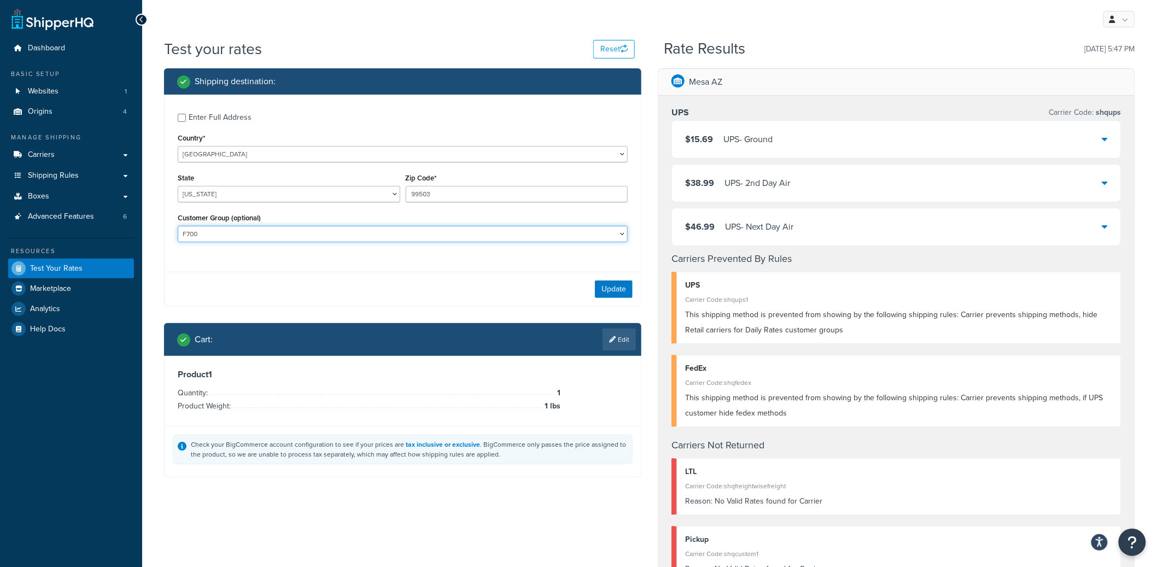
click at [444, 235] on select "C00 C00F F002 F003 F004 F004F F005 F006 F007 F007C F008 F008F F011 F012 F012F F…" at bounding box center [403, 234] width 450 height 16
select select "F723"
click at [178, 226] on select "C00 C00F F002 F003 F004 F004F F005 F006 F007 F007C F008 F008F F011 F012 F012F F…" at bounding box center [403, 234] width 450 height 16
click at [602, 291] on button "Update" at bounding box center [614, 289] width 38 height 17
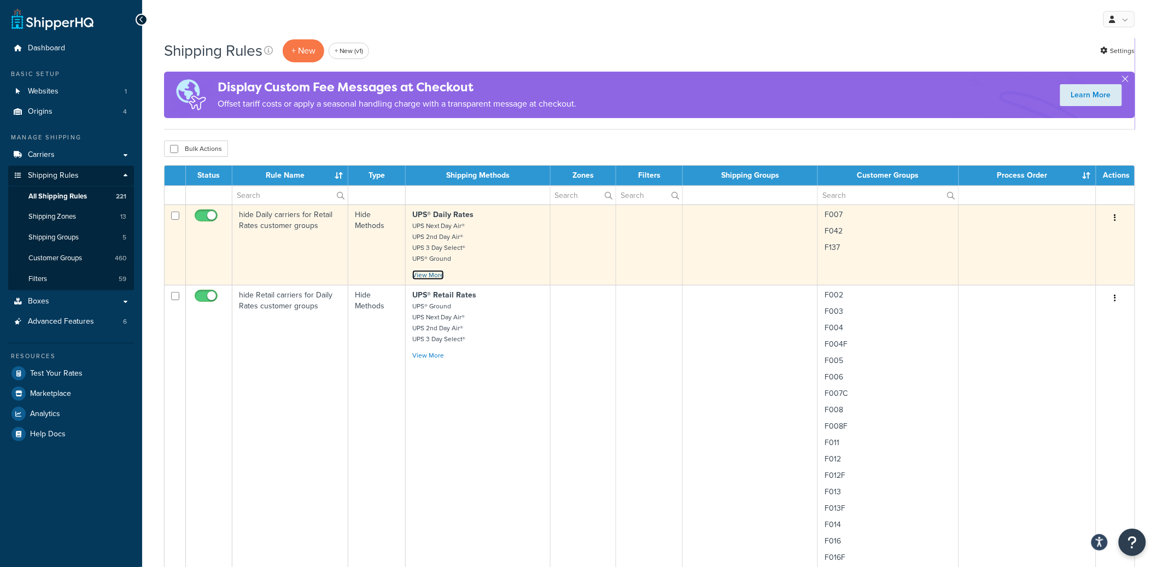
click at [433, 279] on link "View More" at bounding box center [428, 275] width 32 height 10
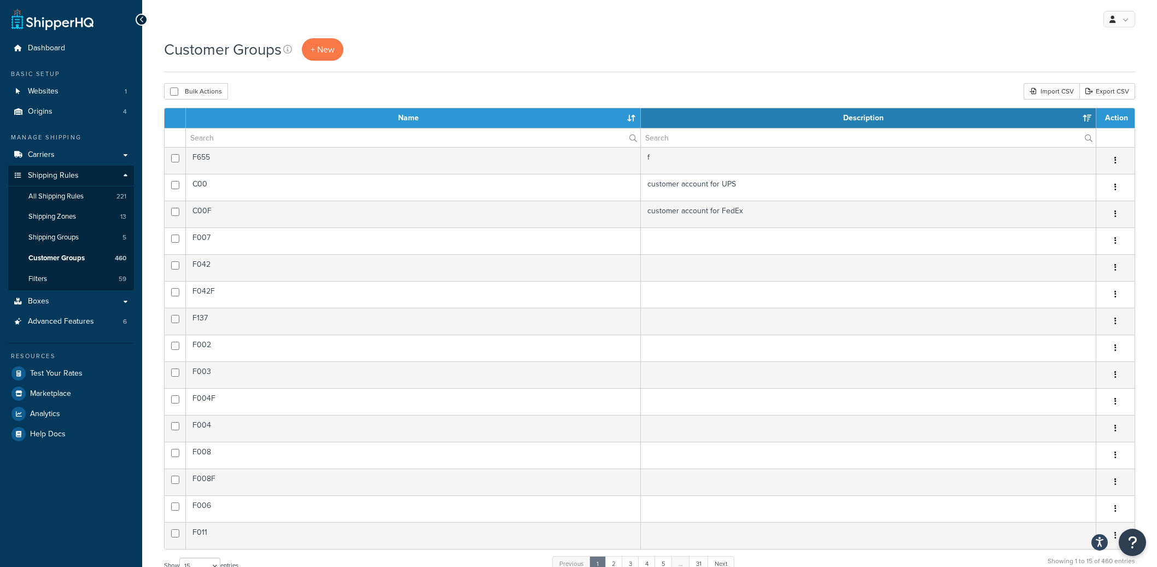
select select "15"
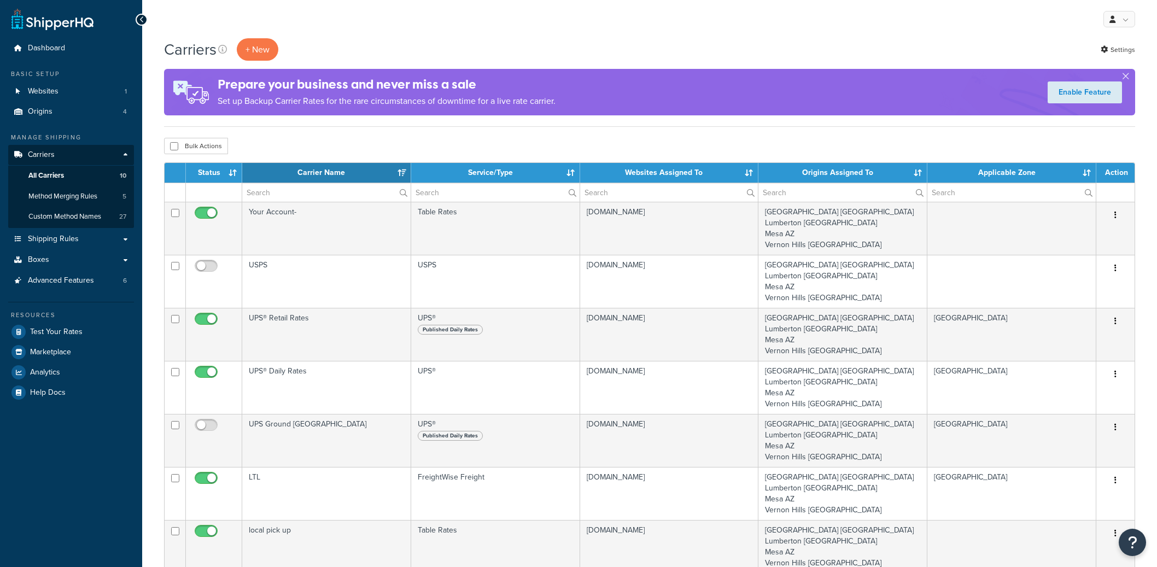
select select "15"
click at [322, 186] on input "text" at bounding box center [326, 192] width 168 height 19
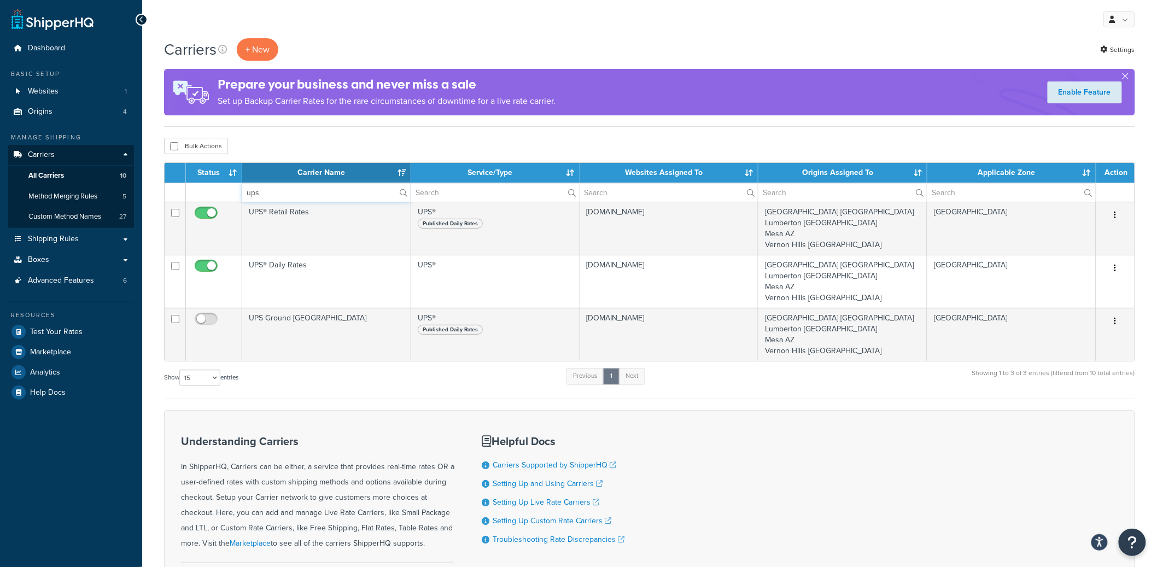
type input "ups"
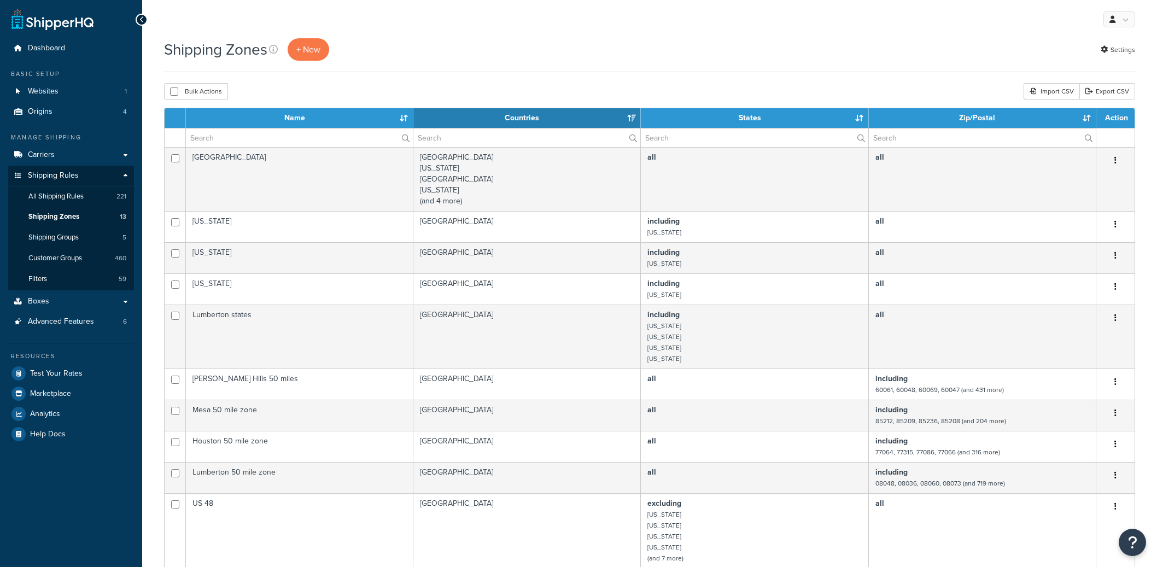
select select "15"
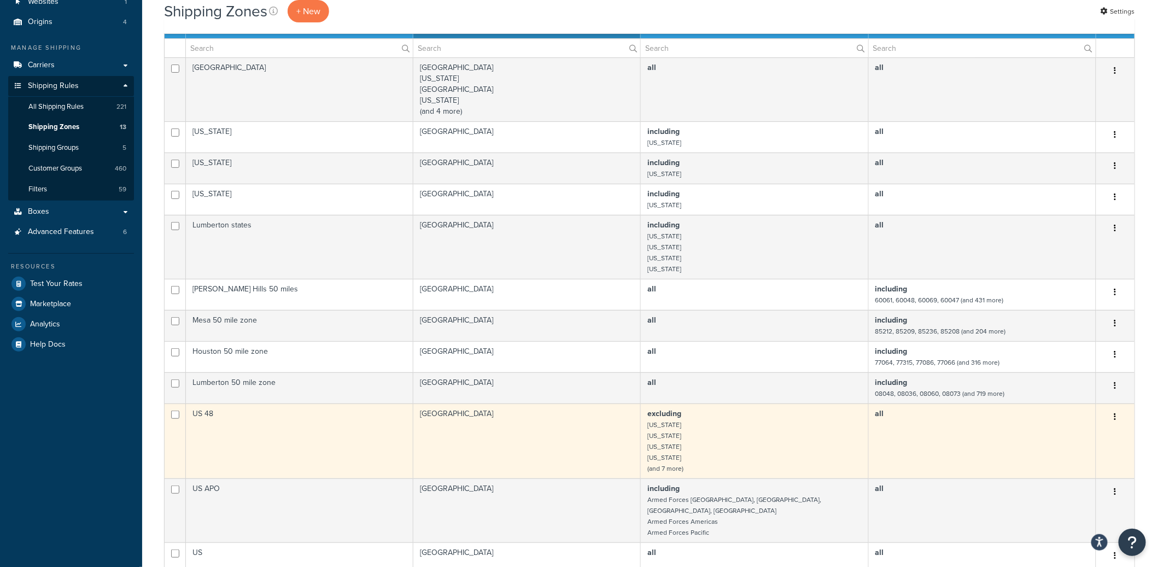
scroll to position [108, 0]
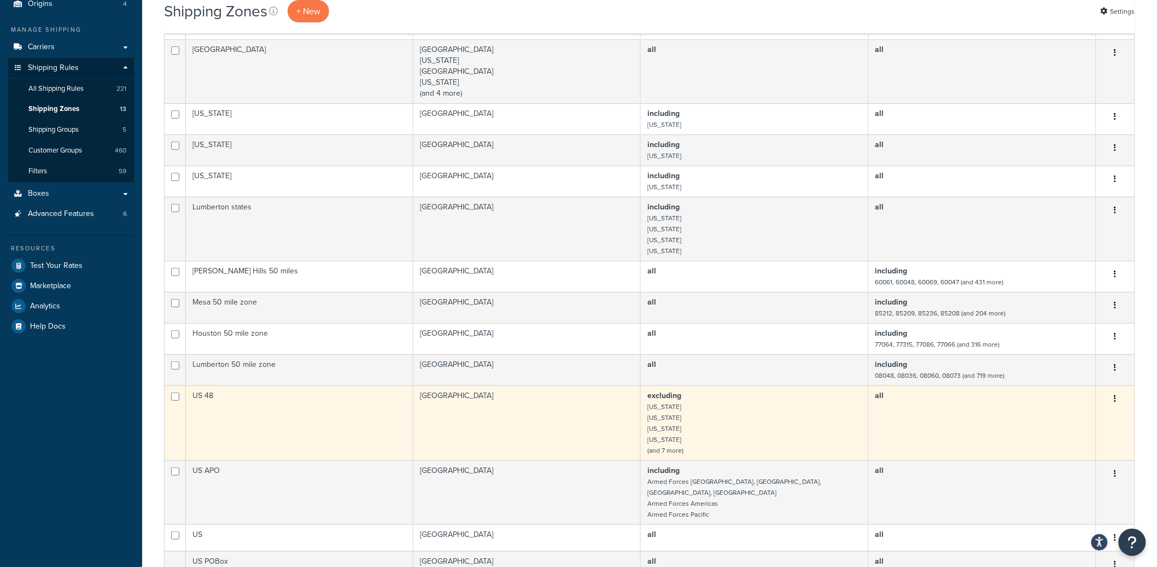
click at [295, 424] on td "US 48" at bounding box center [299, 423] width 227 height 75
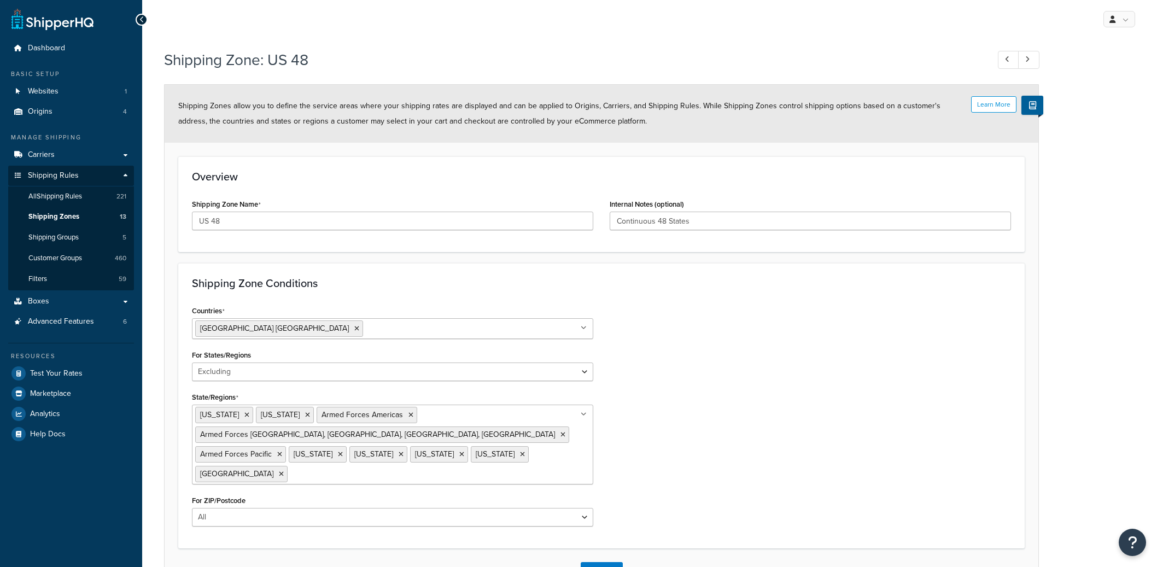
select select "excluding"
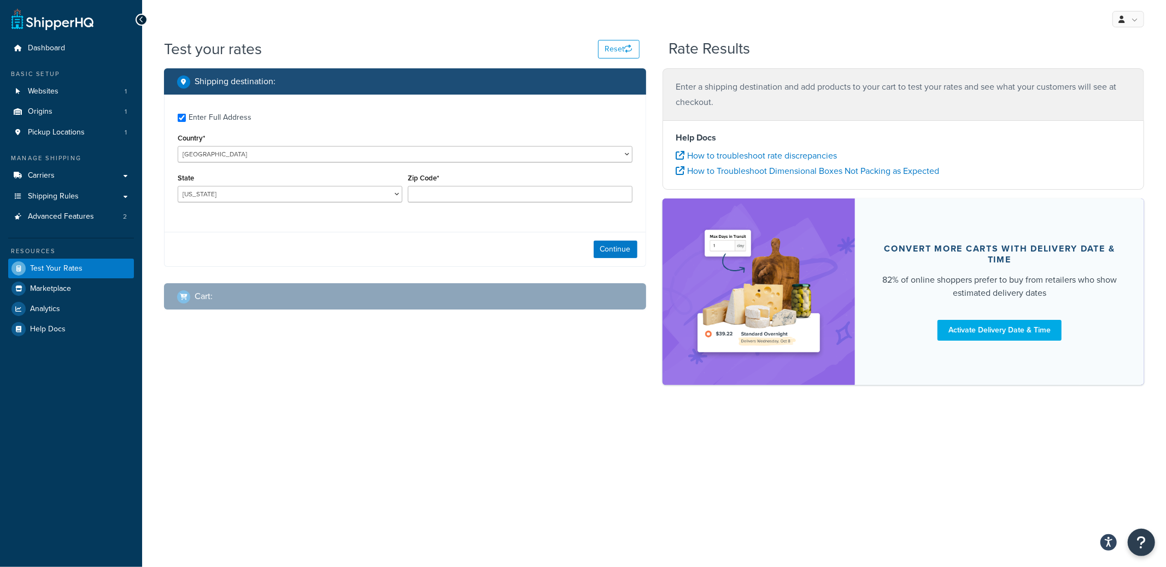
checkbox input "true"
type input "3352"
select select "AU"
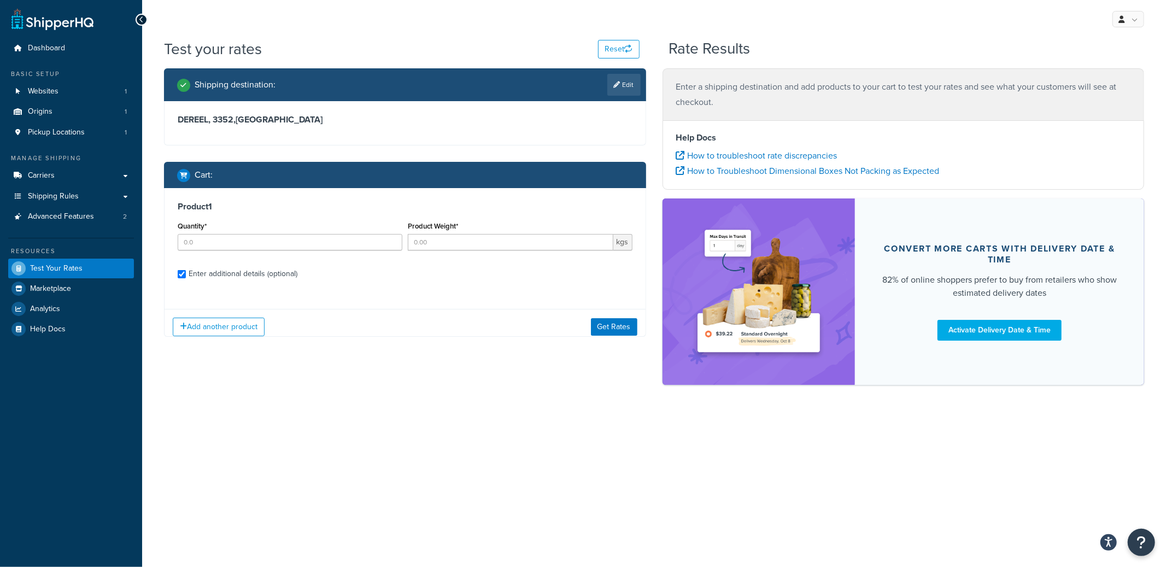
checkbox input "true"
type input "1"
type input "0.07"
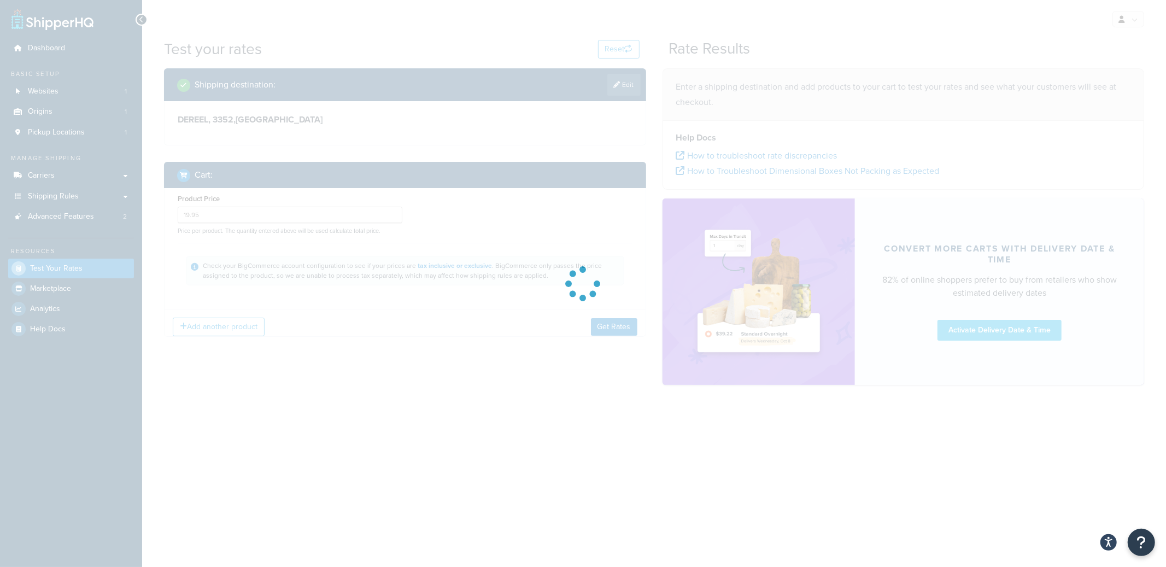
type input "AL"
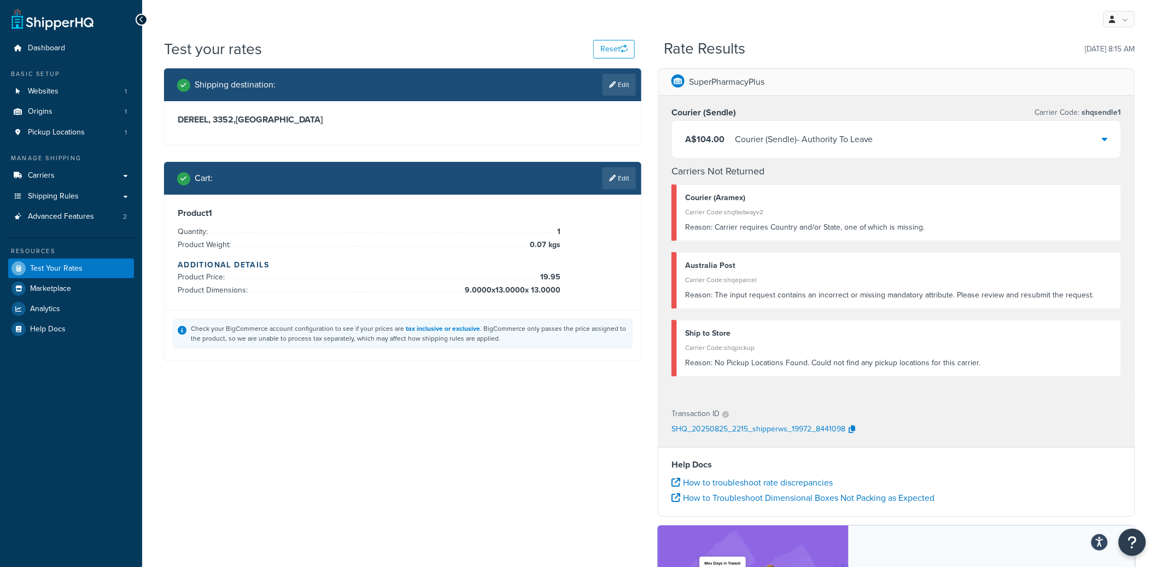
type input "ACT"
click at [741, 282] on div "Carrier Code: shqeparcel" at bounding box center [899, 279] width 428 height 15
copy div "shqeparcel"
click at [632, 89] on link "Edit" at bounding box center [619, 85] width 33 height 22
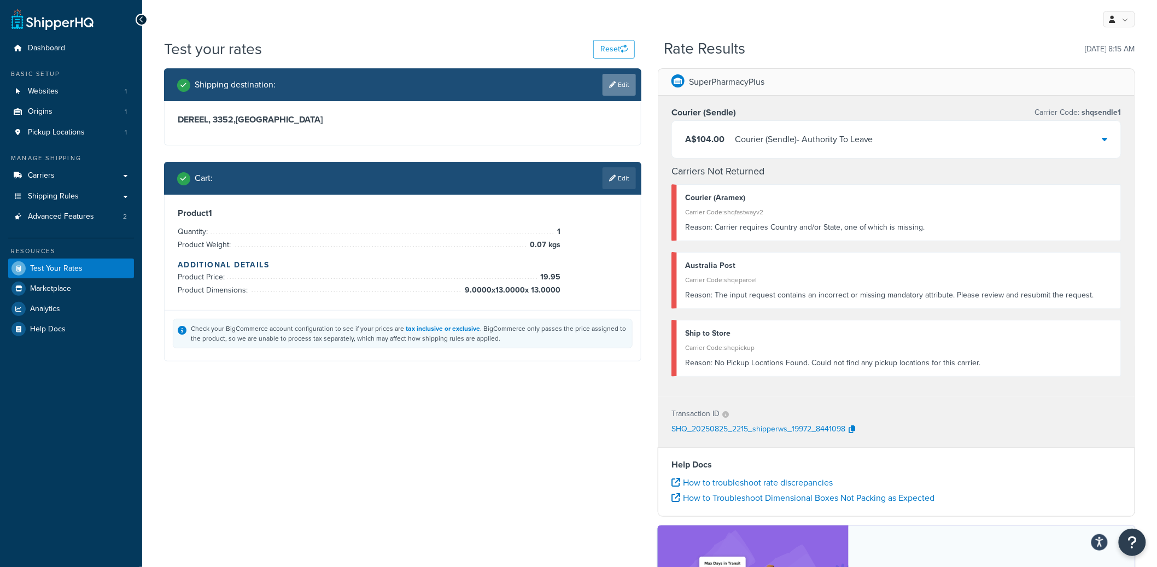
select select "AU"
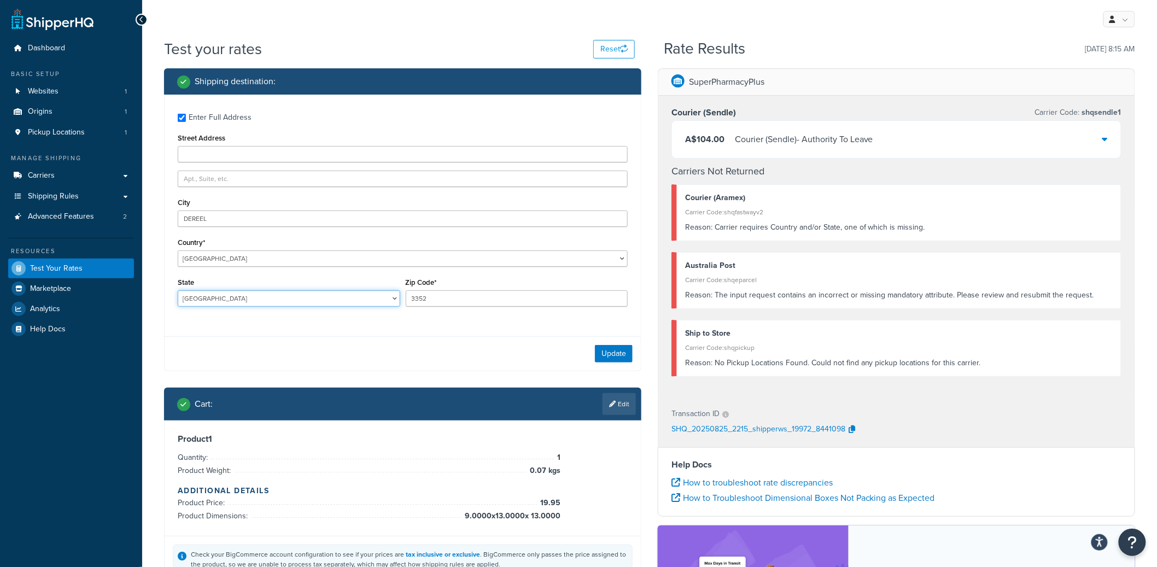
click at [217, 301] on select "Australian Capital Territory New South Wales Northern Territory Queensland Sout…" at bounding box center [289, 298] width 223 height 16
select select "VIC"
click at [178, 291] on select "Australian Capital Territory New South Wales Northern Territory Queensland Sout…" at bounding box center [289, 298] width 223 height 16
click at [621, 347] on button "Update" at bounding box center [614, 353] width 38 height 17
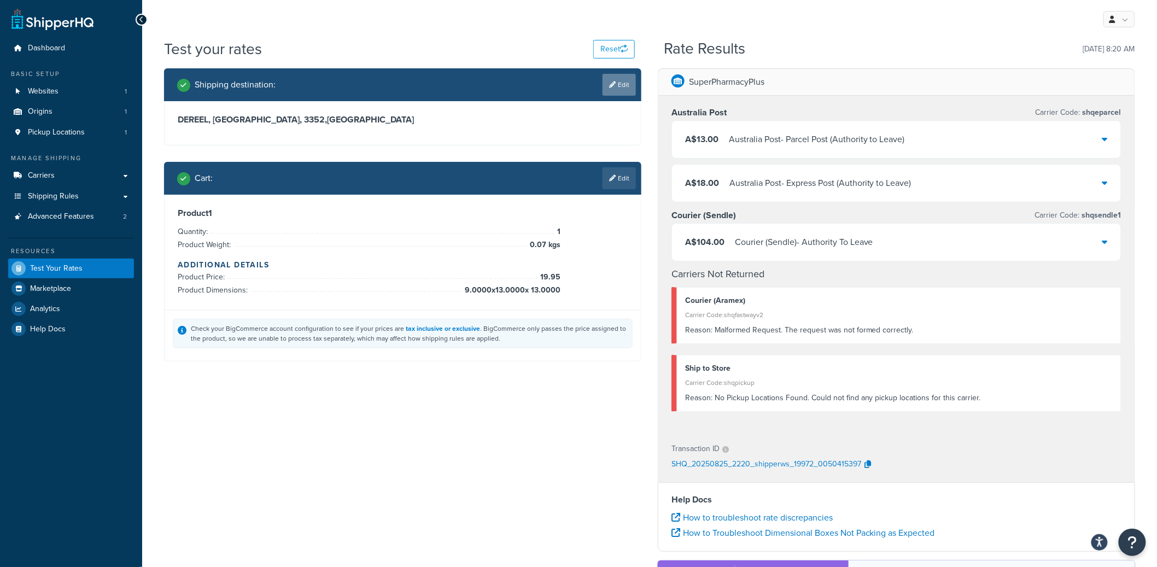
click at [614, 90] on link "Edit" at bounding box center [619, 85] width 33 height 22
select select "AU"
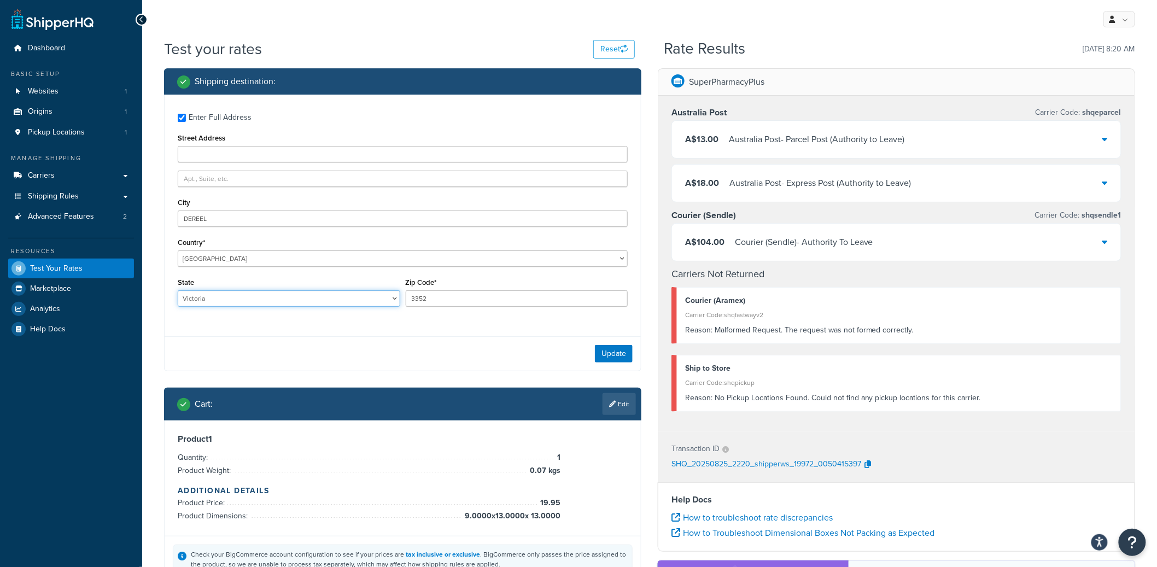
click at [238, 297] on select "Australian Capital Territory New South Wales Northern Territory Queensland Sout…" at bounding box center [289, 298] width 223 height 16
select select "ACT"
click at [178, 291] on select "Australian Capital Territory New South Wales Northern Territory Queensland Sout…" at bounding box center [289, 298] width 223 height 16
click at [628, 355] on button "Update" at bounding box center [614, 353] width 38 height 17
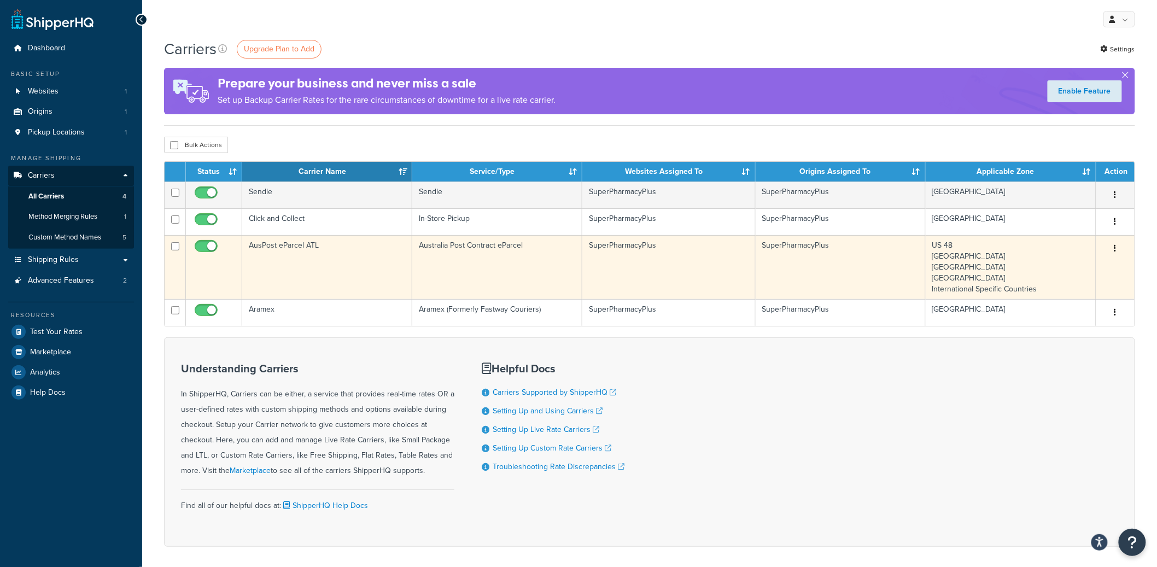
click at [315, 268] on td "AusPost eParcel ATL" at bounding box center [327, 267] width 170 height 64
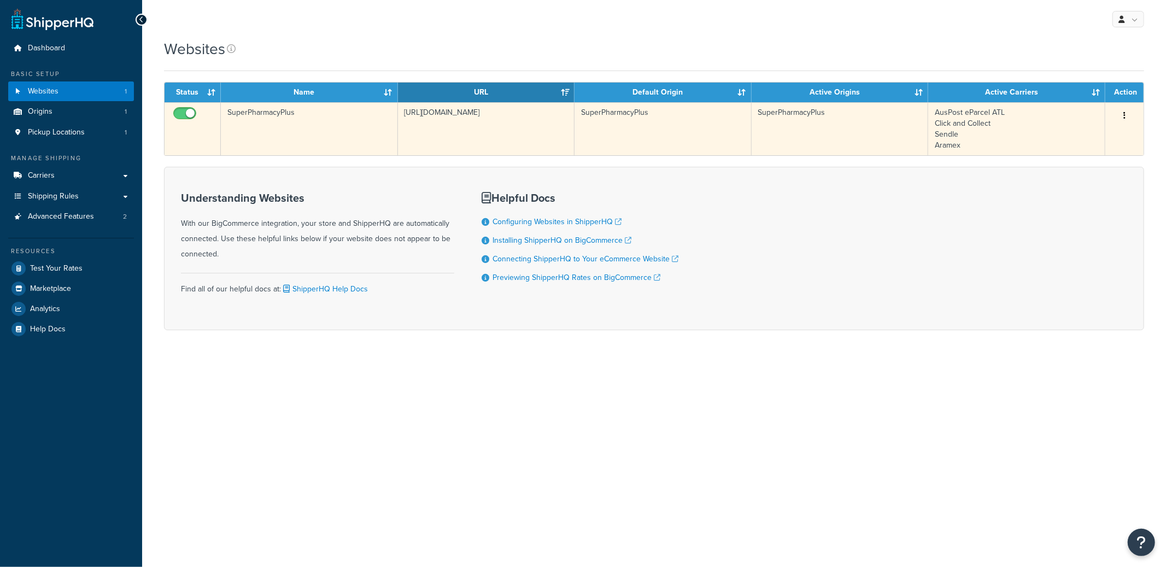
drag, startPoint x: 435, startPoint y: 127, endPoint x: 429, endPoint y: 127, distance: 6.0
click at [435, 127] on td "[URL][DOMAIN_NAME]" at bounding box center [486, 128] width 177 height 53
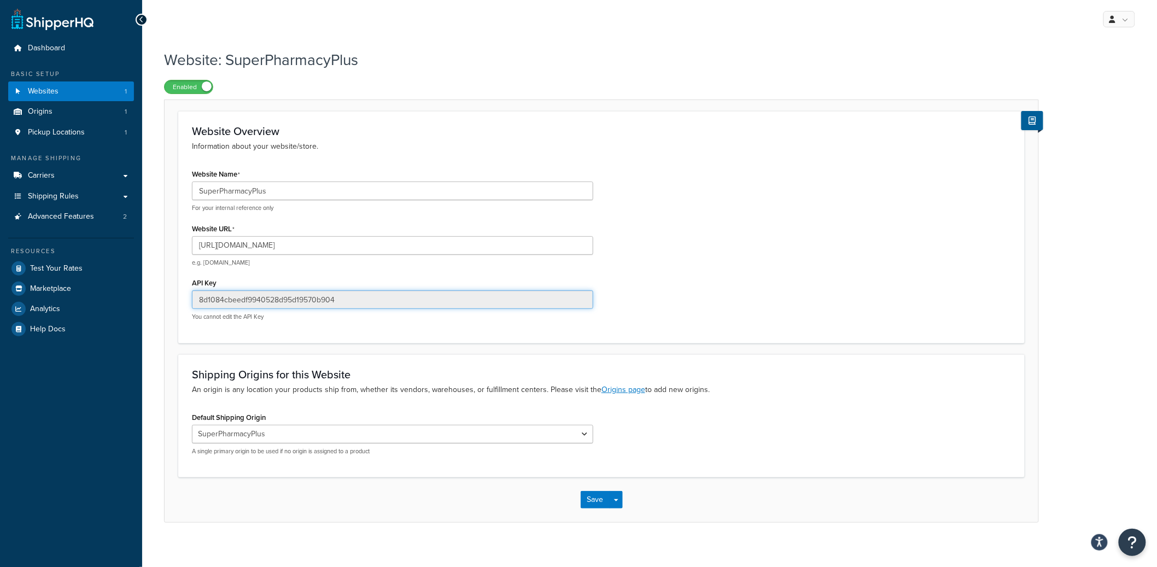
click at [278, 301] on input "8d1084cbeedf9940528d95d19570b904" at bounding box center [392, 299] width 401 height 19
click at [279, 301] on input "8d1084cbeedf9940528d95d19570b904" at bounding box center [392, 299] width 401 height 19
click at [262, 249] on input "[URL][DOMAIN_NAME]" at bounding box center [392, 245] width 401 height 19
click at [262, 248] on input "[URL][DOMAIN_NAME]" at bounding box center [392, 245] width 401 height 19
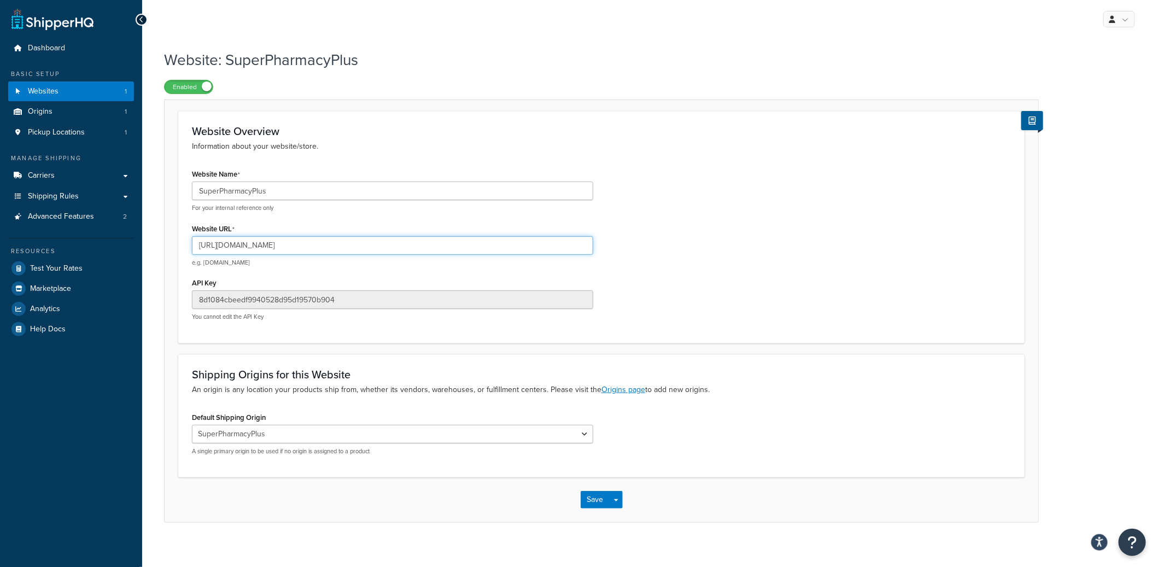
click at [262, 248] on input "[URL][DOMAIN_NAME]" at bounding box center [392, 245] width 401 height 19
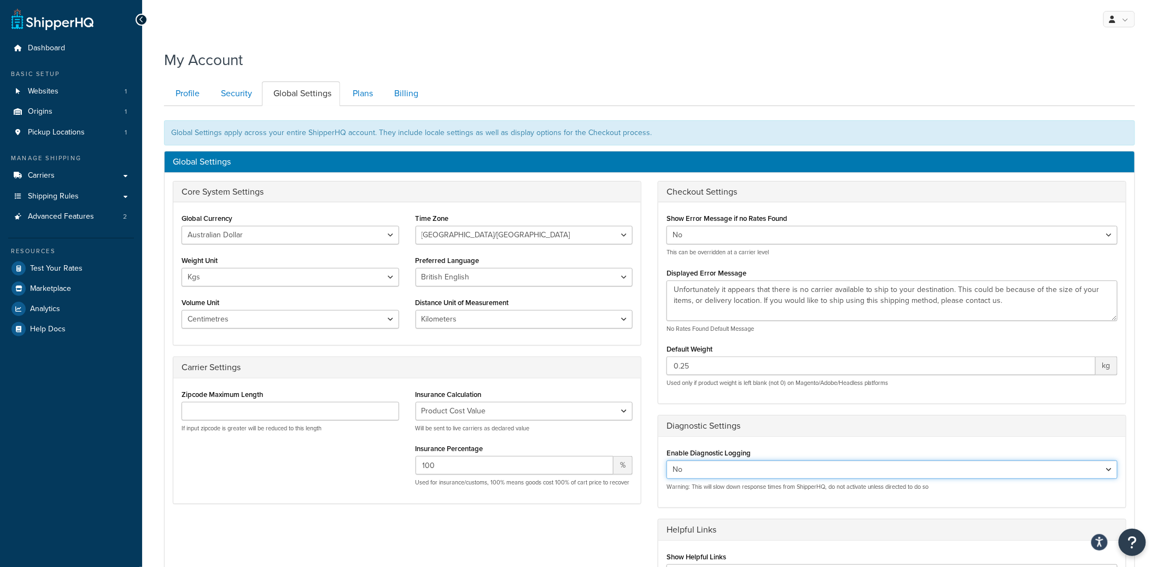
click at [731, 467] on select "Yes No" at bounding box center [892, 469] width 451 height 19
select select "true"
click at [667, 461] on select "Yes No" at bounding box center [892, 469] width 451 height 19
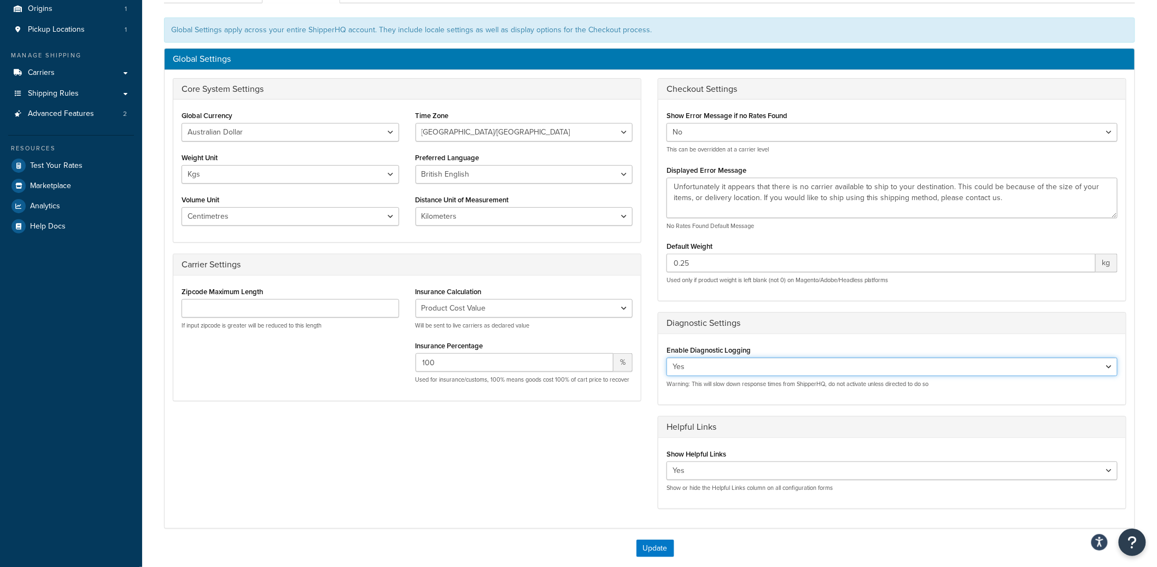
scroll to position [219, 0]
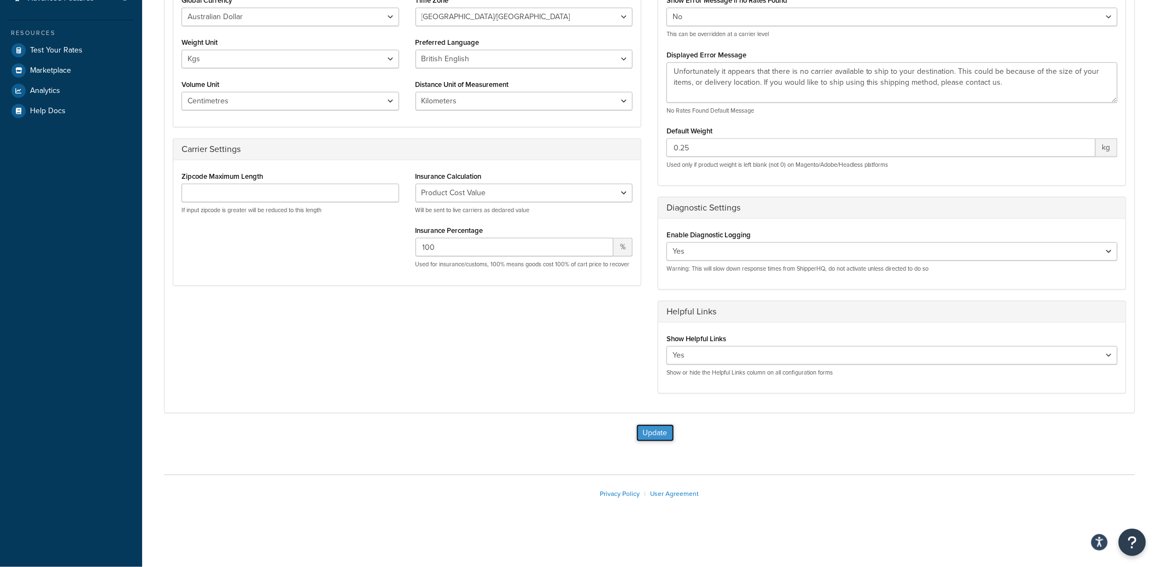
click at [661, 439] on button "Update" at bounding box center [655, 432] width 38 height 17
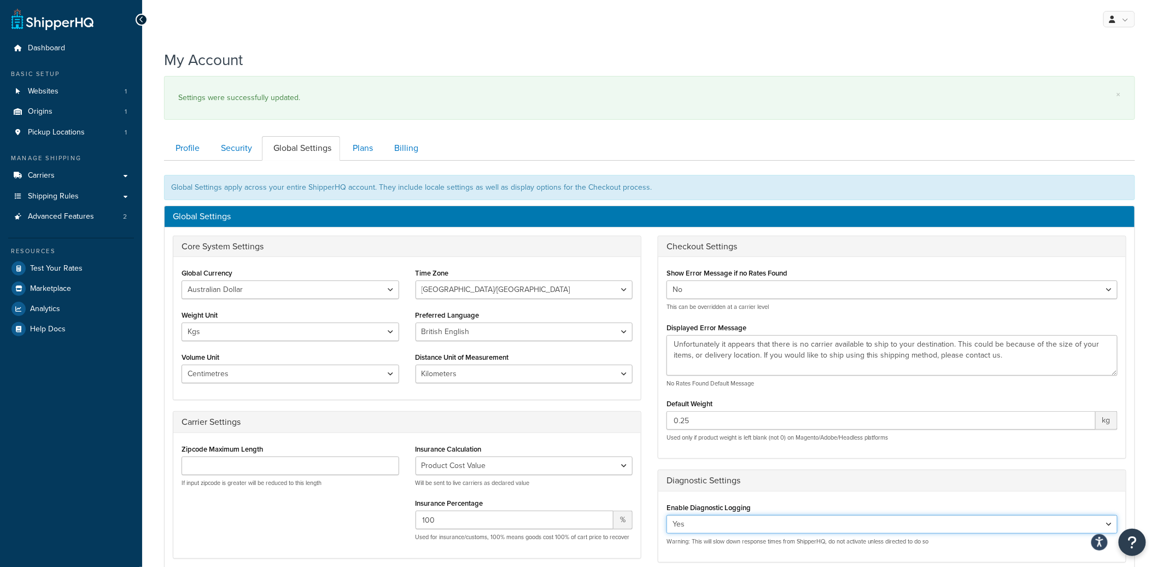
click at [717, 530] on select "Yes No" at bounding box center [892, 524] width 451 height 19
select select "false"
click at [667, 516] on select "Yes No" at bounding box center [892, 524] width 451 height 19
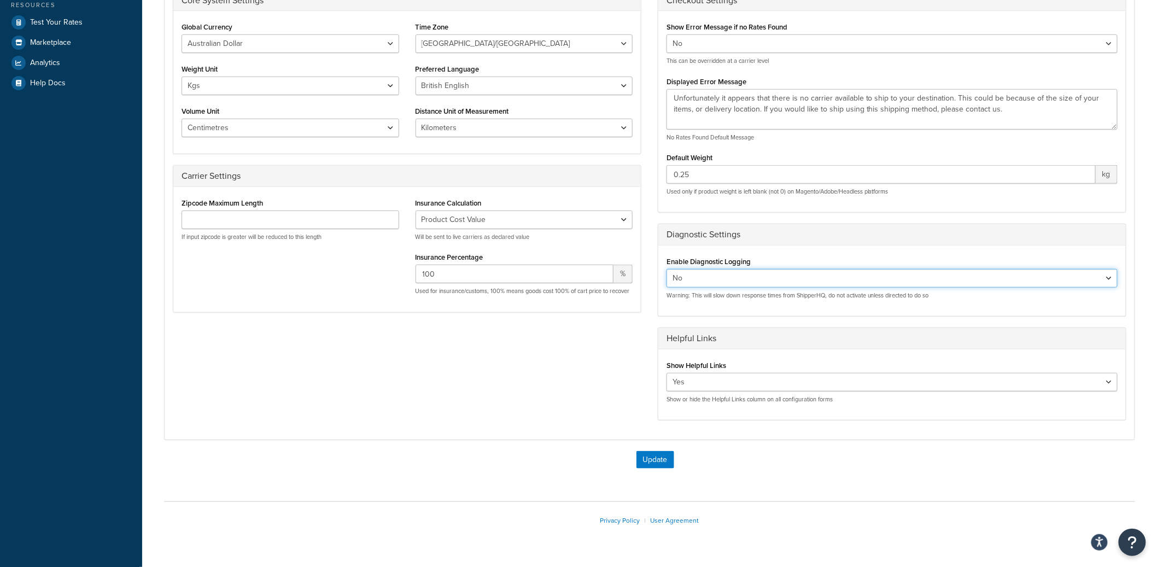
scroll to position [274, 0]
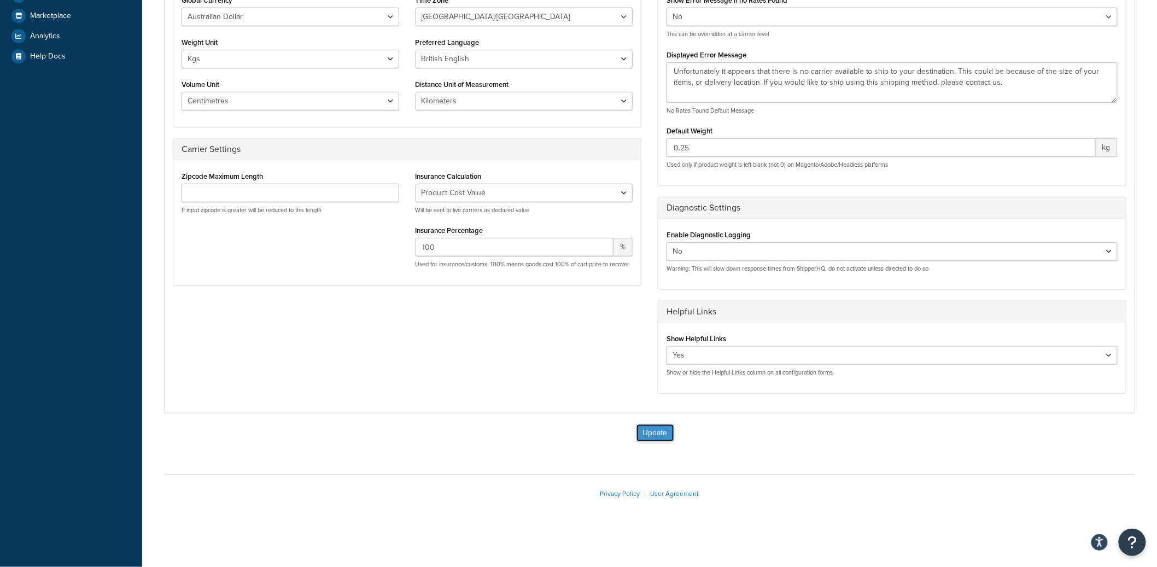
click at [664, 430] on button "Update" at bounding box center [655, 432] width 38 height 17
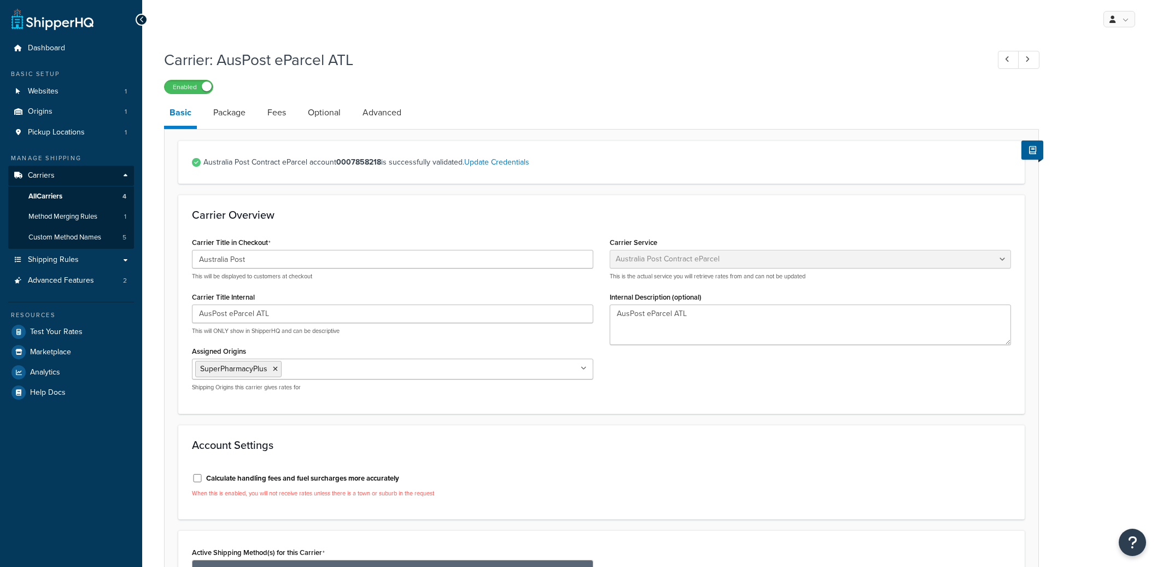
select select "eParcel"
